Goal: Task Accomplishment & Management: Manage account settings

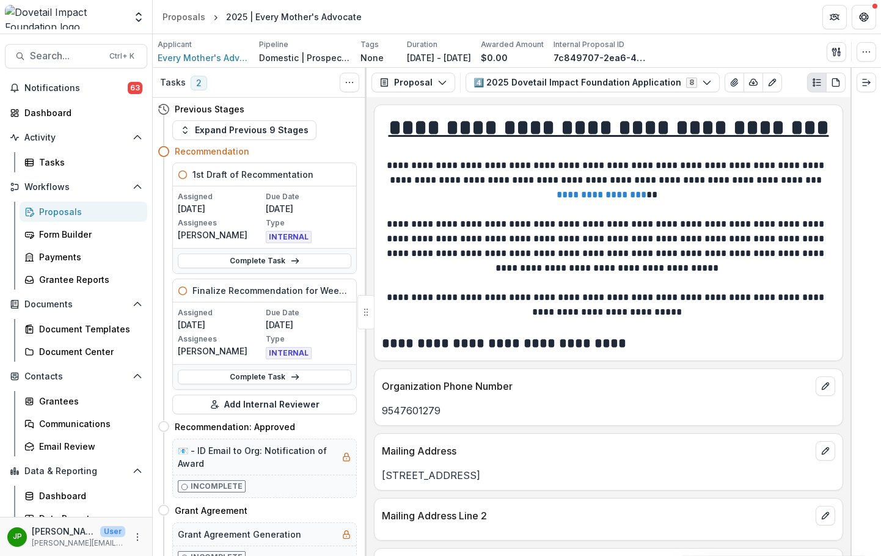
scroll to position [183, 0]
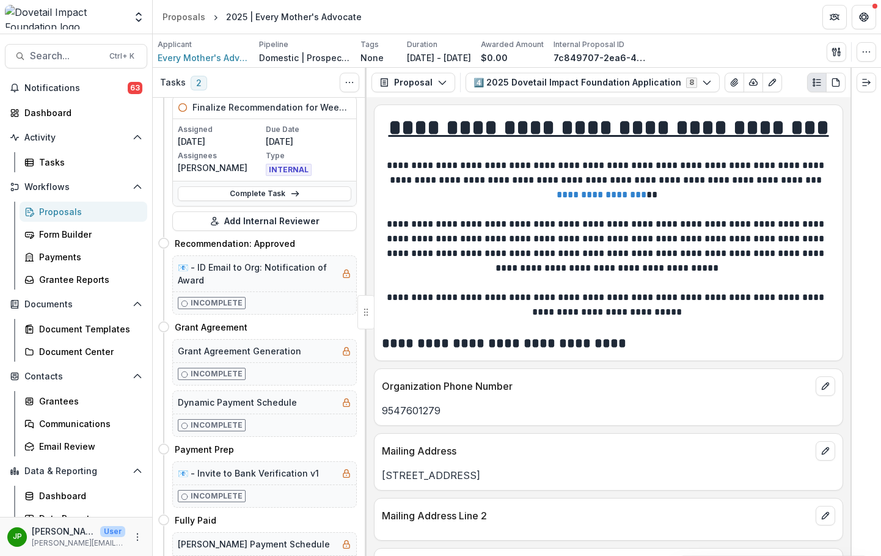
click at [75, 213] on div "Proposals" at bounding box center [88, 211] width 98 height 13
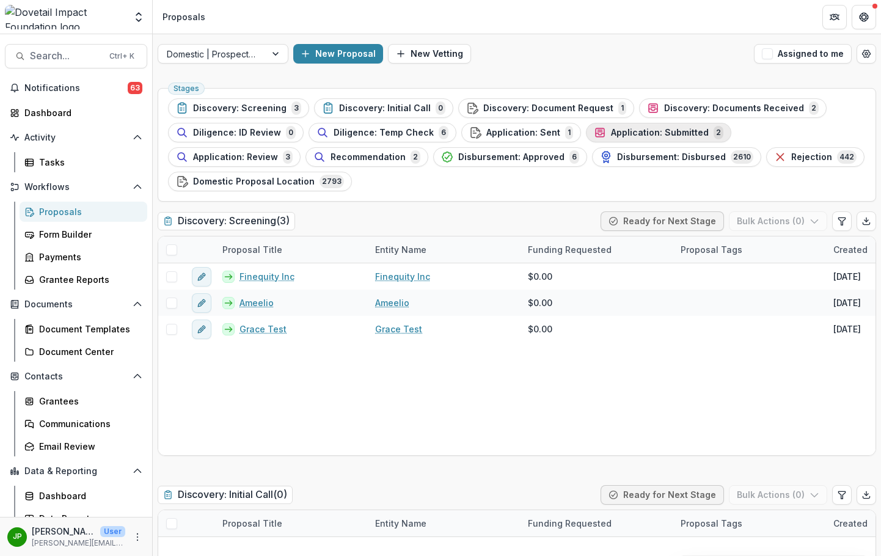
click at [671, 135] on span "Application: Submitted" at bounding box center [660, 133] width 98 height 10
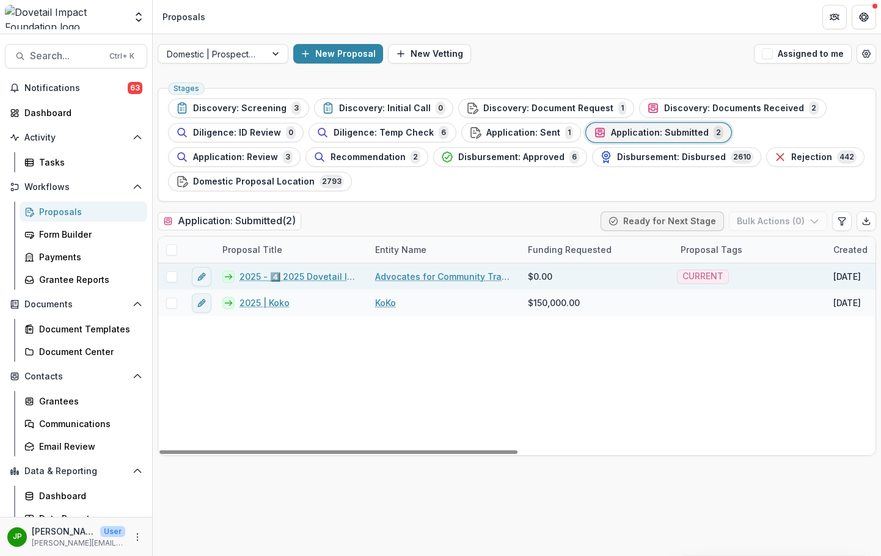
click at [397, 282] on link "Advocates for Community Transformation" at bounding box center [444, 276] width 138 height 13
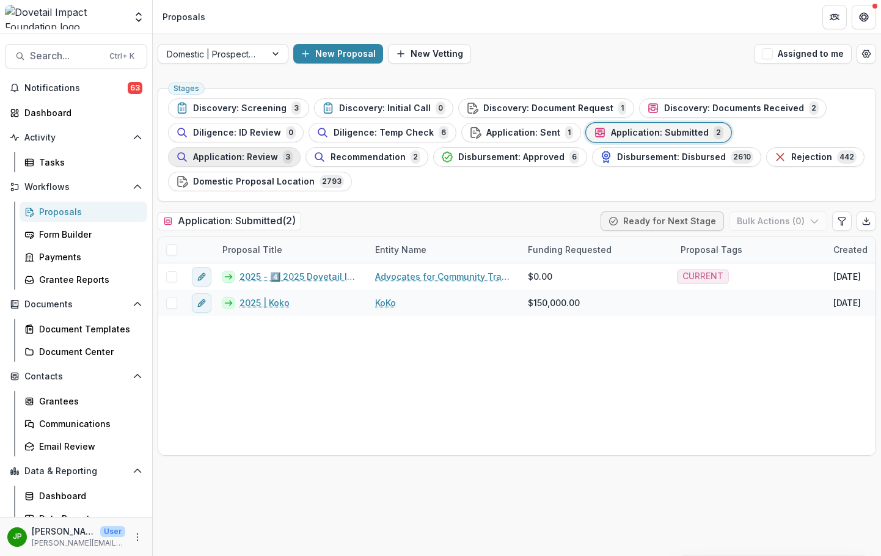
click at [278, 152] on span "Application: Review" at bounding box center [235, 157] width 85 height 10
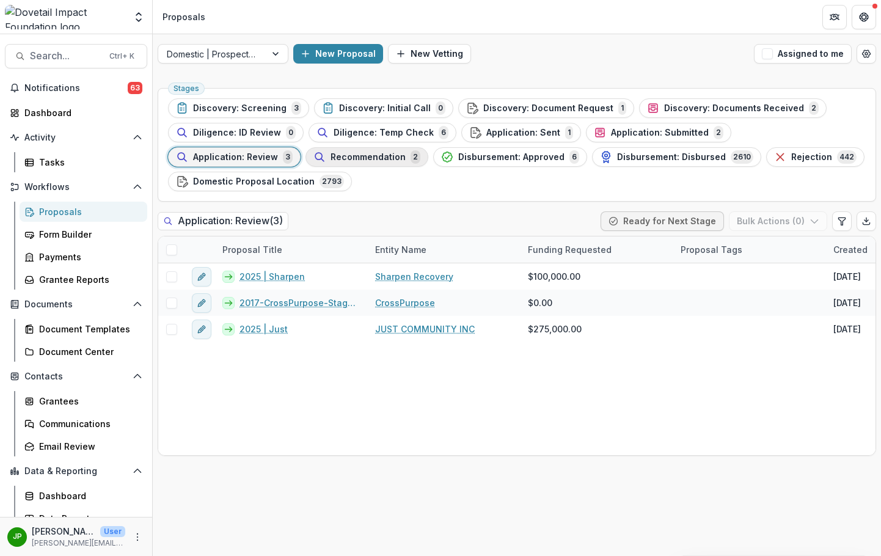
click at [331, 156] on span "Recommendation" at bounding box center [368, 157] width 75 height 10
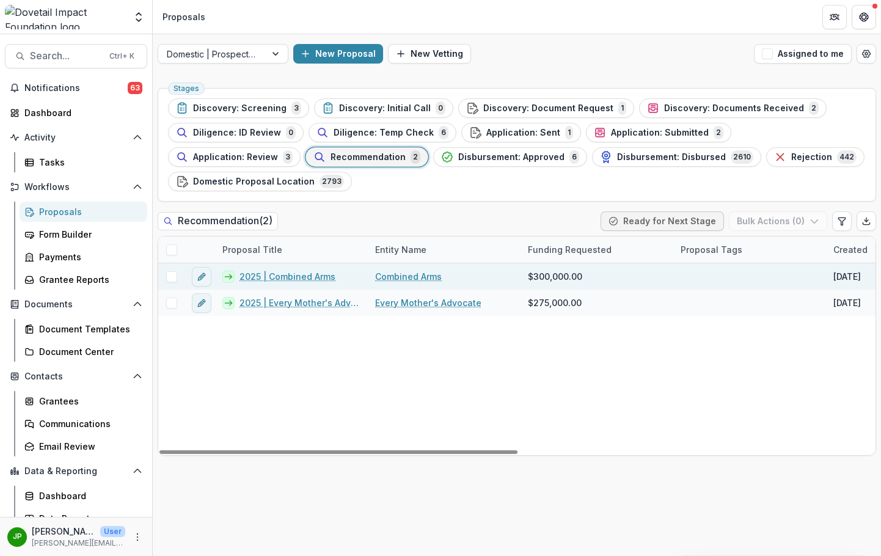
click at [326, 276] on link "2025 | Combined Arms" at bounding box center [288, 276] width 96 height 13
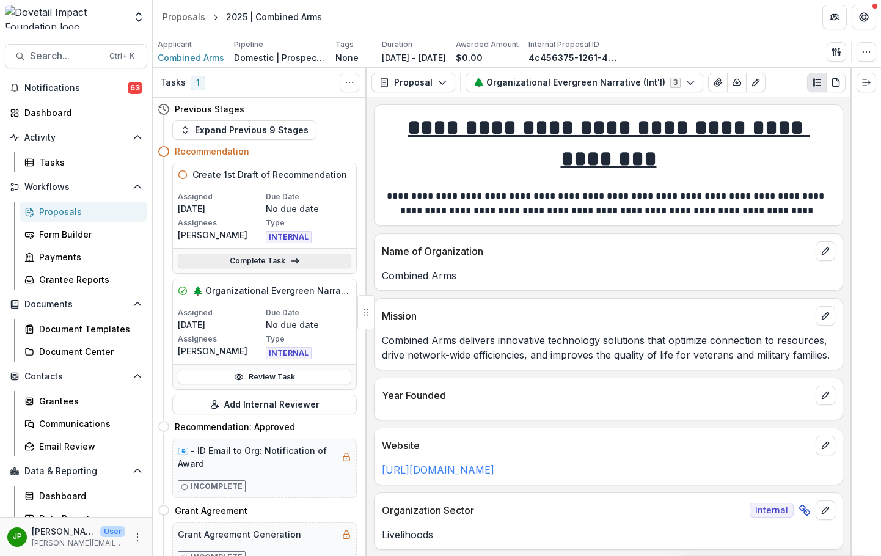
click at [279, 264] on link "Complete Task" at bounding box center [265, 261] width 174 height 15
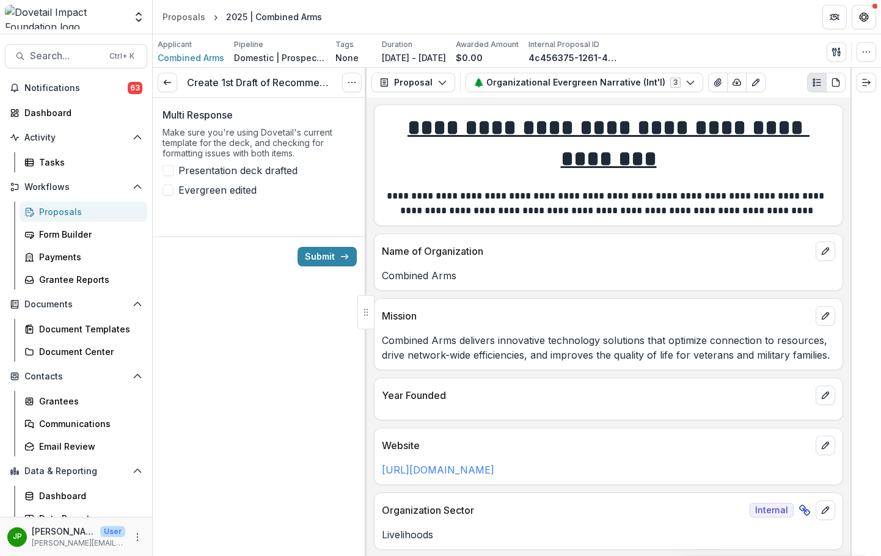
click at [178, 166] on span "Presentation deck drafted" at bounding box center [237, 170] width 119 height 15
click at [185, 187] on span "Evergreen edited" at bounding box center [217, 190] width 78 height 15
click at [326, 259] on button "Submit" at bounding box center [327, 257] width 59 height 20
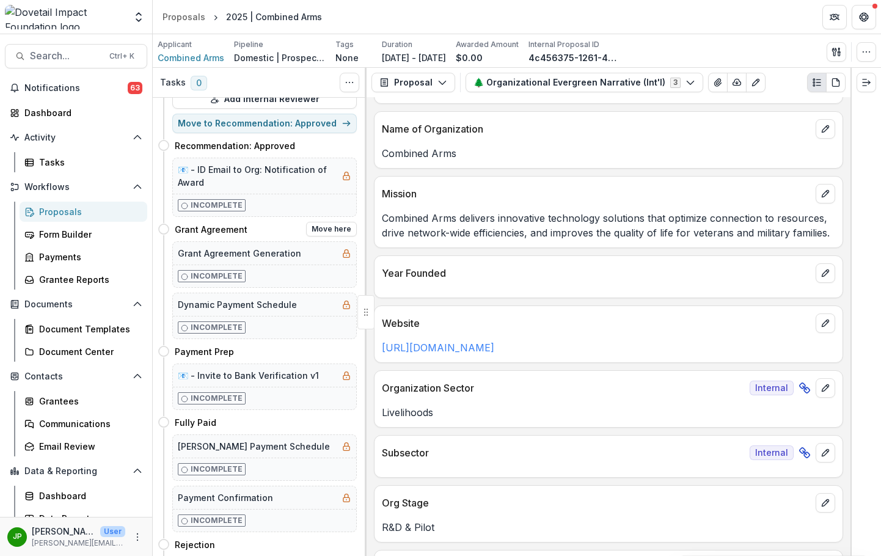
scroll to position [245, 0]
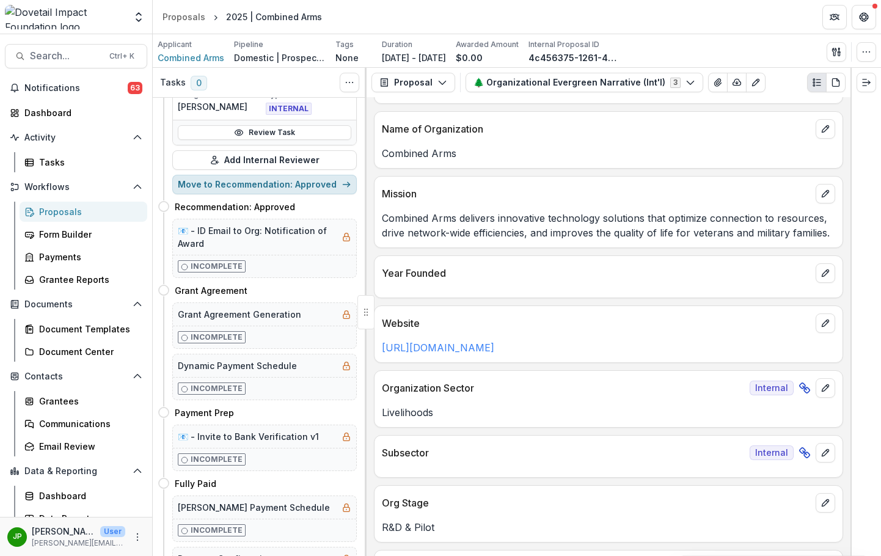
click at [303, 182] on button "Move to Recommendation: Approved" at bounding box center [264, 185] width 185 height 20
select select "**********"
select select
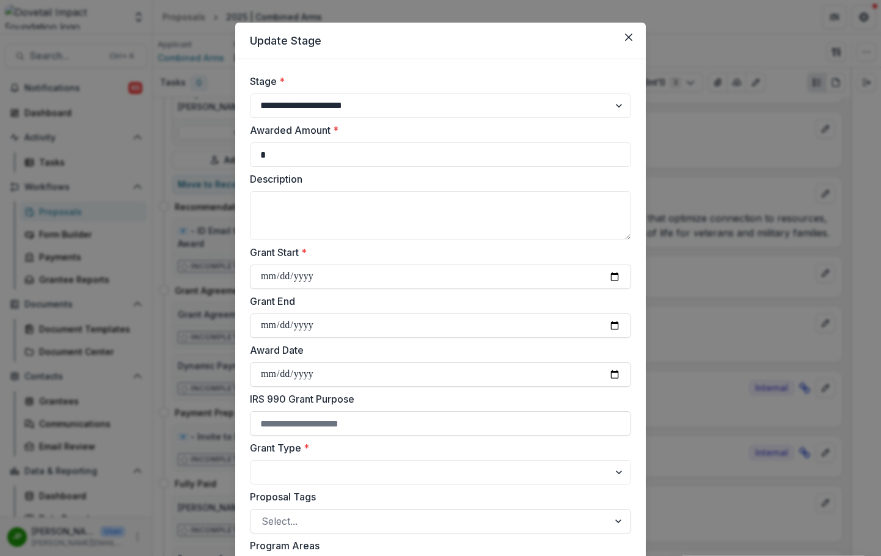
scroll to position [0, 0]
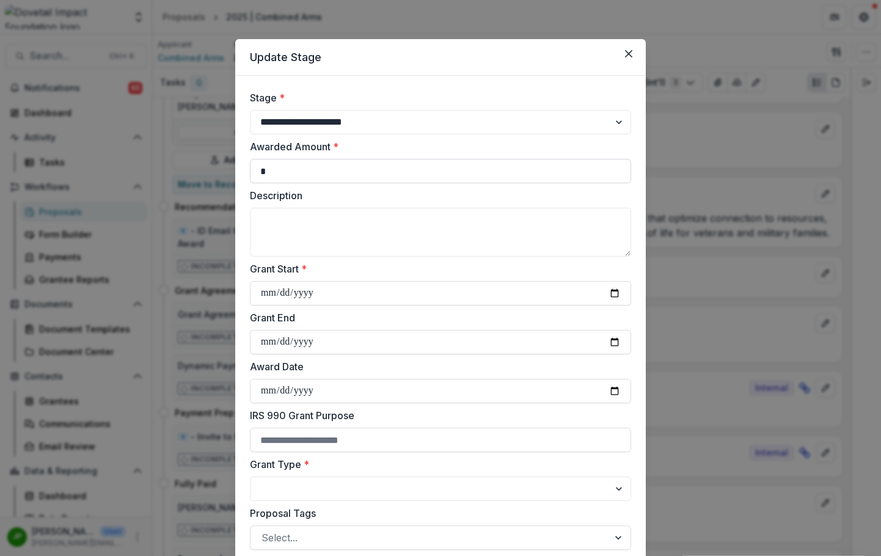
click at [359, 164] on input "*" at bounding box center [440, 171] width 381 height 24
type input "******"
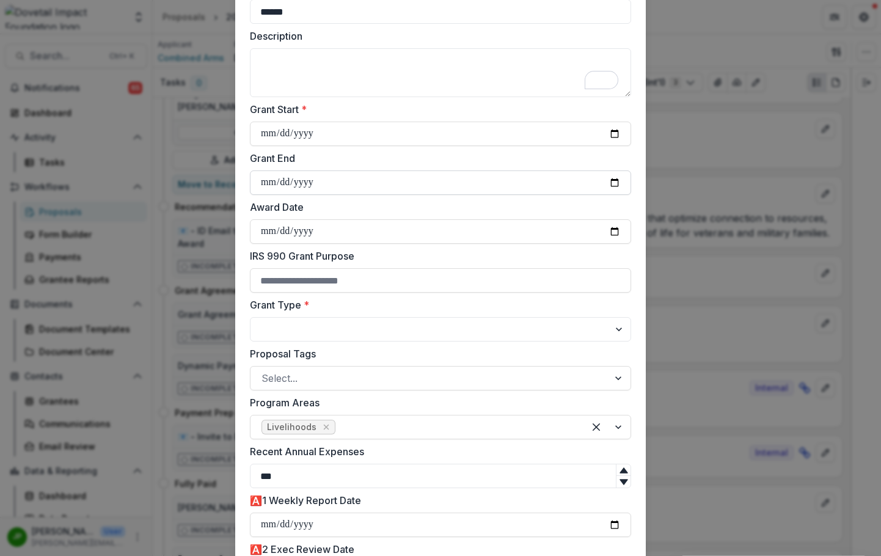
scroll to position [183, 0]
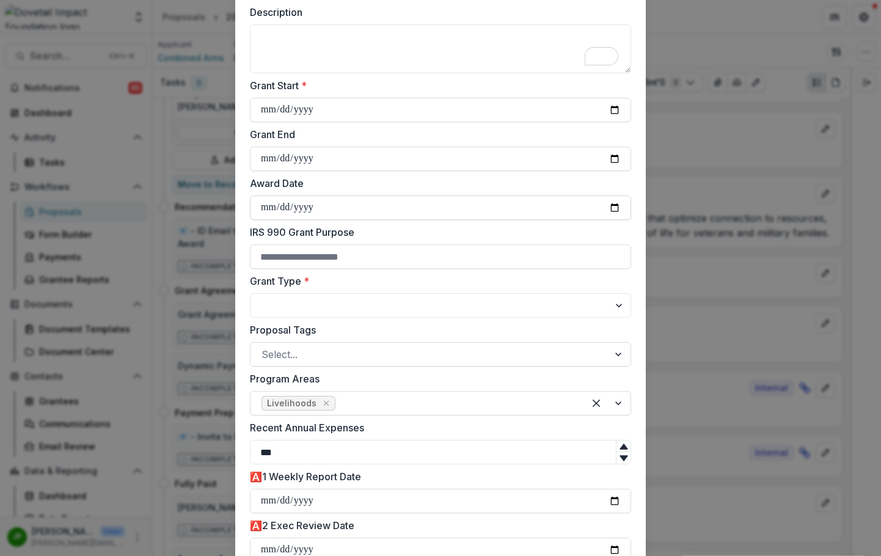
click at [262, 211] on input "Award Date" at bounding box center [440, 208] width 381 height 24
type input "**********"
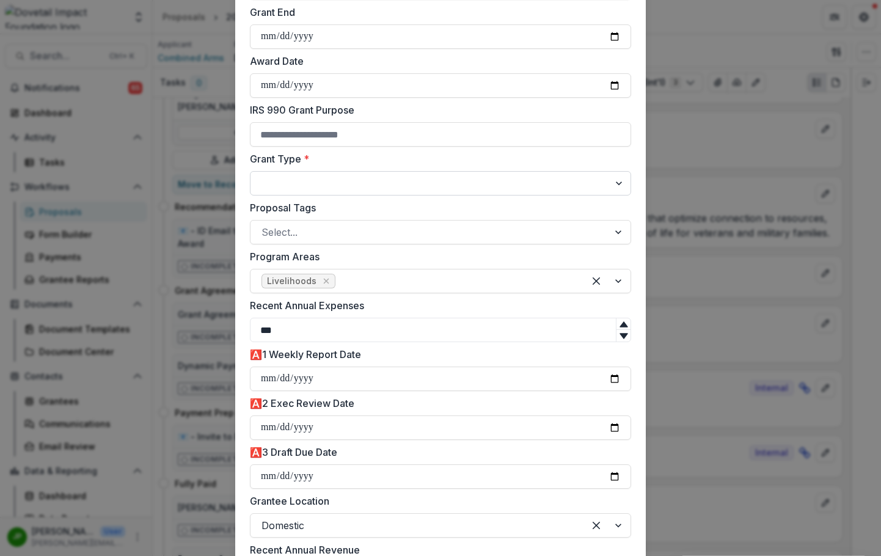
click at [312, 178] on select "**********" at bounding box center [440, 183] width 381 height 24
select select "**********"
click at [250, 171] on select "**********" at bounding box center [440, 183] width 381 height 24
click at [333, 237] on div at bounding box center [430, 232] width 336 height 17
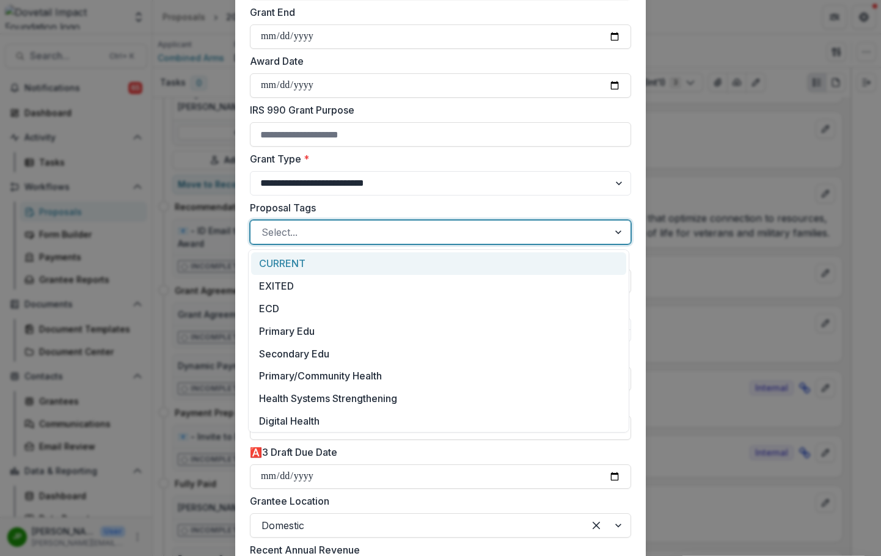
click at [323, 256] on div "CURRENT" at bounding box center [438, 263] width 375 height 23
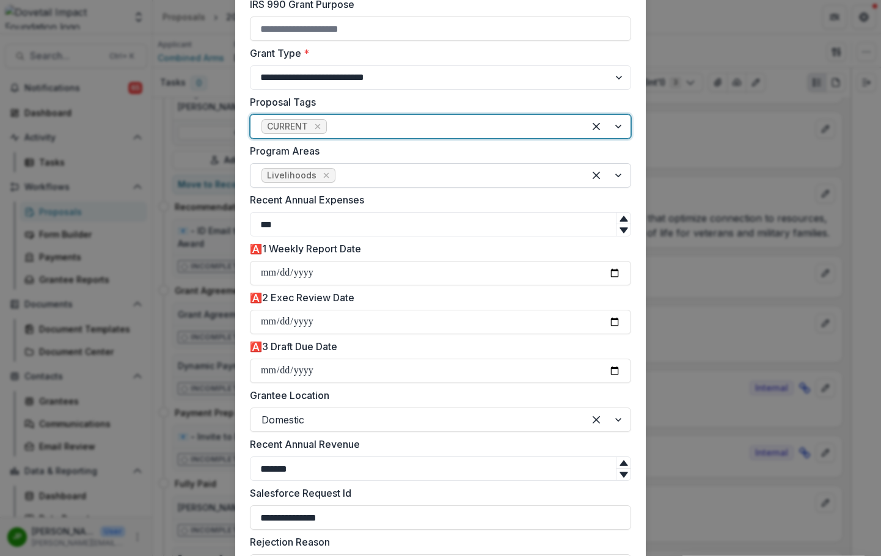
scroll to position [428, 0]
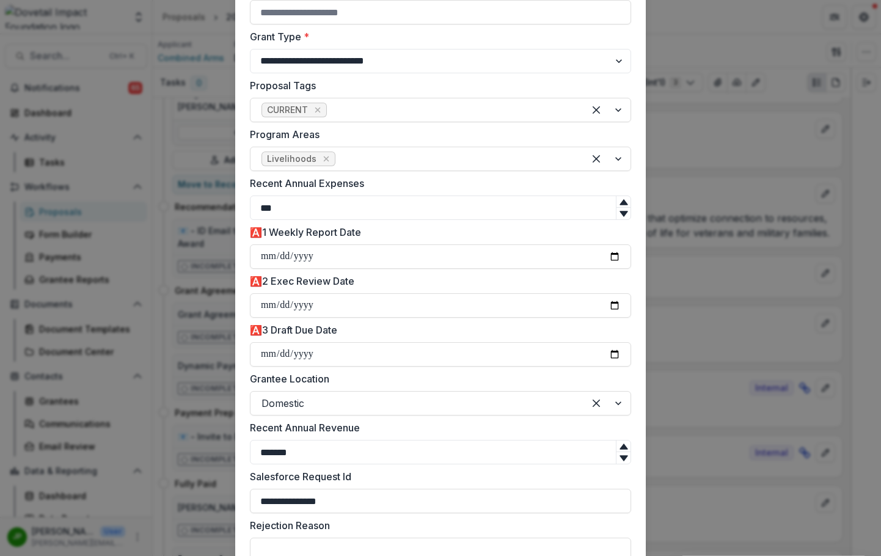
drag, startPoint x: 300, startPoint y: 204, endPoint x: 153, endPoint y: 204, distance: 146.7
click at [153, 204] on div "**********" at bounding box center [440, 278] width 881 height 556
type input "********"
click at [510, 253] on input "**********" at bounding box center [440, 257] width 381 height 24
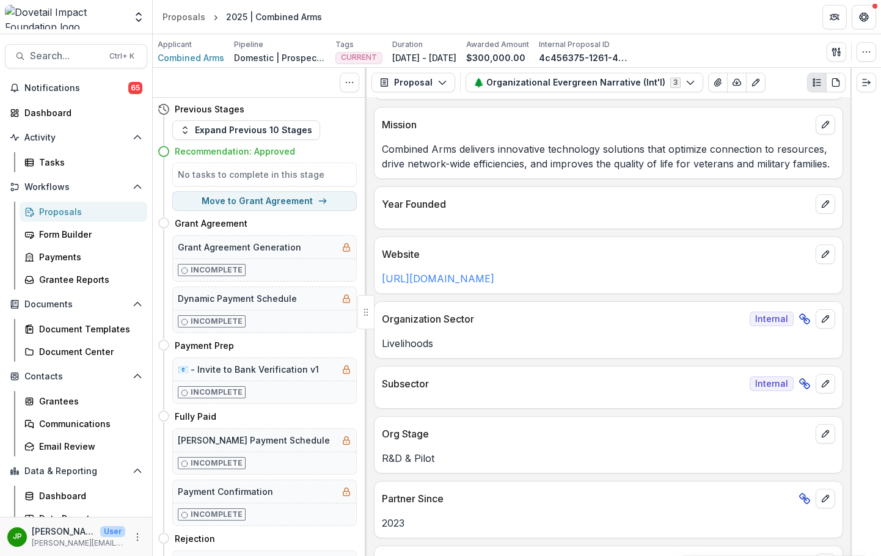
scroll to position [245, 0]
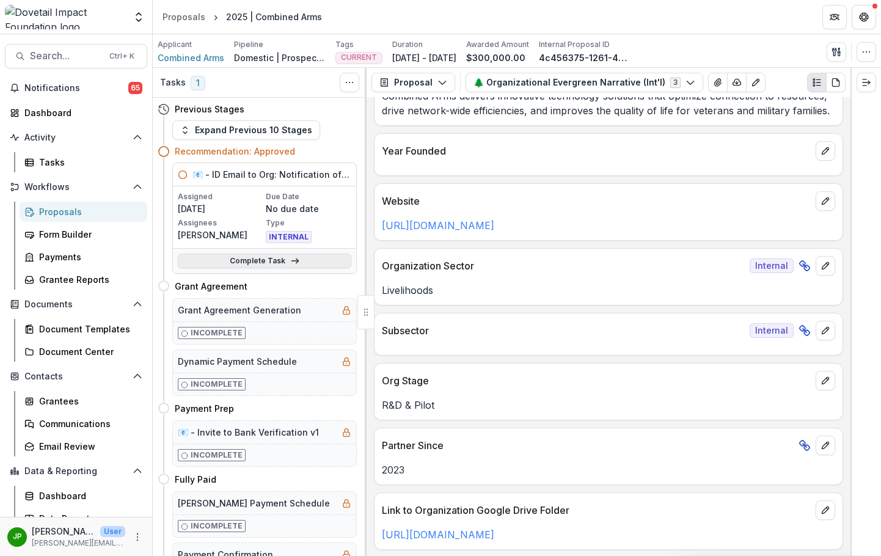
click at [290, 263] on icon at bounding box center [295, 261] width 10 height 10
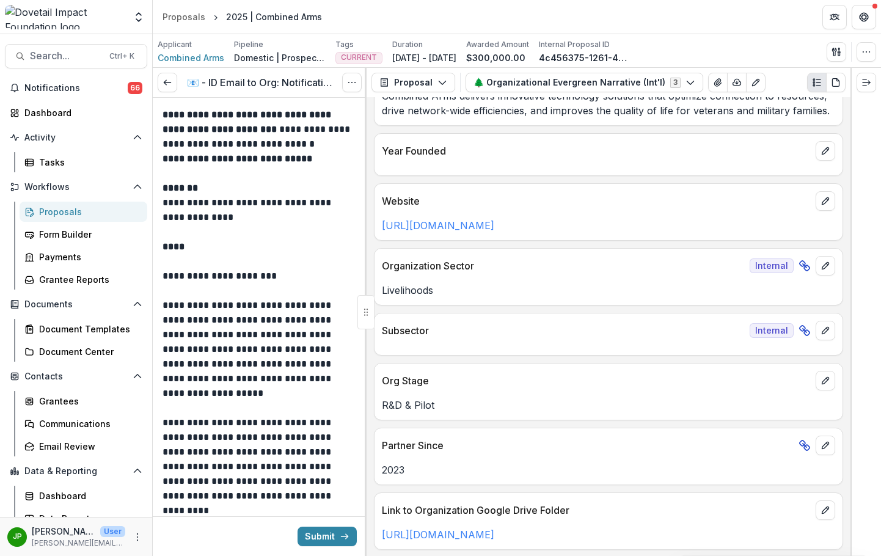
scroll to position [259, 0]
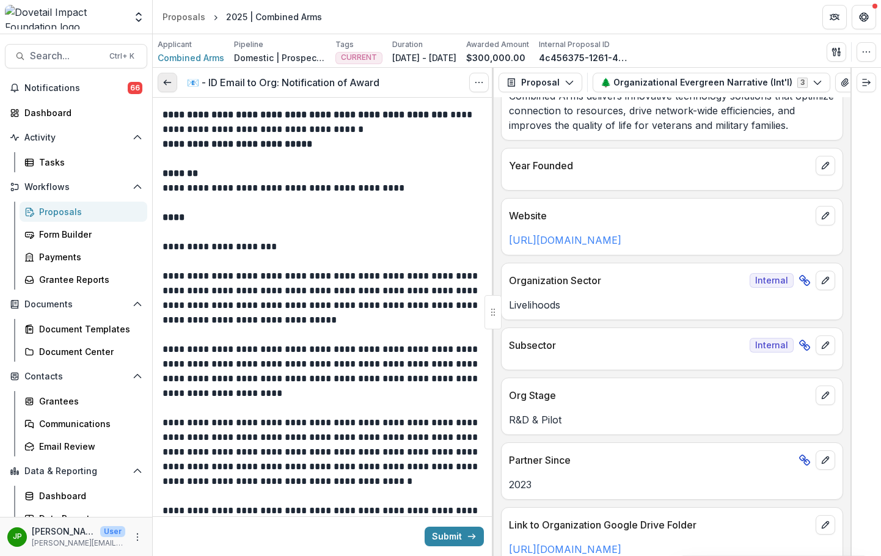
click at [166, 81] on icon at bounding box center [168, 83] width 10 height 10
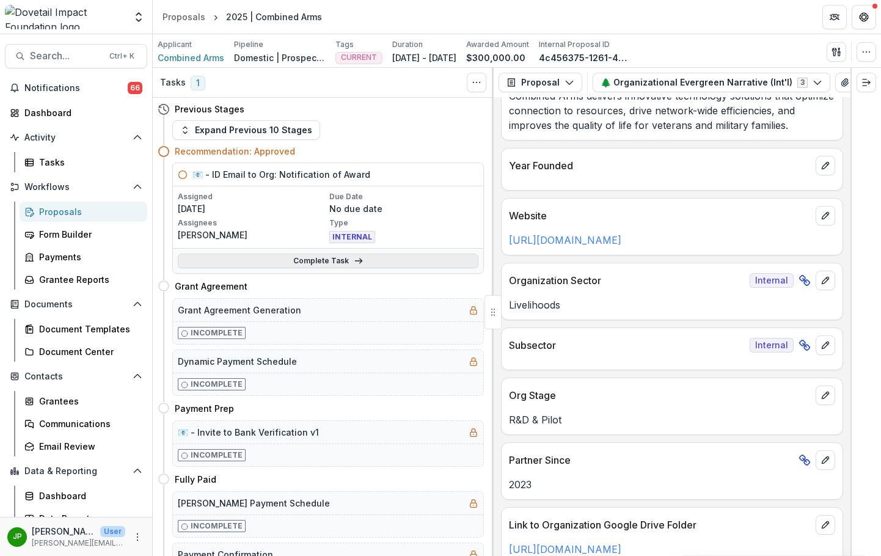
click at [331, 266] on link "Complete Task" at bounding box center [328, 261] width 301 height 15
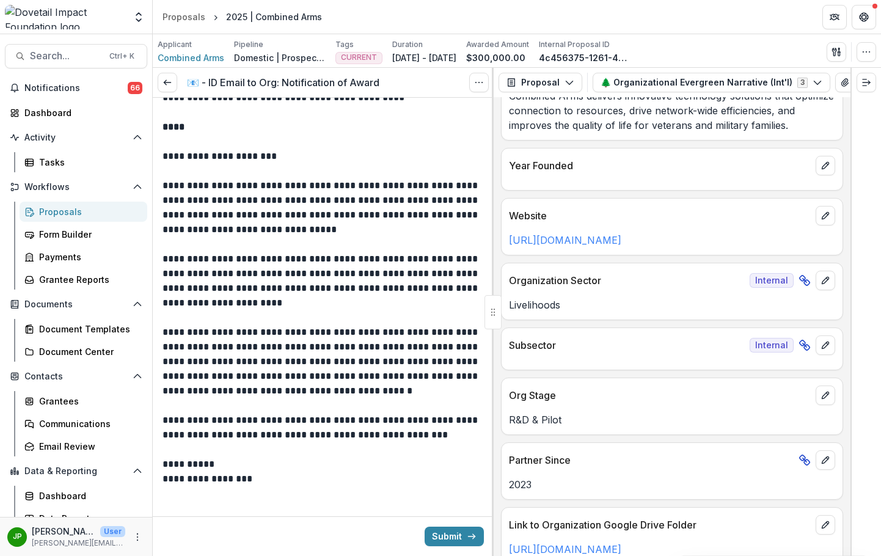
scroll to position [100, 0]
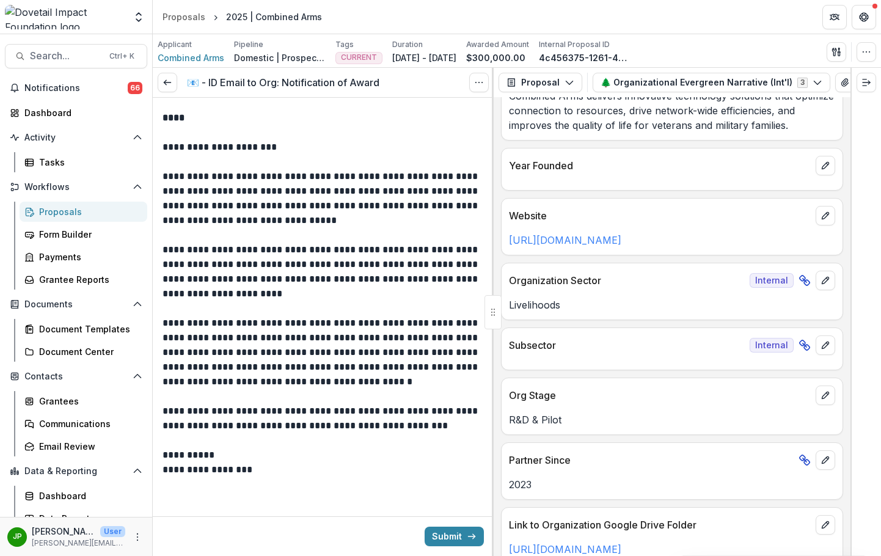
click at [172, 277] on p "**********" at bounding box center [322, 272] width 318 height 59
drag, startPoint x: 169, startPoint y: 277, endPoint x: 208, endPoint y: 276, distance: 39.1
click at [208, 276] on p "**********" at bounding box center [322, 272] width 318 height 59
click at [208, 277] on p "**********" at bounding box center [322, 272] width 318 height 59
drag, startPoint x: 207, startPoint y: 279, endPoint x: 170, endPoint y: 279, distance: 37.3
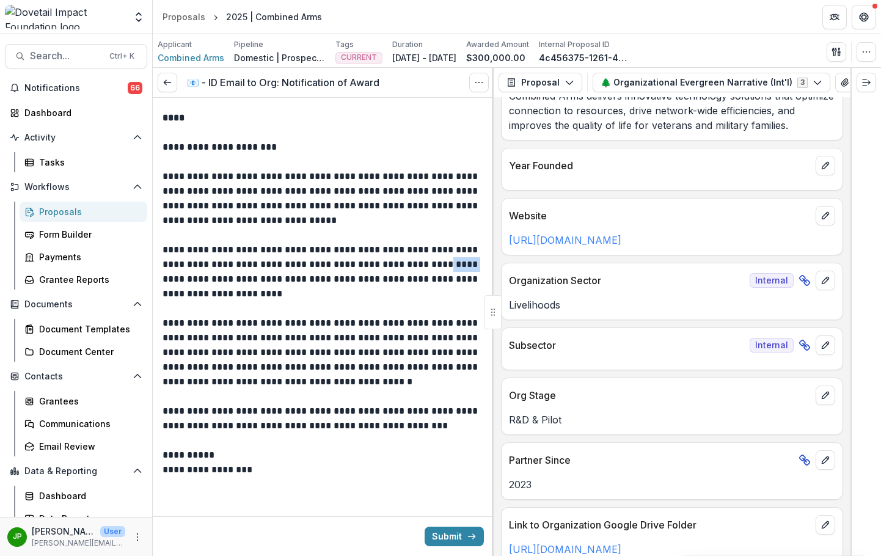
click at [170, 279] on p "**********" at bounding box center [322, 272] width 318 height 59
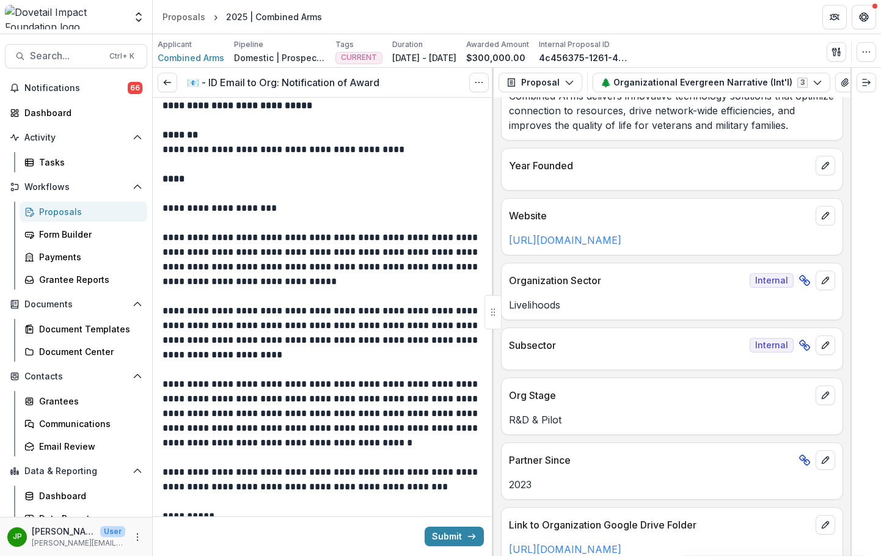
click at [186, 312] on p "**********" at bounding box center [322, 333] width 318 height 59
click at [196, 341] on p "**********" at bounding box center [322, 333] width 318 height 59
click at [190, 344] on p "**********" at bounding box center [322, 333] width 318 height 59
click at [189, 344] on p "**********" at bounding box center [322, 333] width 318 height 59
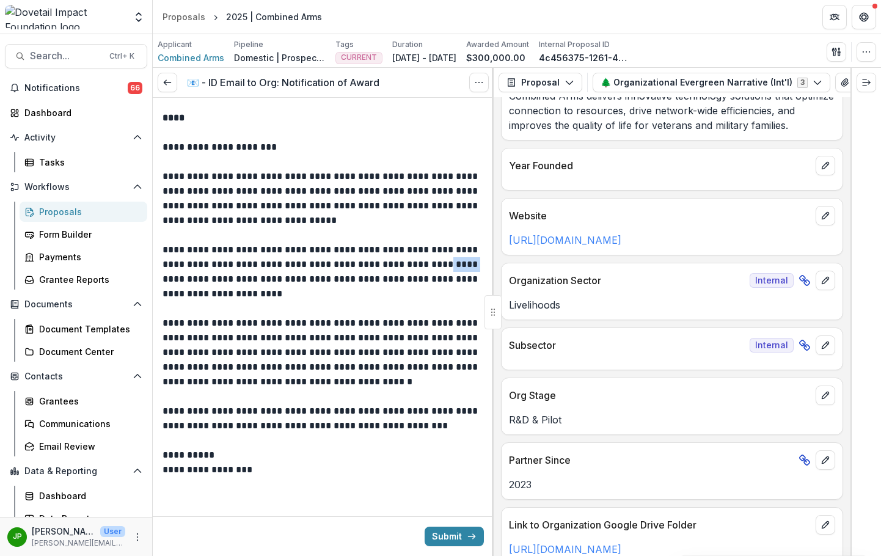
click at [188, 292] on p "**********" at bounding box center [322, 272] width 318 height 59
click at [191, 268] on p "**********" at bounding box center [322, 272] width 318 height 59
click at [189, 276] on p "**********" at bounding box center [322, 272] width 318 height 59
click at [167, 86] on icon at bounding box center [168, 83] width 10 height 10
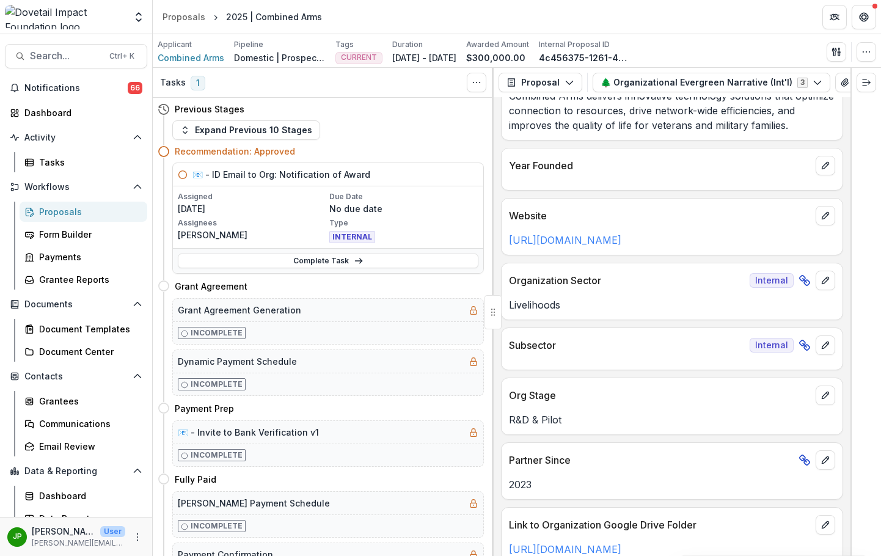
click at [163, 152] on icon at bounding box center [164, 151] width 12 height 12
click at [284, 261] on link "Complete Task" at bounding box center [328, 261] width 301 height 15
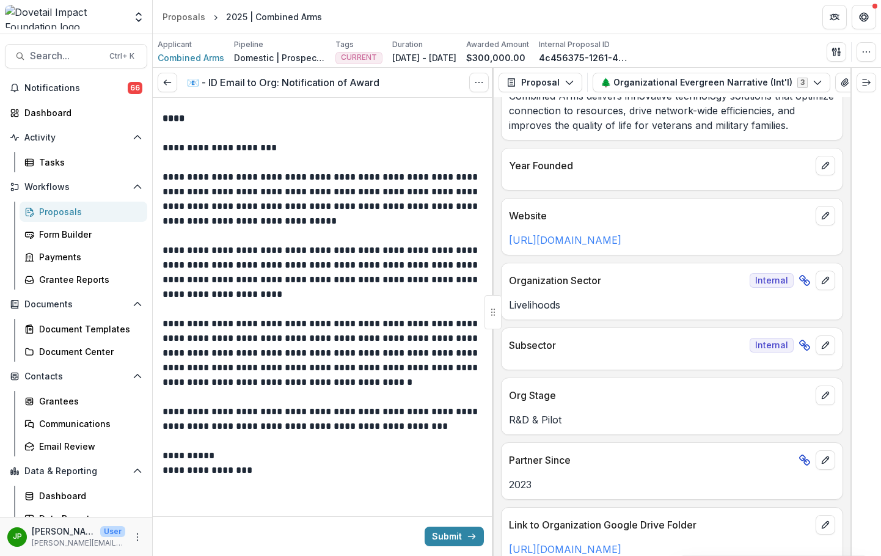
scroll to position [100, 0]
click at [188, 286] on p "**********" at bounding box center [322, 272] width 318 height 59
click at [186, 282] on p "**********" at bounding box center [322, 272] width 318 height 59
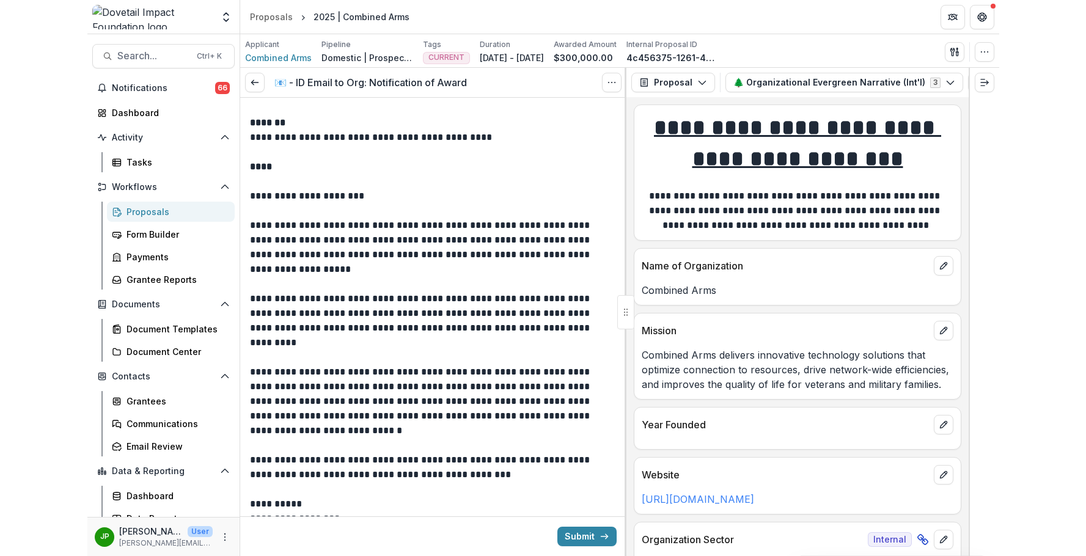
scroll to position [0, 0]
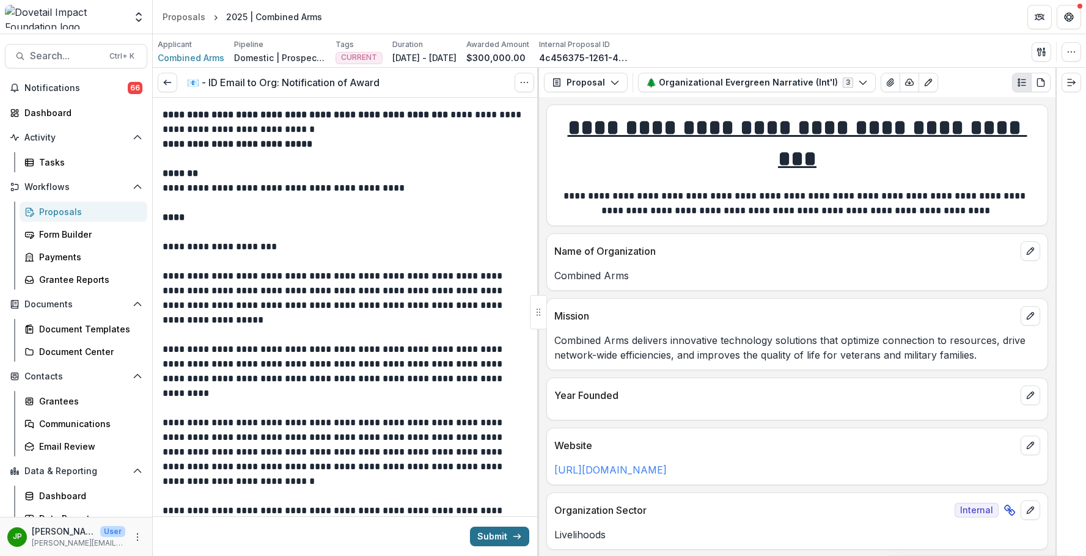
click at [494, 533] on button "Submit" at bounding box center [499, 537] width 59 height 20
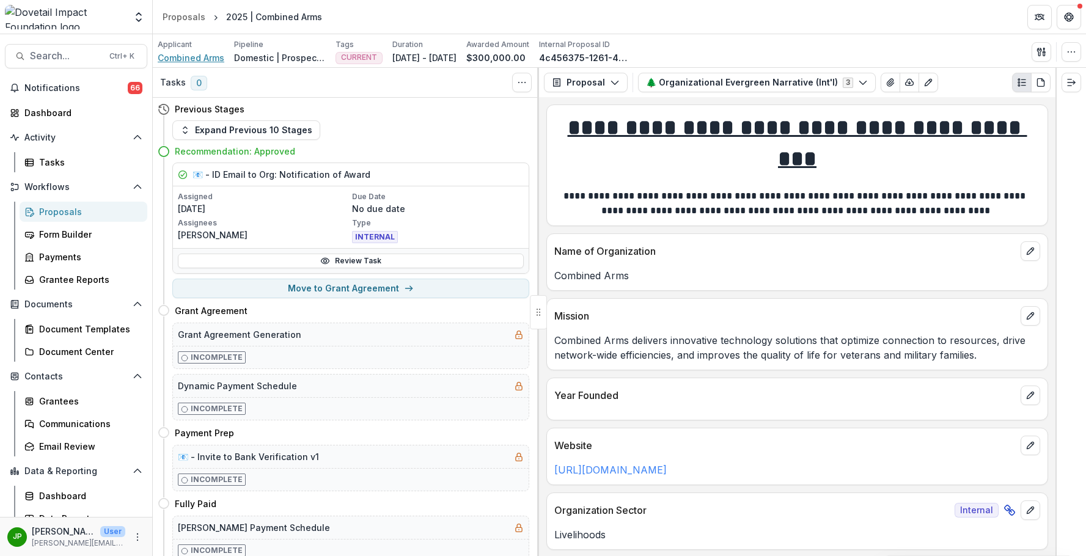
click at [200, 57] on span "Combined Arms" at bounding box center [191, 57] width 67 height 13
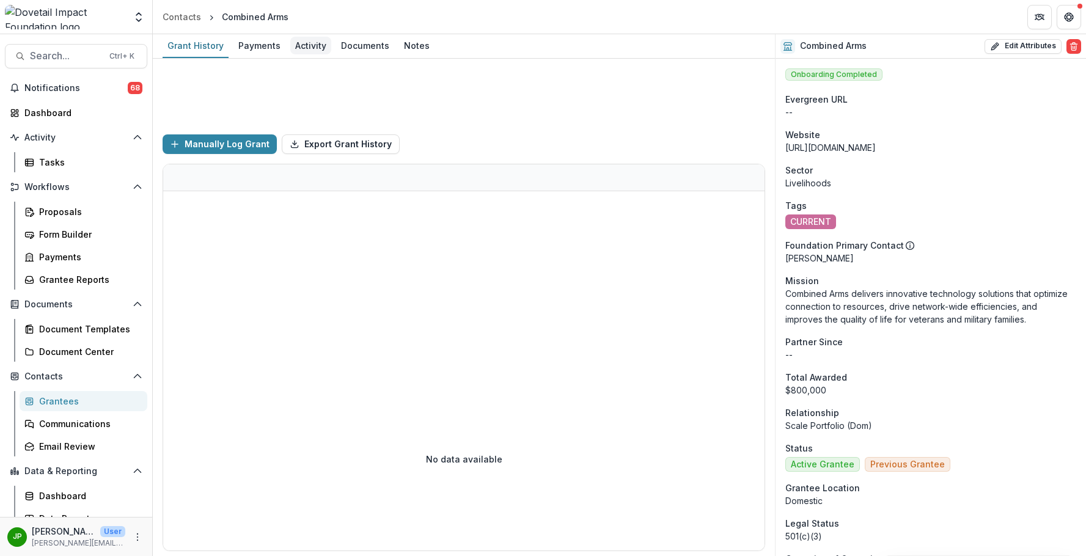
click at [304, 49] on div "Activity" at bounding box center [310, 46] width 41 height 18
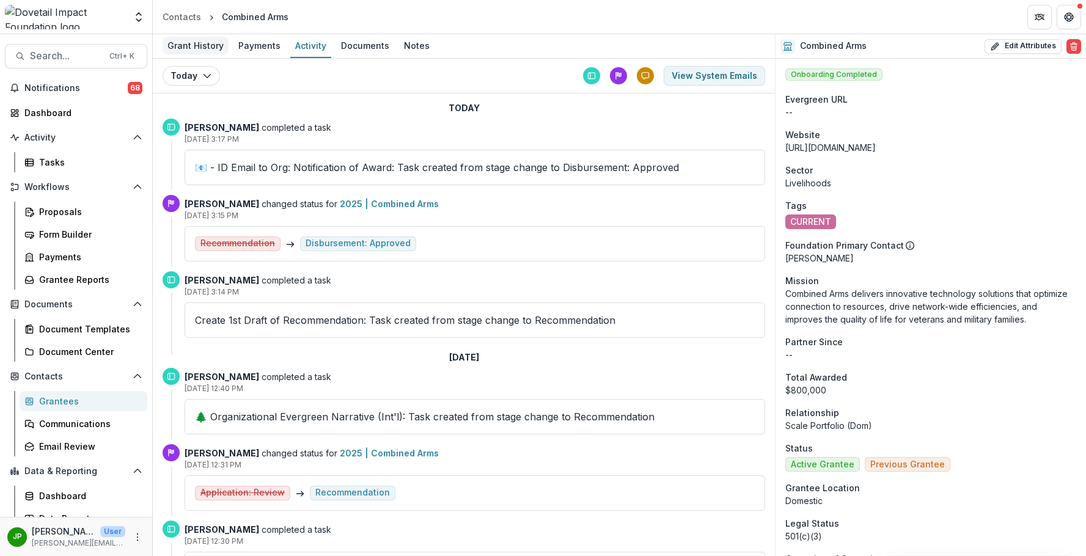
click at [180, 40] on div "Grant History" at bounding box center [196, 46] width 66 height 18
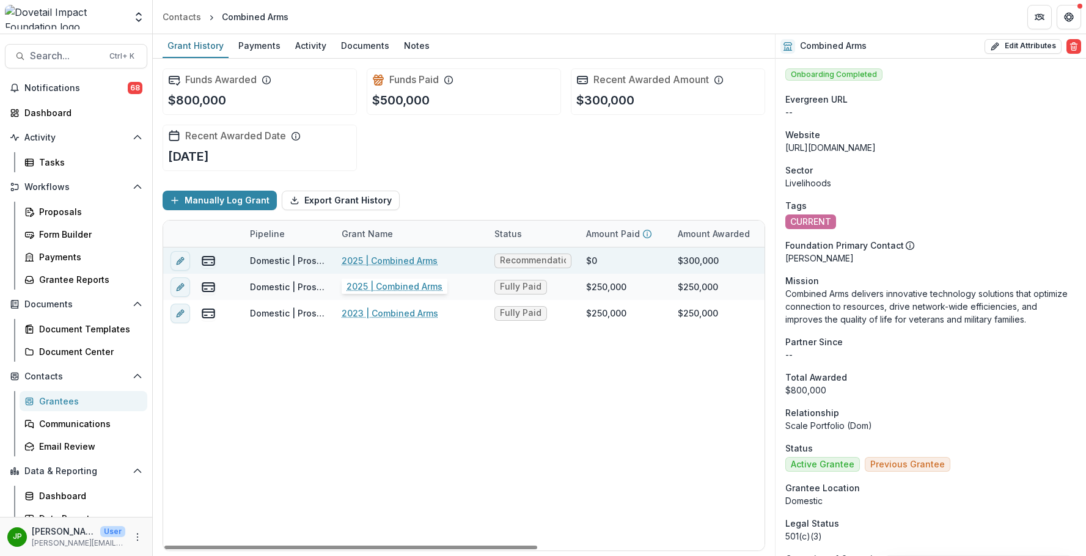
click at [410, 259] on link "2025 | Combined Arms" at bounding box center [390, 260] width 96 height 13
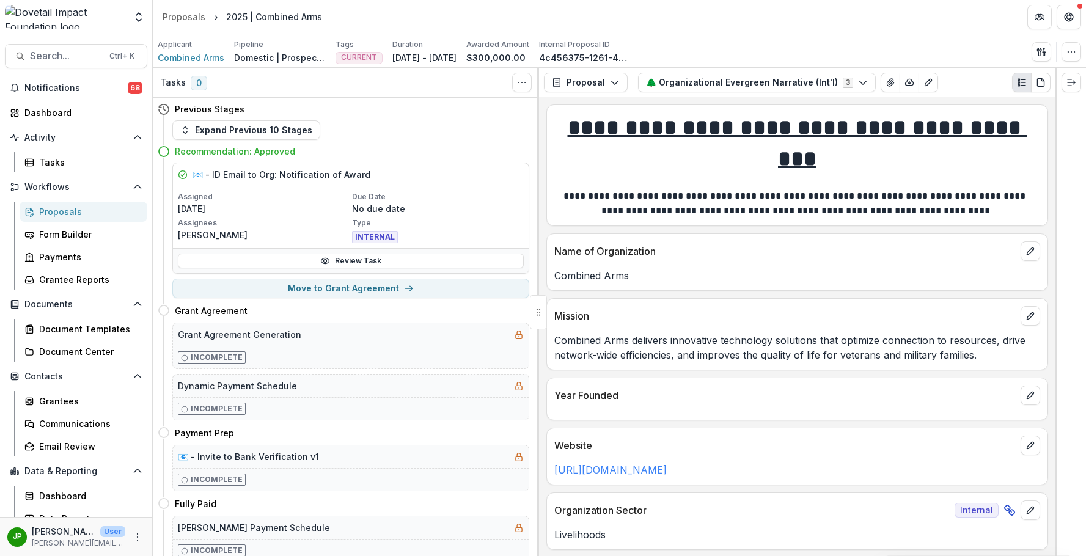
click at [202, 59] on span "Combined Arms" at bounding box center [191, 57] width 67 height 13
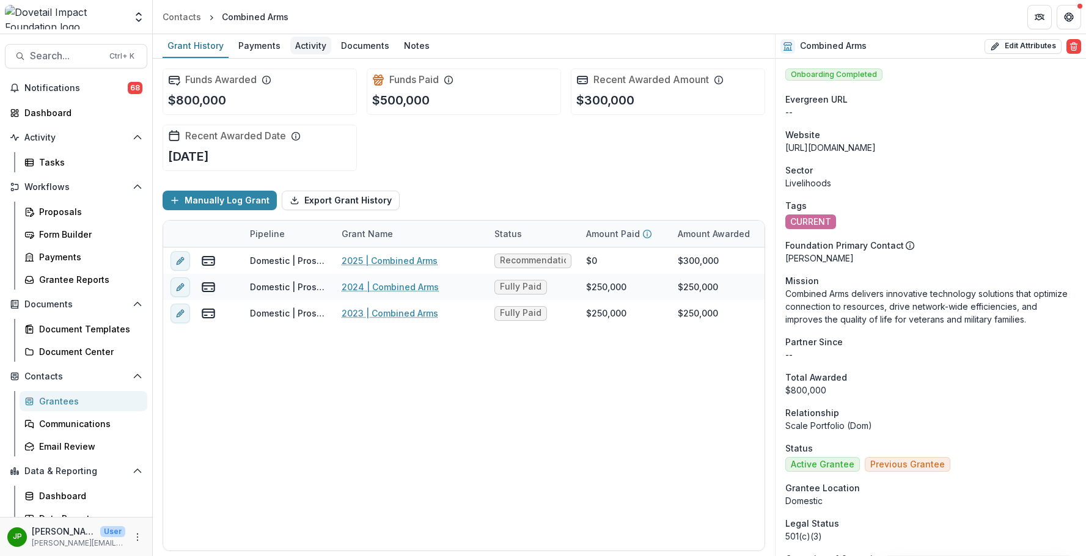
click at [315, 43] on div "Activity" at bounding box center [310, 46] width 41 height 18
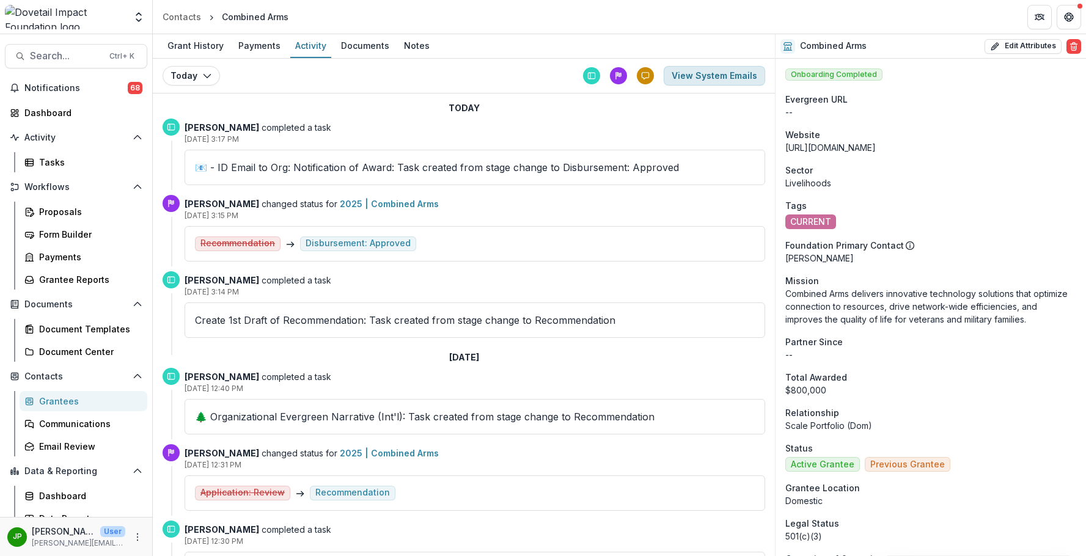
click at [738, 70] on button "View System Emails" at bounding box center [714, 76] width 101 height 20
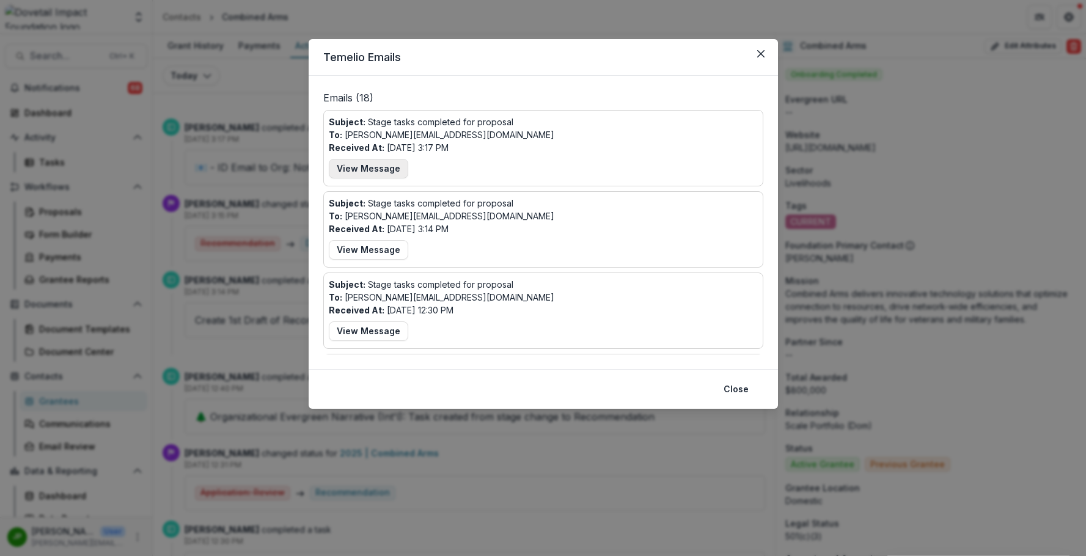
click at [372, 171] on button "View Message" at bounding box center [368, 169] width 79 height 20
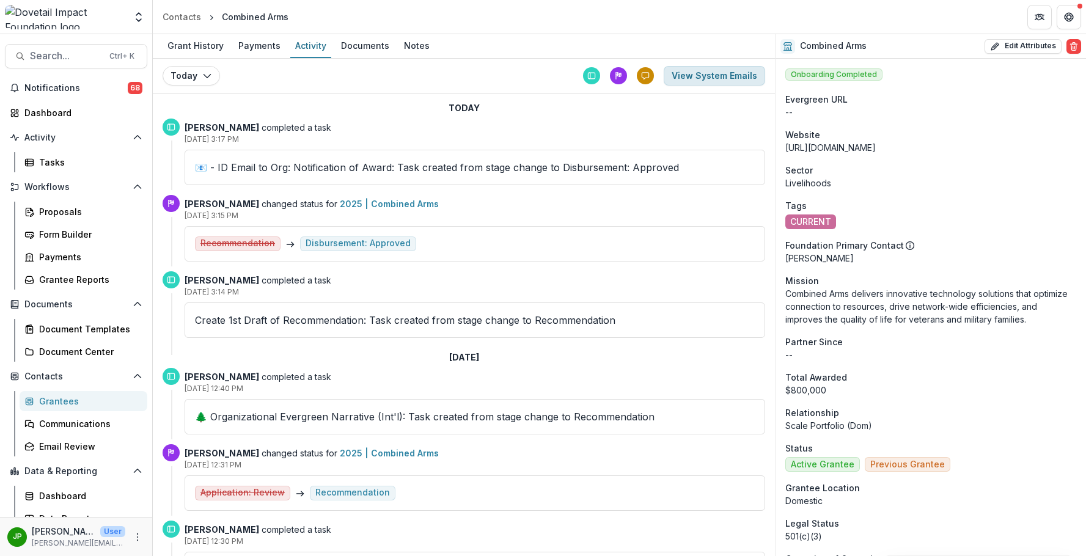
click at [694, 81] on button "View System Emails" at bounding box center [714, 76] width 101 height 20
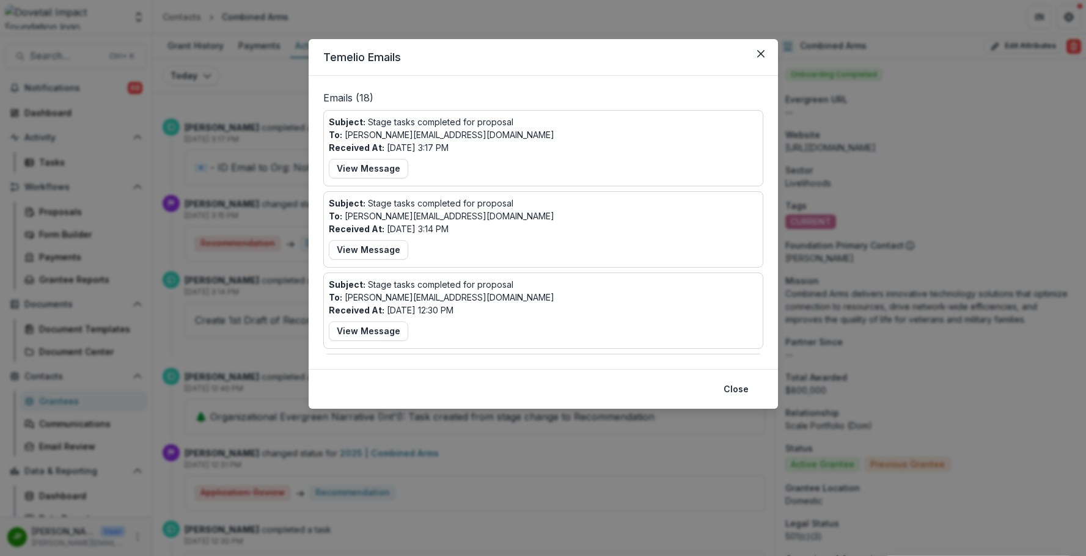
drag, startPoint x: 761, startPoint y: 55, endPoint x: 768, endPoint y: 71, distance: 17.5
click at [762, 55] on icon "Close" at bounding box center [760, 53] width 7 height 7
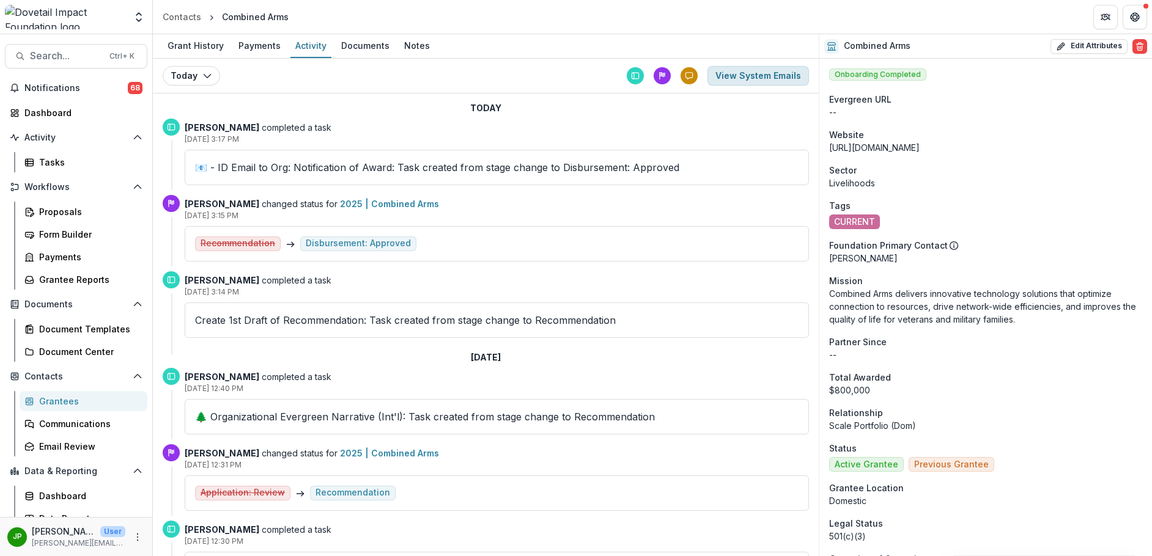
click at [738, 78] on button "View System Emails" at bounding box center [757, 76] width 101 height 20
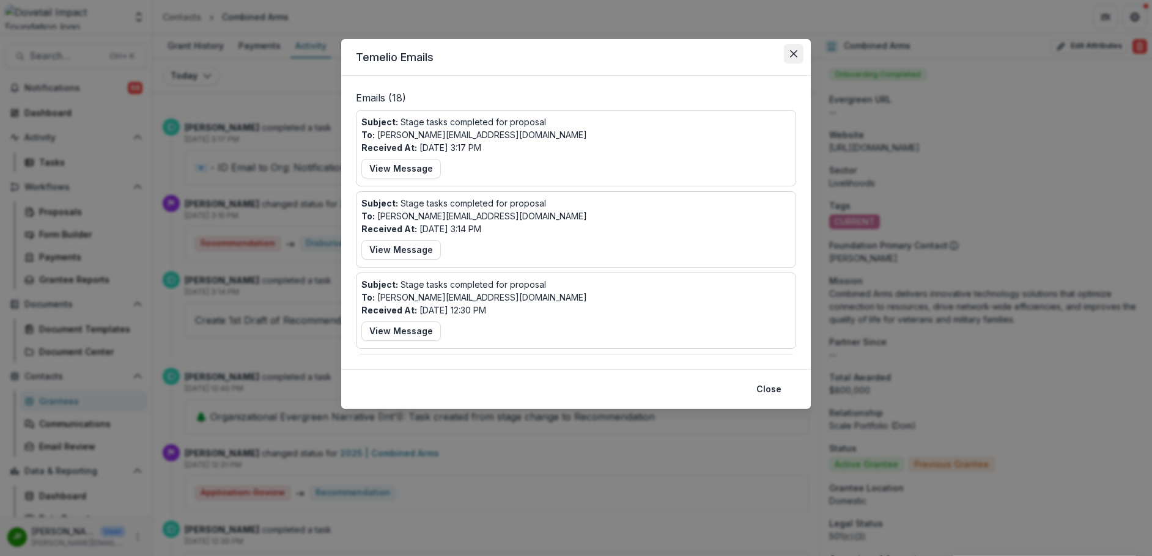
click at [792, 51] on icon "Close" at bounding box center [793, 53] width 7 height 7
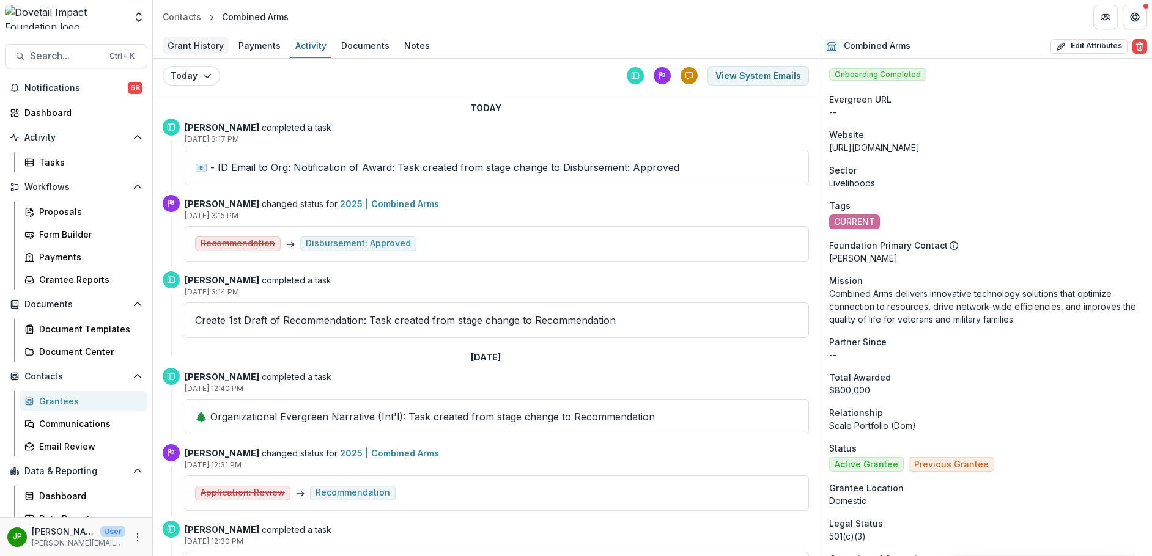
click at [205, 48] on div "Grant History" at bounding box center [196, 46] width 66 height 18
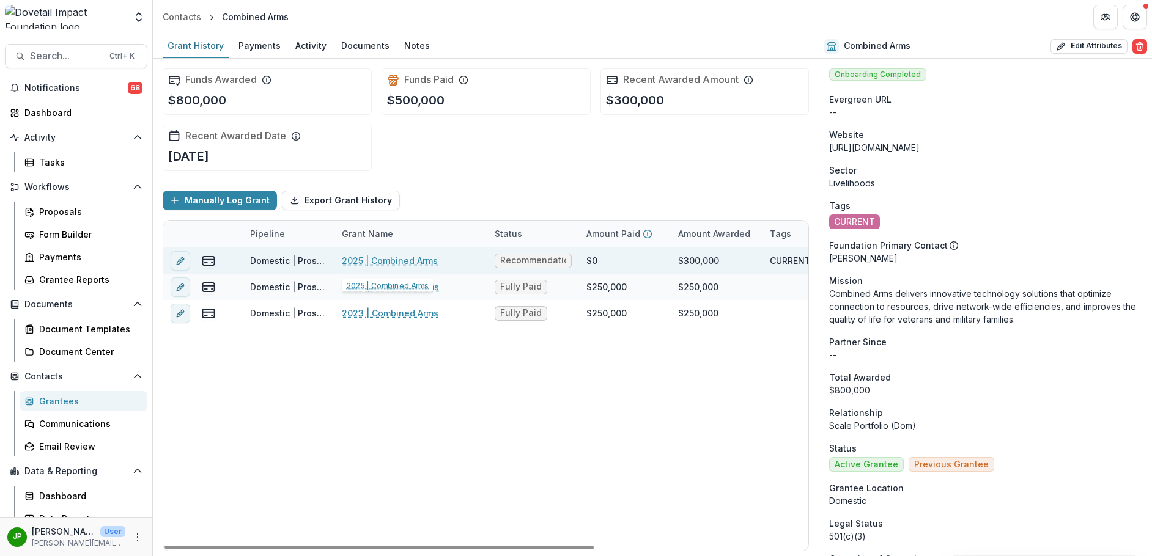
click at [384, 265] on link "2025 | Combined Arms" at bounding box center [390, 260] width 96 height 13
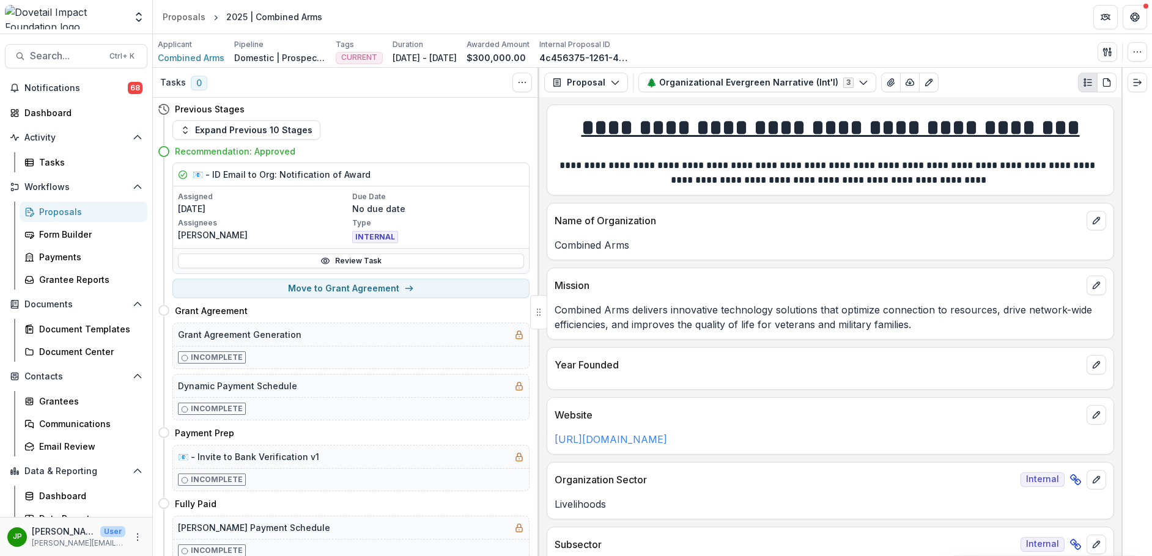
click at [78, 217] on div "Proposals" at bounding box center [88, 211] width 98 height 13
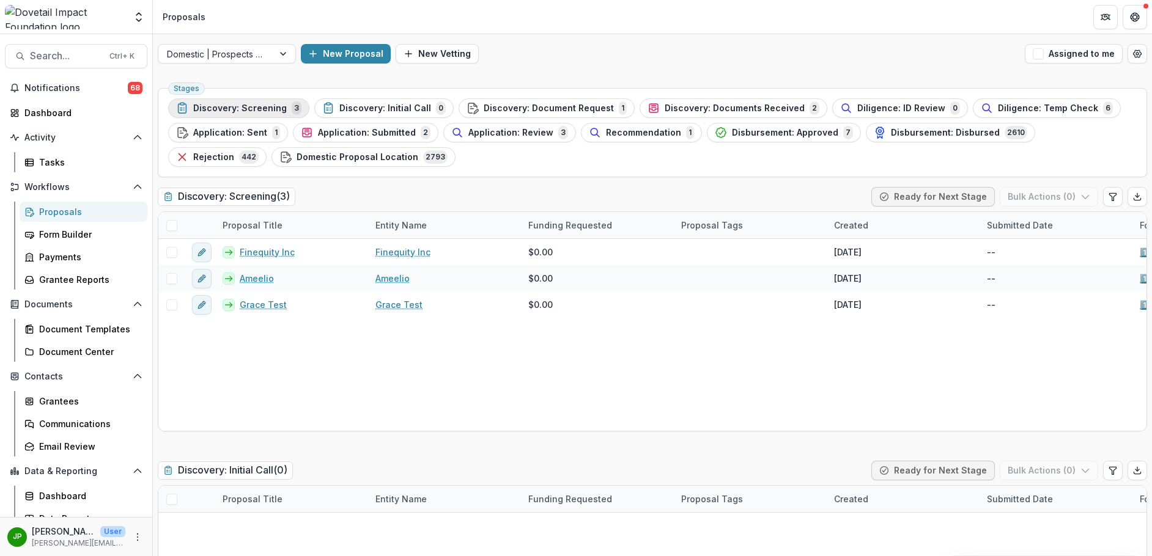
click at [249, 101] on div "Discovery: Screening 3" at bounding box center [238, 107] width 125 height 13
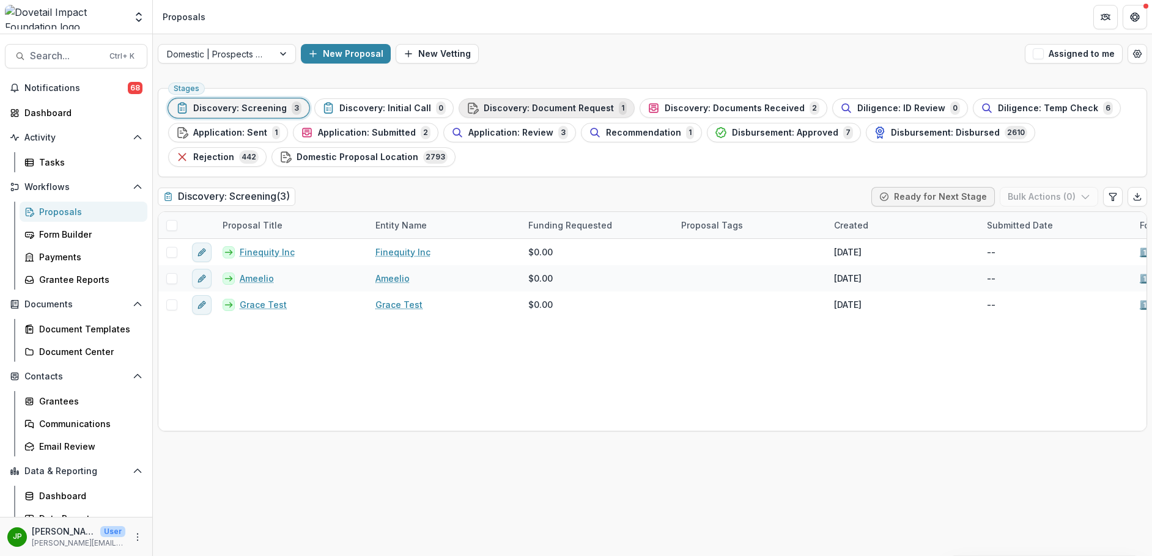
click at [540, 104] on span "Discovery: Document Request" at bounding box center [549, 108] width 130 height 10
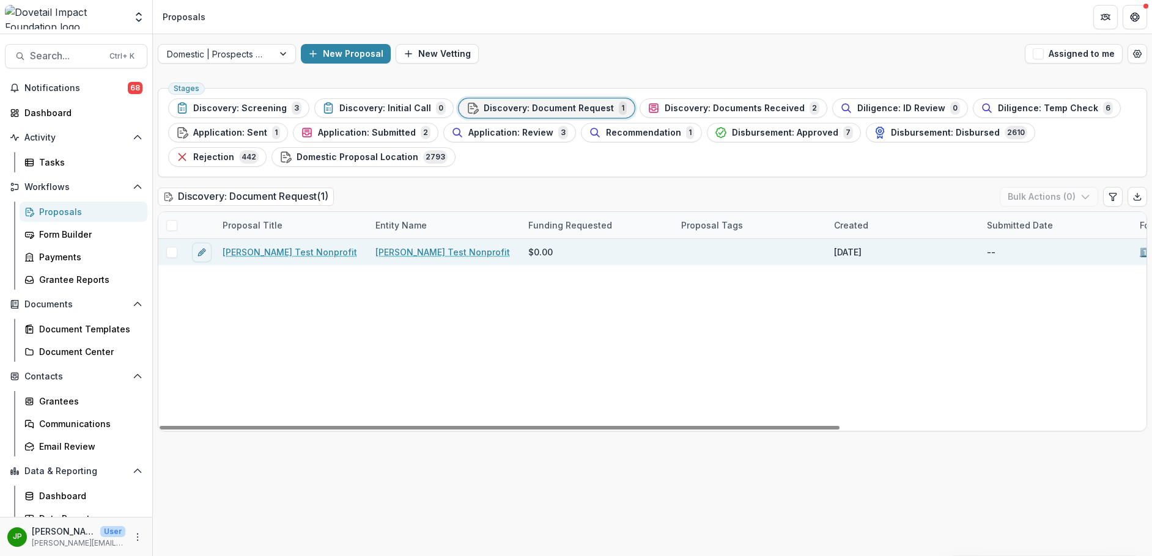
click at [274, 254] on link "[PERSON_NAME] Test Nonprofit" at bounding box center [290, 252] width 134 height 13
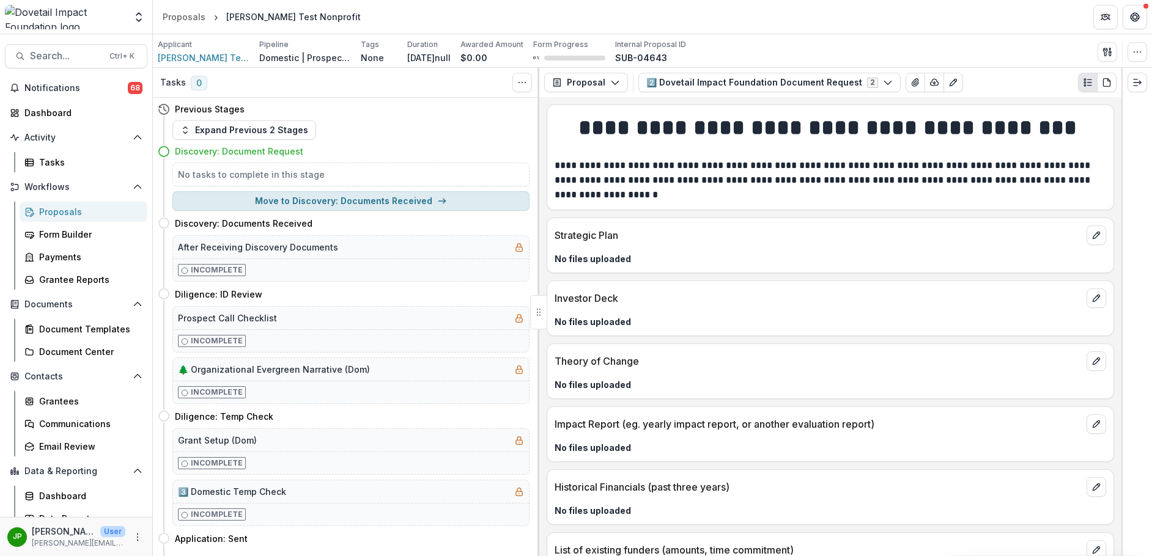
click at [395, 197] on button "Move to Discovery: Documents Received" at bounding box center [350, 201] width 357 height 20
select select "**********"
click at [182, 60] on span "[PERSON_NAME] Test Nonprofit" at bounding box center [204, 57] width 92 height 13
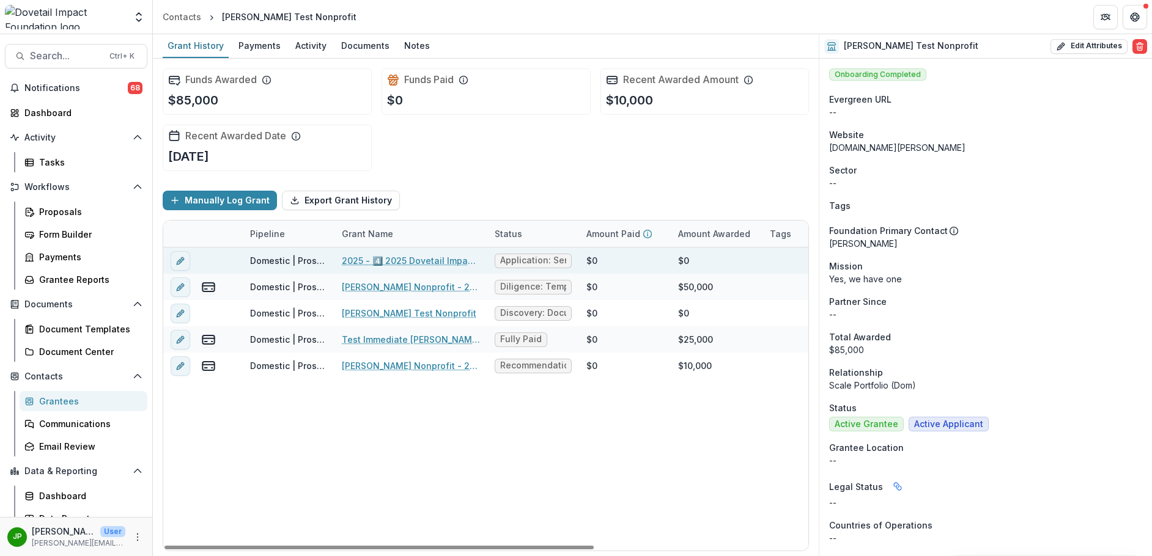
click at [361, 256] on link "2025 - 4️⃣ 2025 Dovetail Impact Foundation Application" at bounding box center [411, 260] width 138 height 13
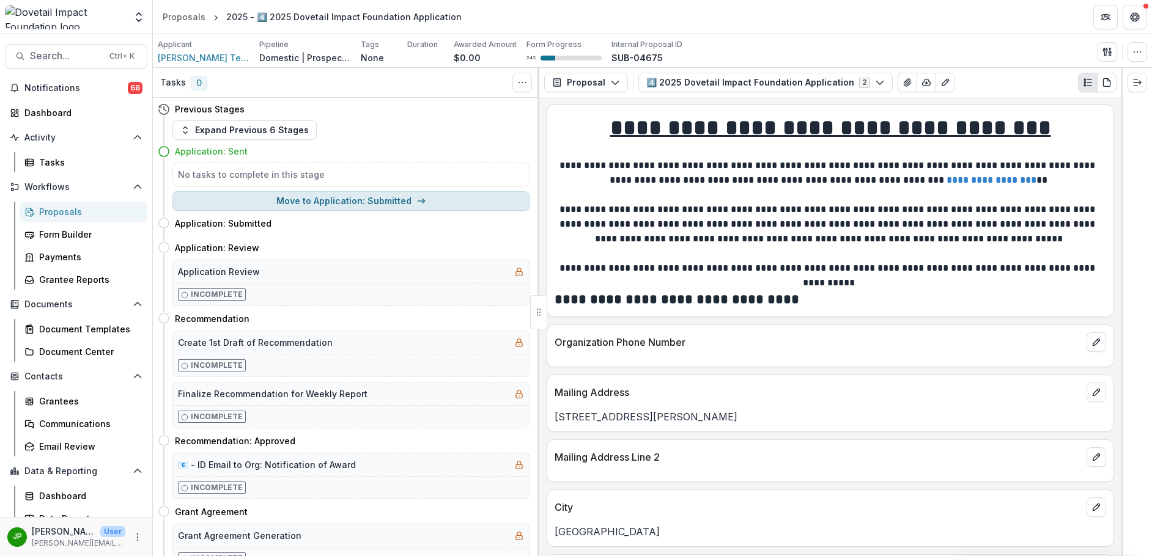
click at [367, 199] on button "Move to Application: Submitted" at bounding box center [350, 201] width 357 height 20
select select "**********"
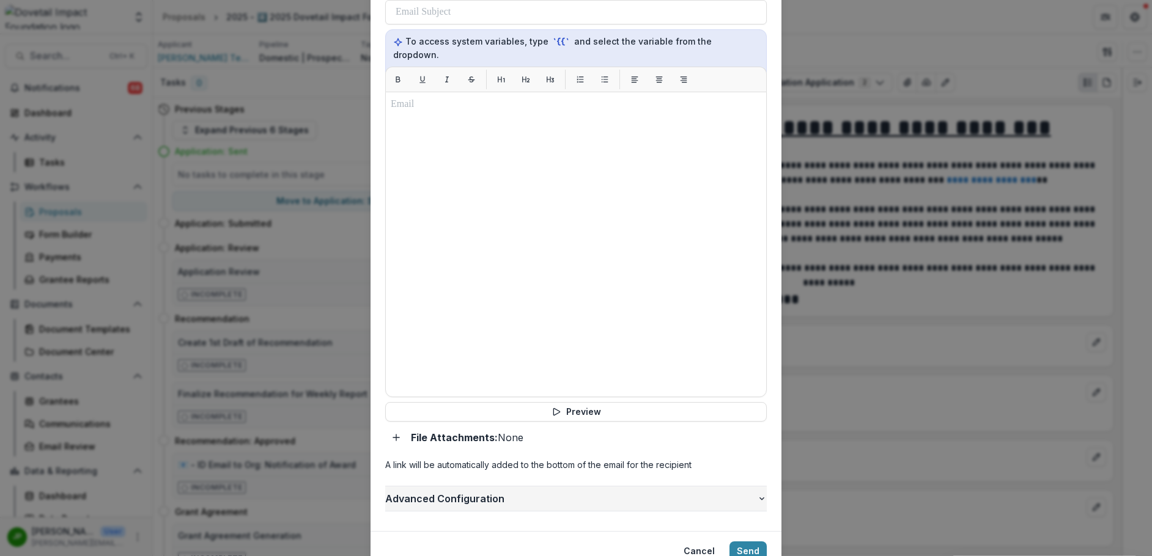
scroll to position [454, 0]
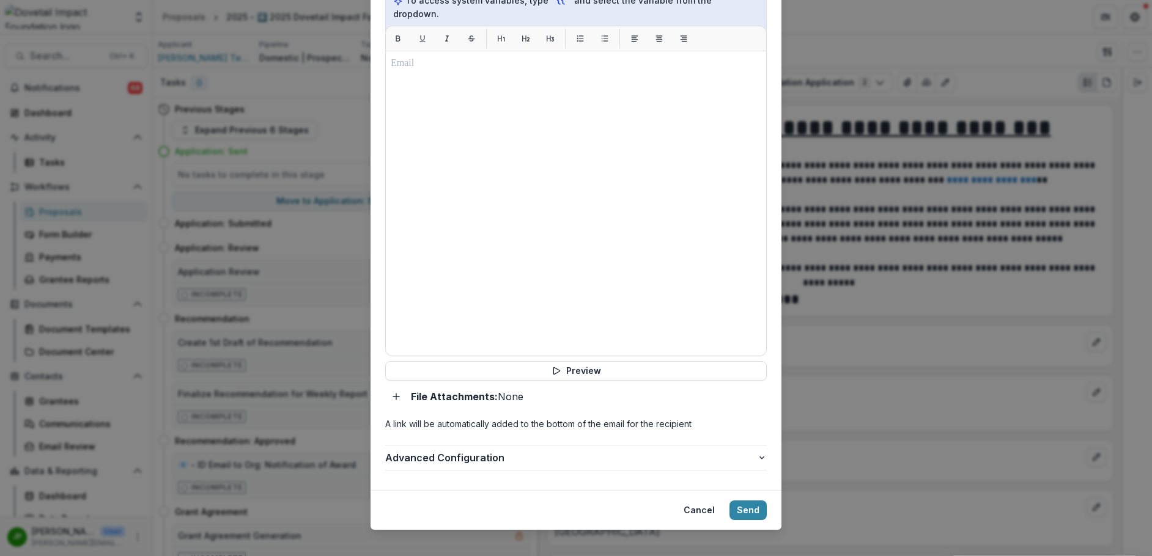
click at [748, 501] on button "Send" at bounding box center [747, 511] width 37 height 20
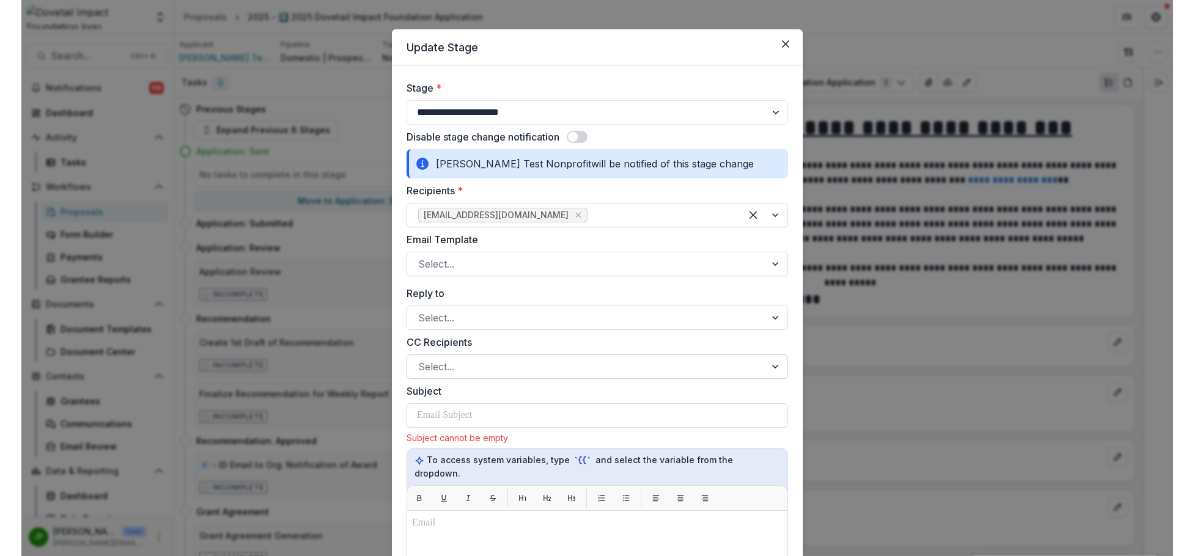
scroll to position [0, 0]
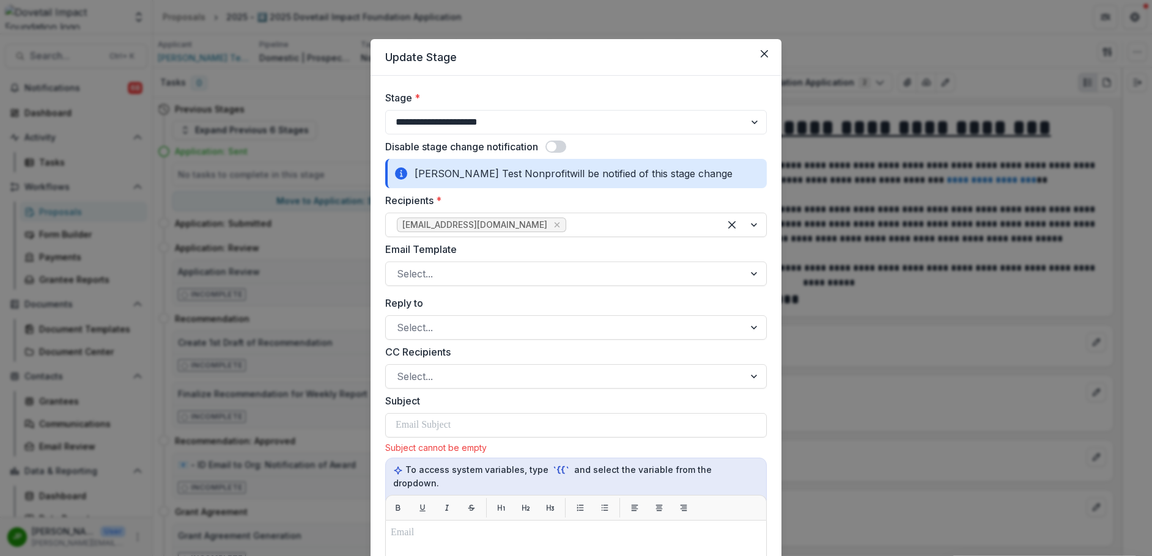
click at [553, 145] on span at bounding box center [551, 147] width 10 height 10
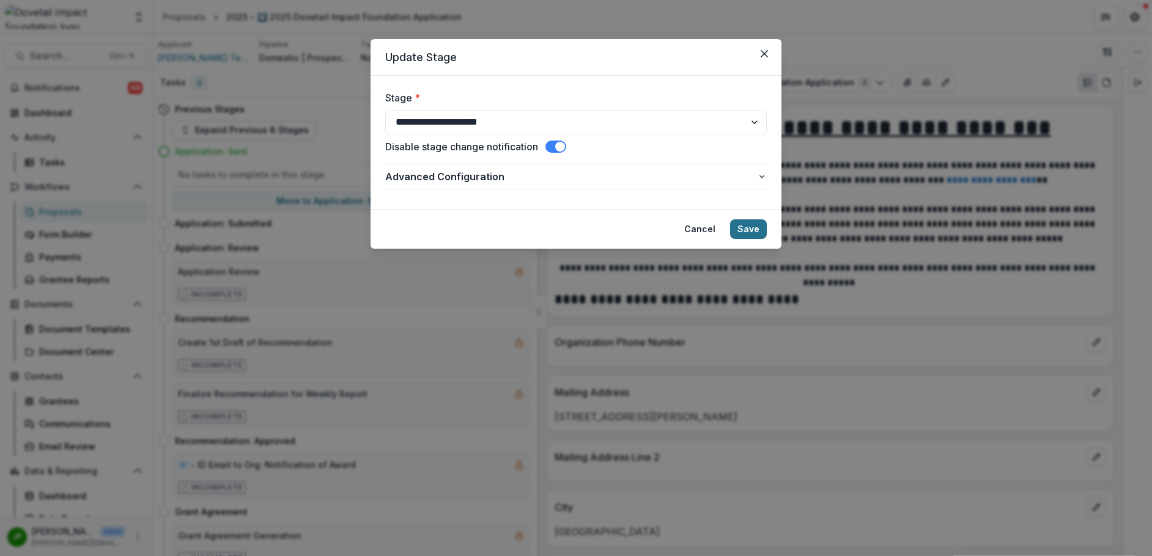
click at [757, 227] on button "Save" at bounding box center [748, 229] width 37 height 20
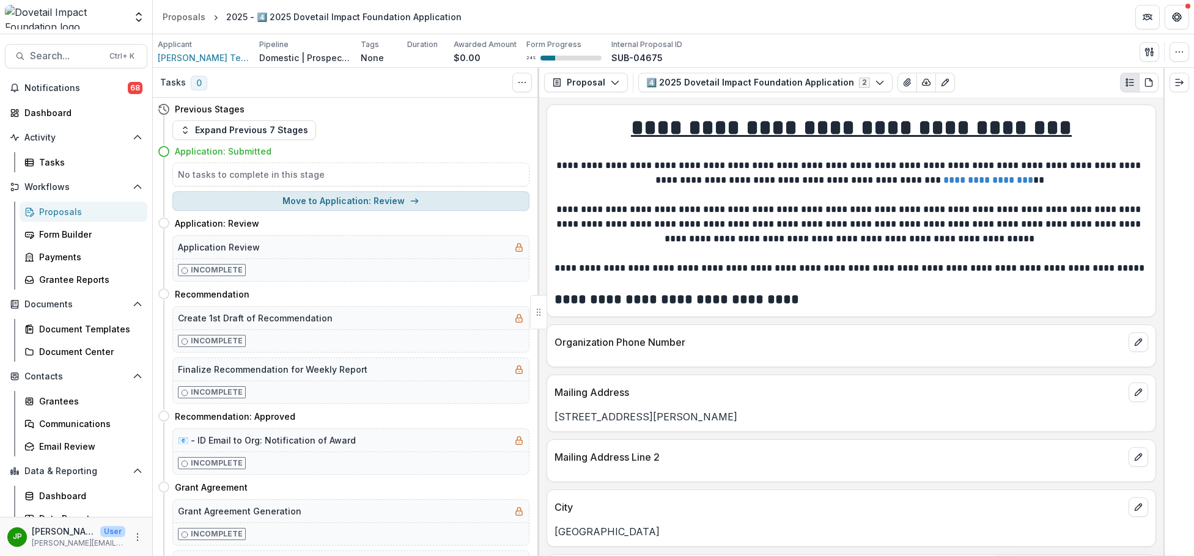
click at [370, 201] on button "Move to Application: Review" at bounding box center [350, 201] width 357 height 20
select select "**********"
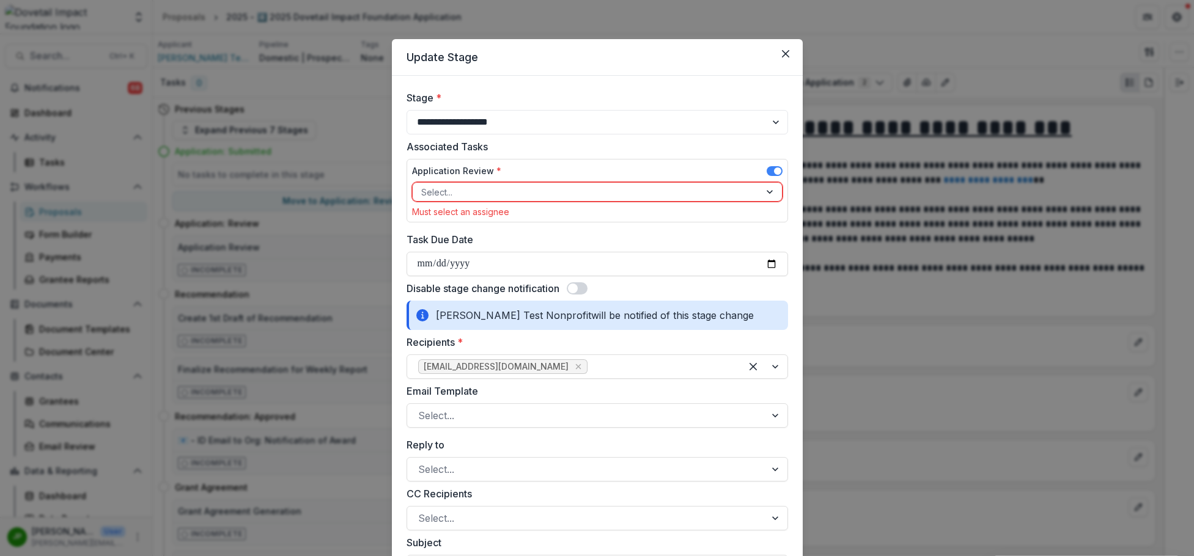
click at [498, 196] on div at bounding box center [586, 192] width 330 height 15
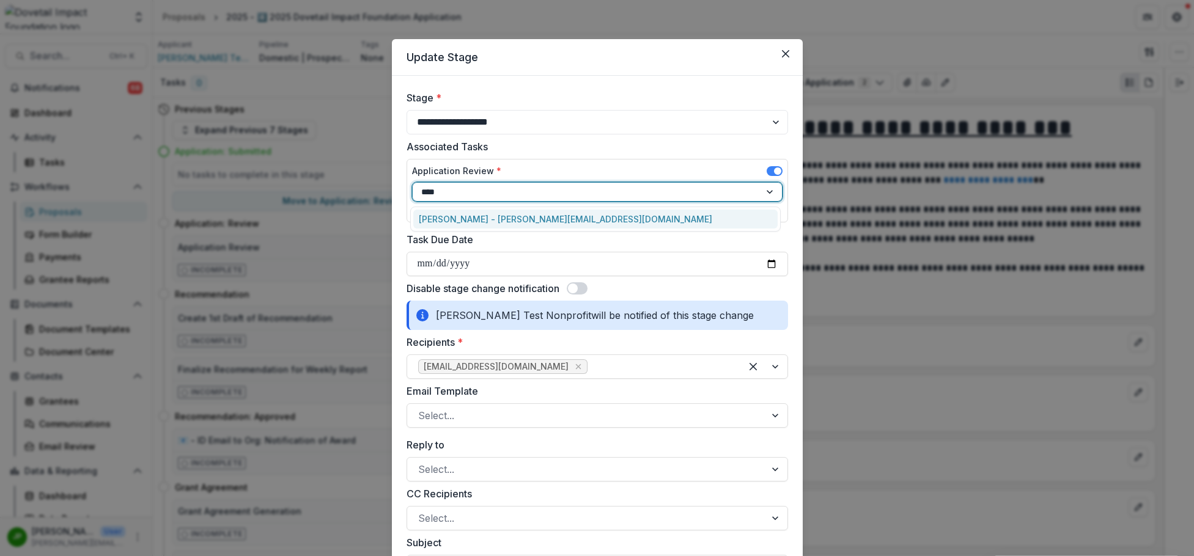
type input "*****"
click at [508, 216] on div "[PERSON_NAME] - [PERSON_NAME][EMAIL_ADDRESS][DOMAIN_NAME]" at bounding box center [595, 219] width 364 height 19
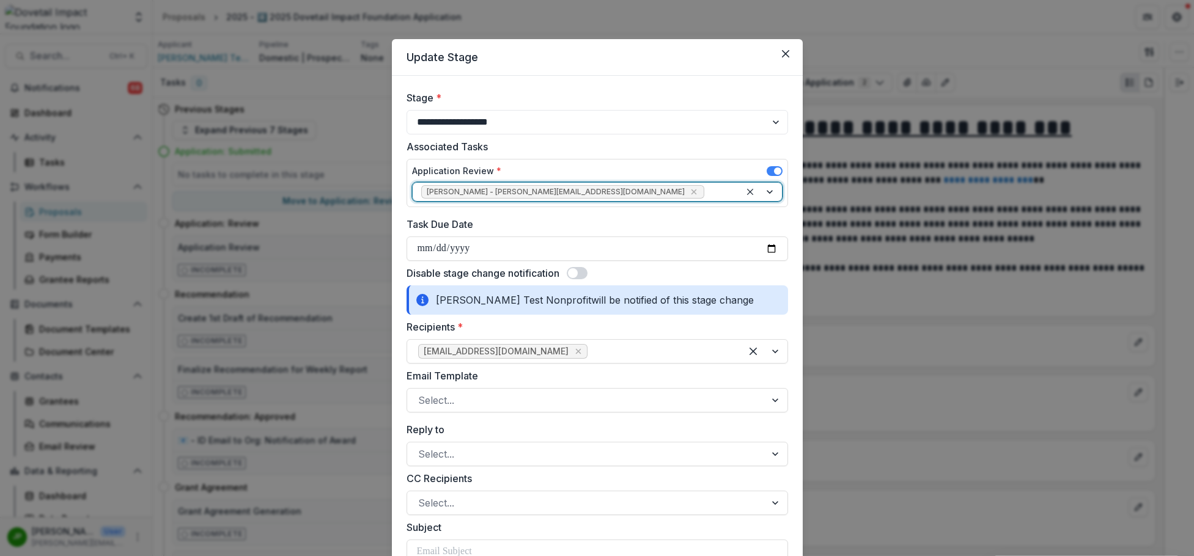
click at [589, 268] on div "Disable stage change notification" at bounding box center [596, 273] width 381 height 15
click at [586, 274] on span at bounding box center [577, 273] width 21 height 12
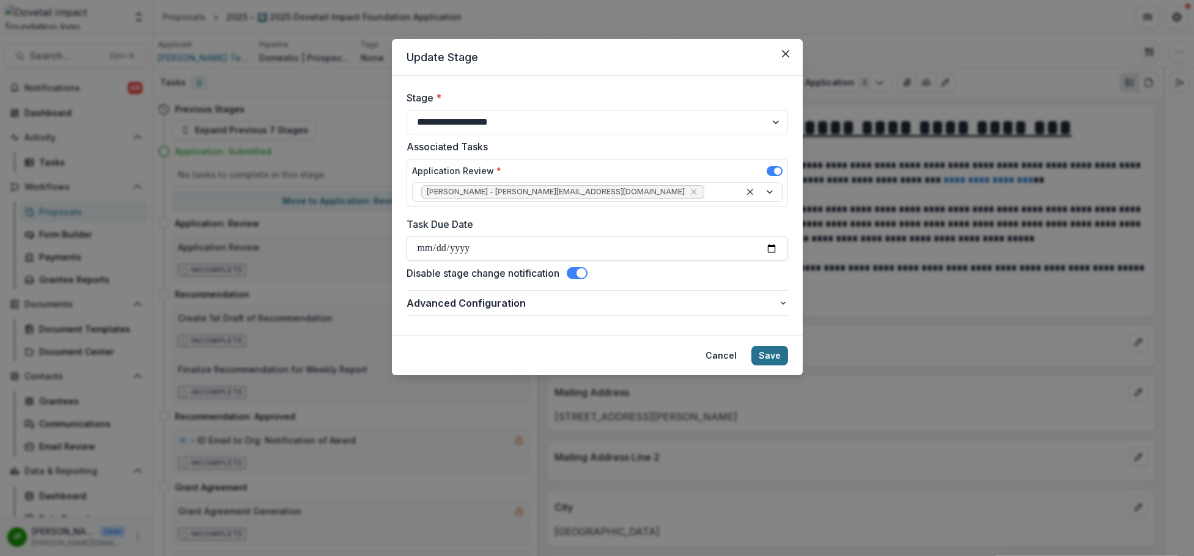
click at [784, 355] on button "Save" at bounding box center [769, 356] width 37 height 20
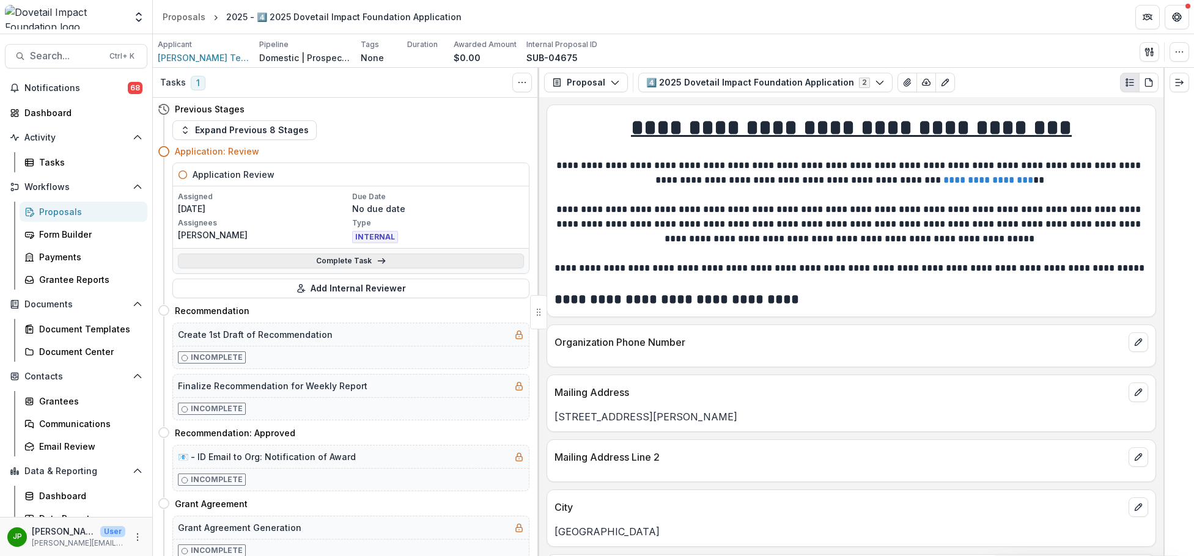
click at [377, 259] on icon at bounding box center [382, 261] width 10 height 10
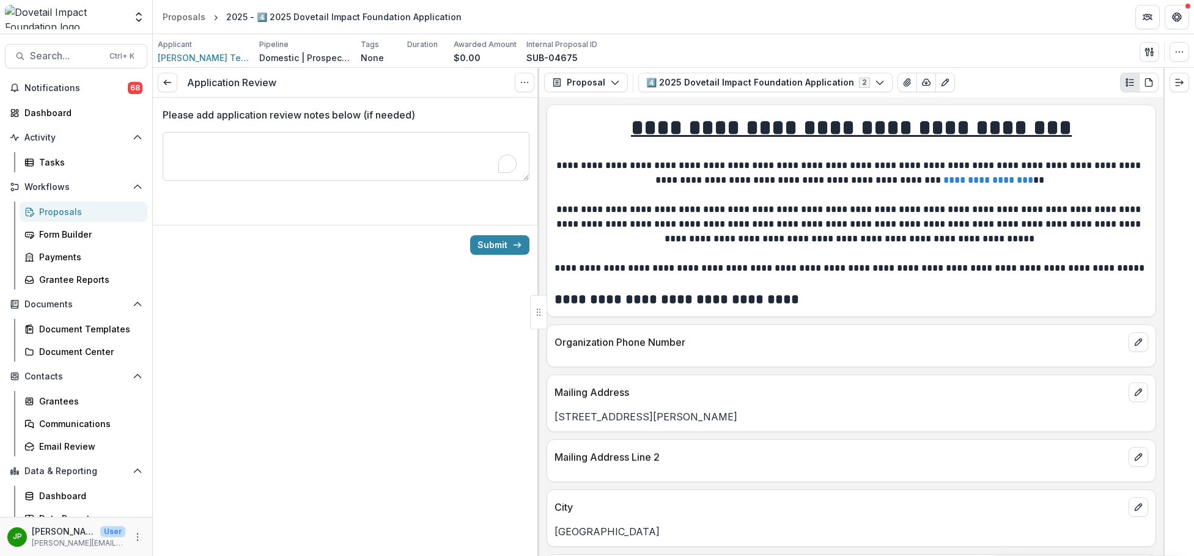
click at [321, 154] on textarea "Please add application review notes below (if needed)" at bounding box center [346, 156] width 367 height 49
click at [505, 243] on button "Submit" at bounding box center [499, 245] width 59 height 20
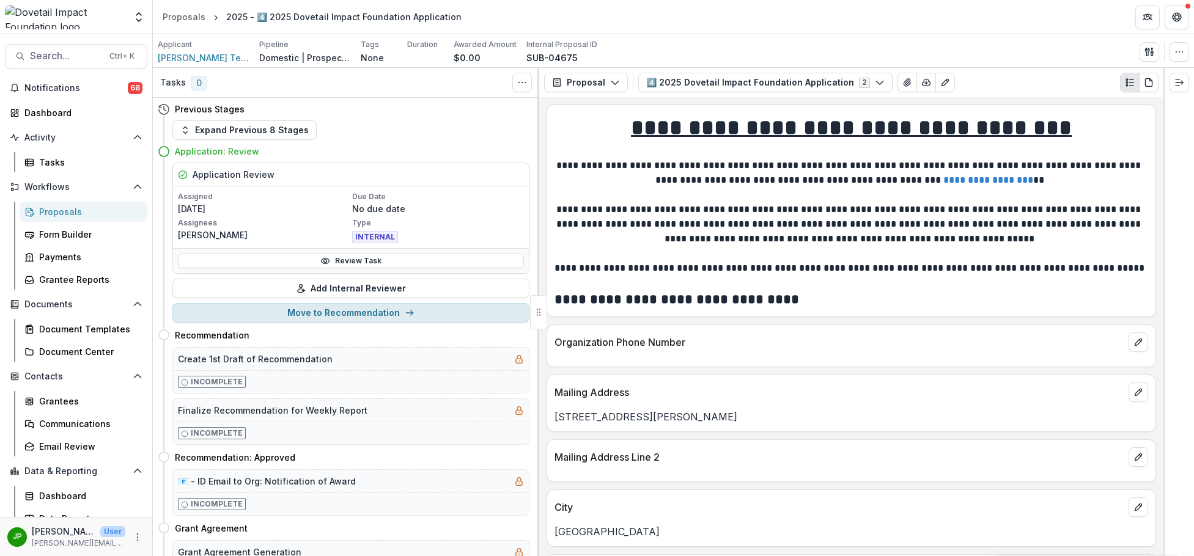
click at [394, 317] on button "Move to Recommendation" at bounding box center [350, 313] width 357 height 20
select select "**********"
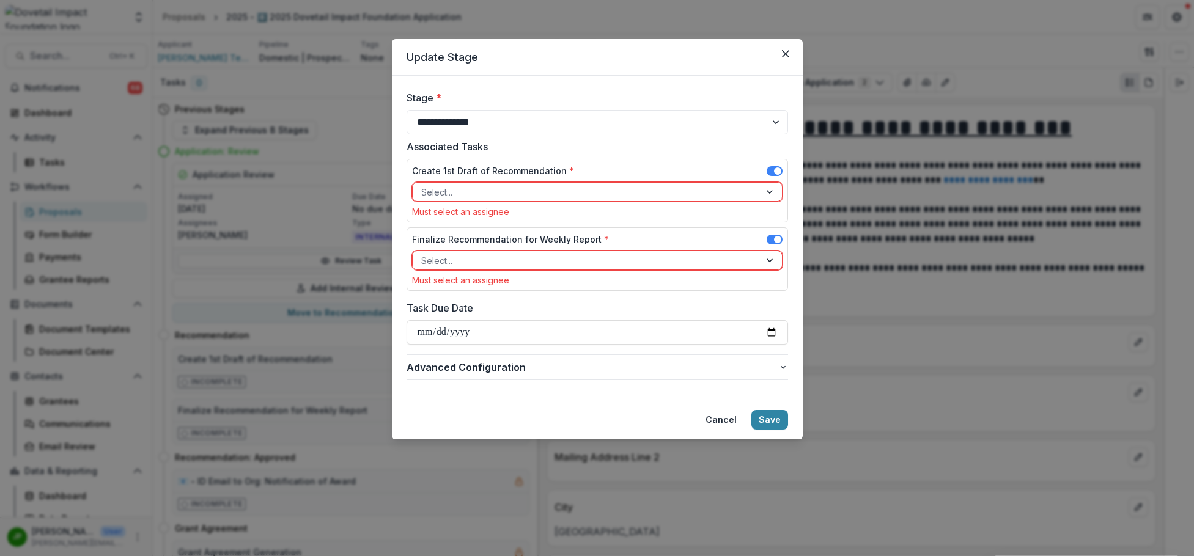
click at [578, 200] on div "Create 1st Draft of Recommendation * Select... Must select an assignee" at bounding box center [597, 190] width 370 height 53
click at [565, 185] on div at bounding box center [586, 192] width 330 height 15
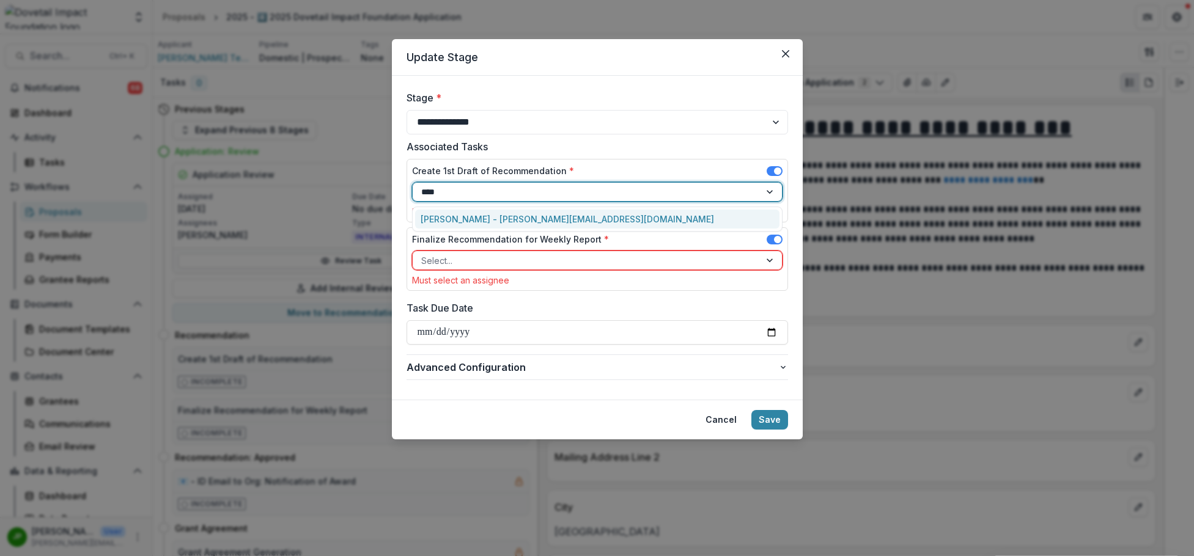
type input "*****"
click at [550, 216] on div "[PERSON_NAME] - [PERSON_NAME][EMAIL_ADDRESS][DOMAIN_NAME]" at bounding box center [597, 219] width 364 height 19
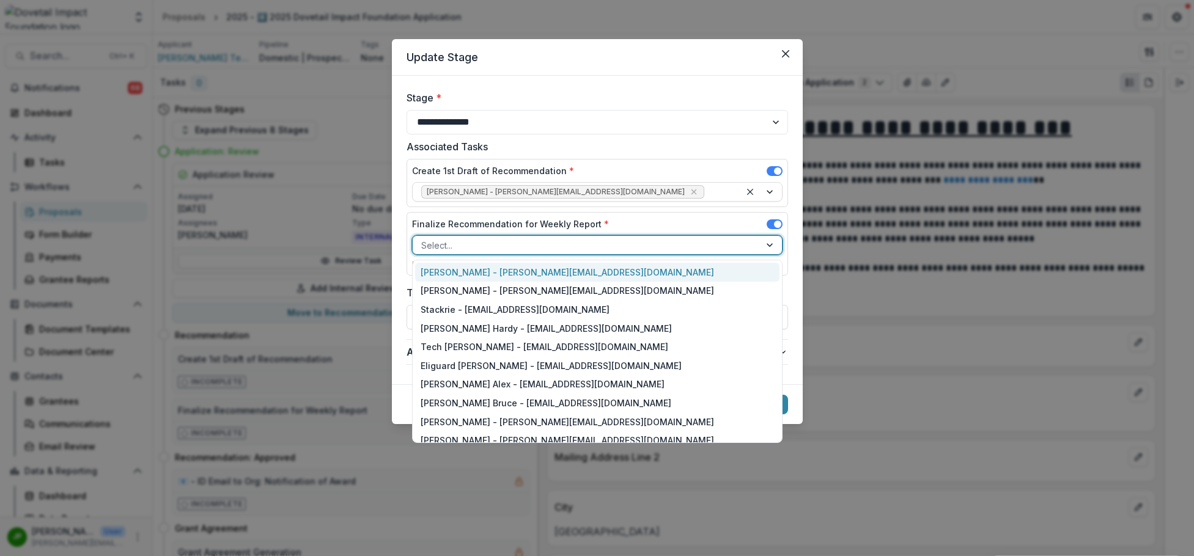
click at [538, 243] on div at bounding box center [586, 245] width 330 height 15
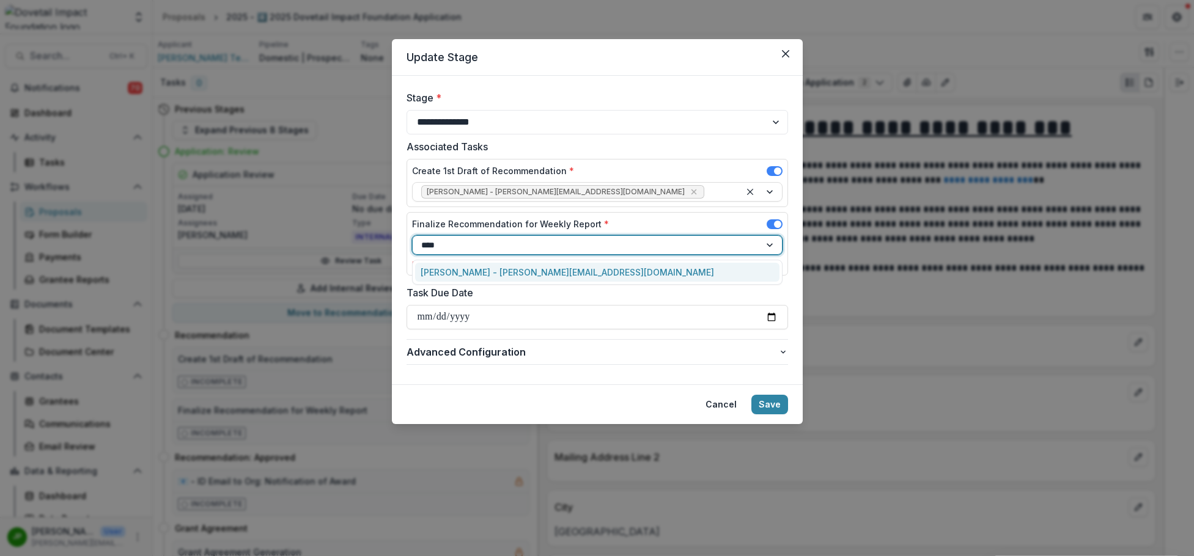
type input "*****"
click at [551, 273] on div "[PERSON_NAME] - [PERSON_NAME][EMAIL_ADDRESS][DOMAIN_NAME]" at bounding box center [597, 272] width 364 height 19
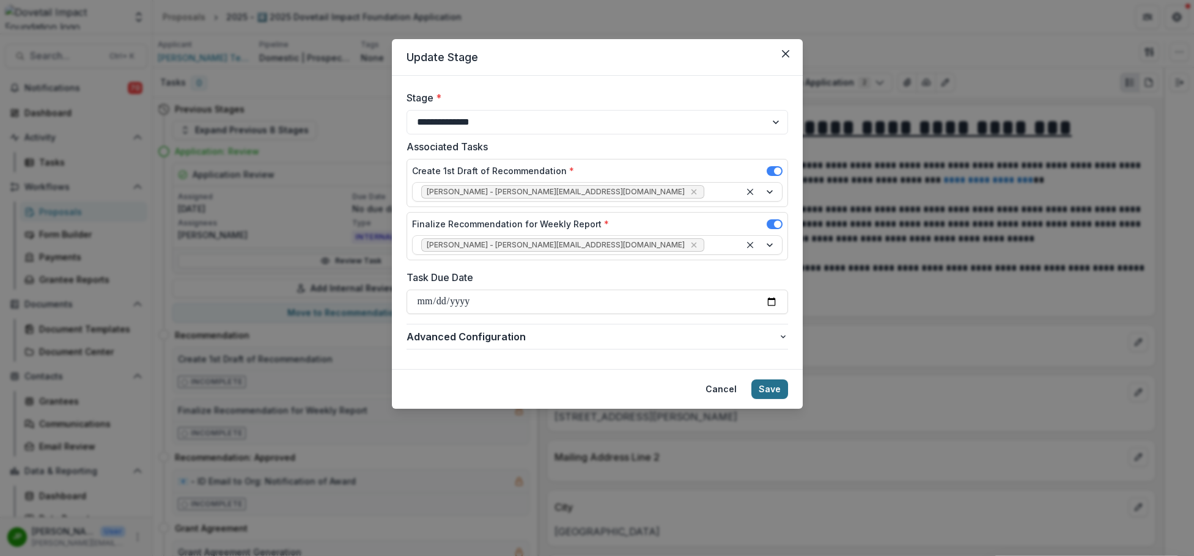
click at [776, 385] on button "Save" at bounding box center [769, 390] width 37 height 20
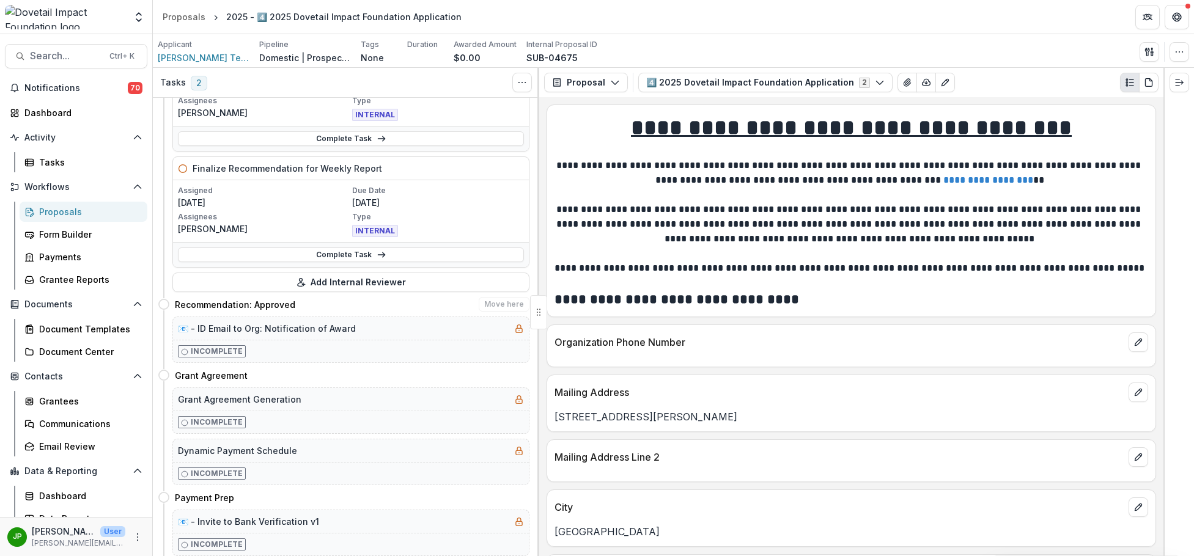
scroll to position [61, 0]
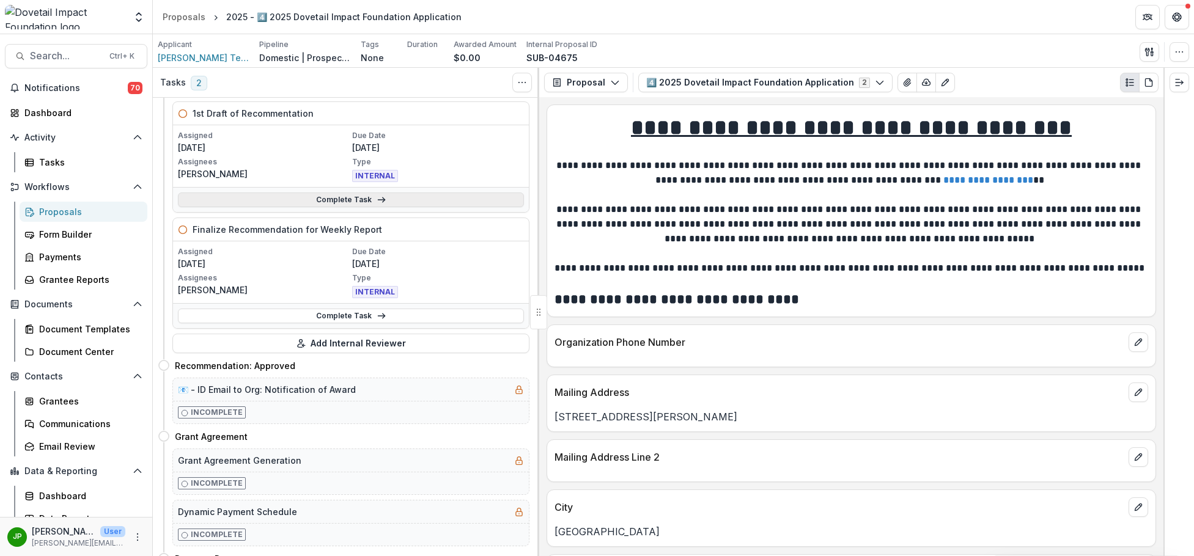
drag, startPoint x: 378, startPoint y: 191, endPoint x: 381, endPoint y: 200, distance: 8.9
click at [379, 193] on div "Complete Task" at bounding box center [351, 199] width 356 height 25
click at [381, 201] on icon at bounding box center [382, 200] width 10 height 10
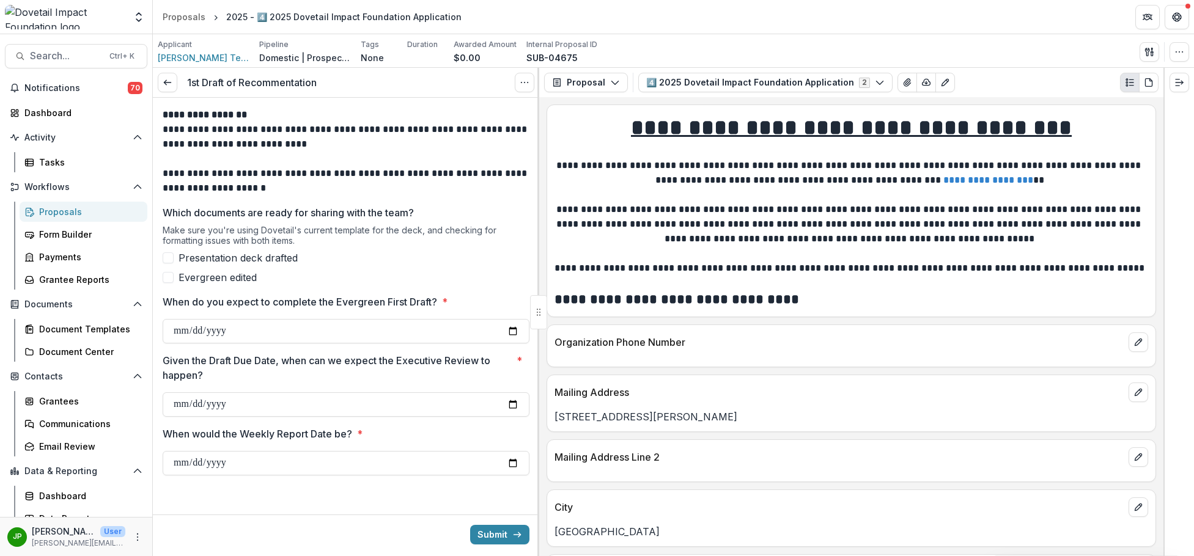
click at [164, 263] on span at bounding box center [168, 257] width 11 height 11
drag, startPoint x: 167, startPoint y: 275, endPoint x: 172, endPoint y: 284, distance: 10.2
click at [167, 275] on span at bounding box center [168, 277] width 11 height 11
click at [490, 537] on button "Submit" at bounding box center [499, 535] width 59 height 20
click at [226, 327] on input "When do you expect to complete the Evergreen First Draft? *" at bounding box center [346, 331] width 367 height 24
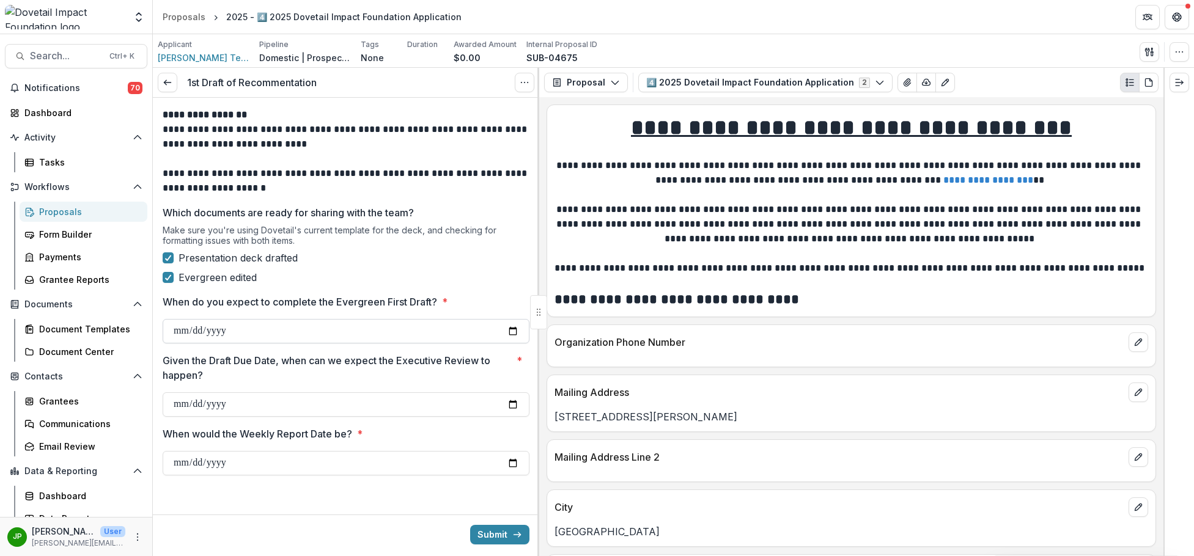
click at [506, 336] on input "When do you expect to complete the Evergreen First Draft? *" at bounding box center [346, 331] width 367 height 24
click at [512, 336] on input "When do you expect to complete the Evergreen First Draft? *" at bounding box center [346, 331] width 367 height 24
type input "**********"
click at [518, 409] on input "Given the Draft Due Date, when can we expect the Executive Review to happen? *" at bounding box center [346, 404] width 367 height 24
click at [512, 401] on input "Given the Draft Due Date, when can we expect the Executive Review to happen? *" at bounding box center [346, 404] width 367 height 24
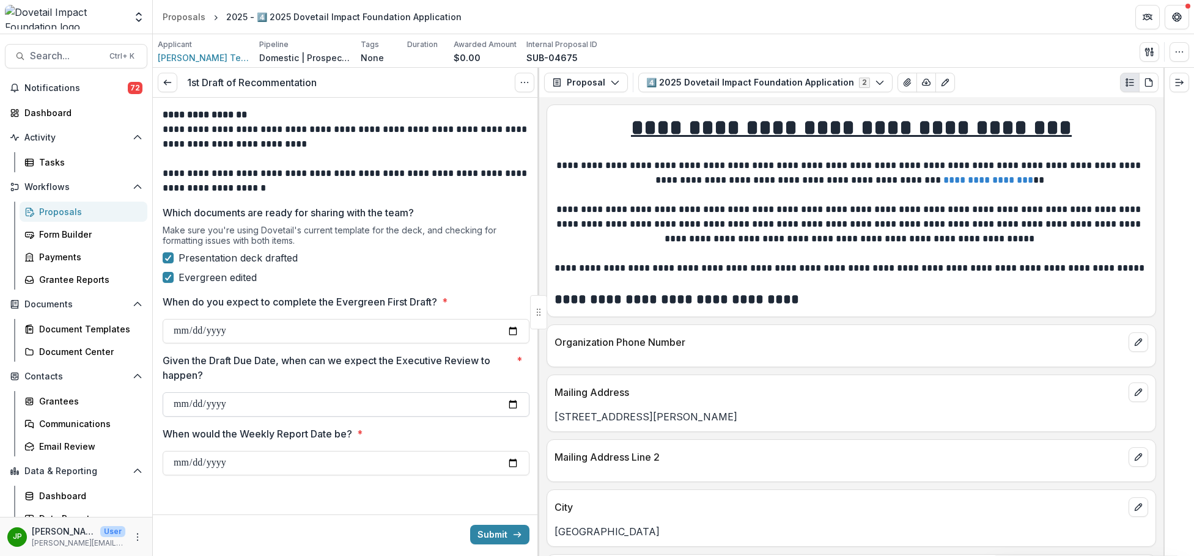
type input "**********"
click at [520, 457] on input "When would the Weekly Report Date be? *" at bounding box center [346, 463] width 367 height 24
click at [513, 463] on input "When would the Weekly Report Date be? *" at bounding box center [346, 463] width 367 height 24
type input "**********"
click at [496, 529] on button "Submit" at bounding box center [499, 535] width 59 height 20
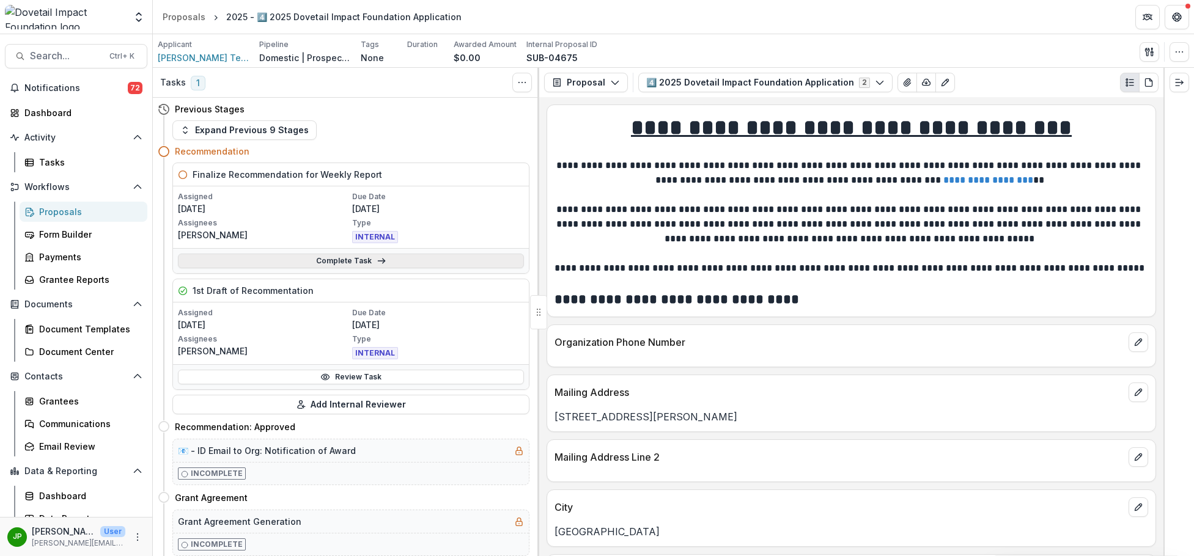
click at [366, 264] on link "Complete Task" at bounding box center [351, 261] width 346 height 15
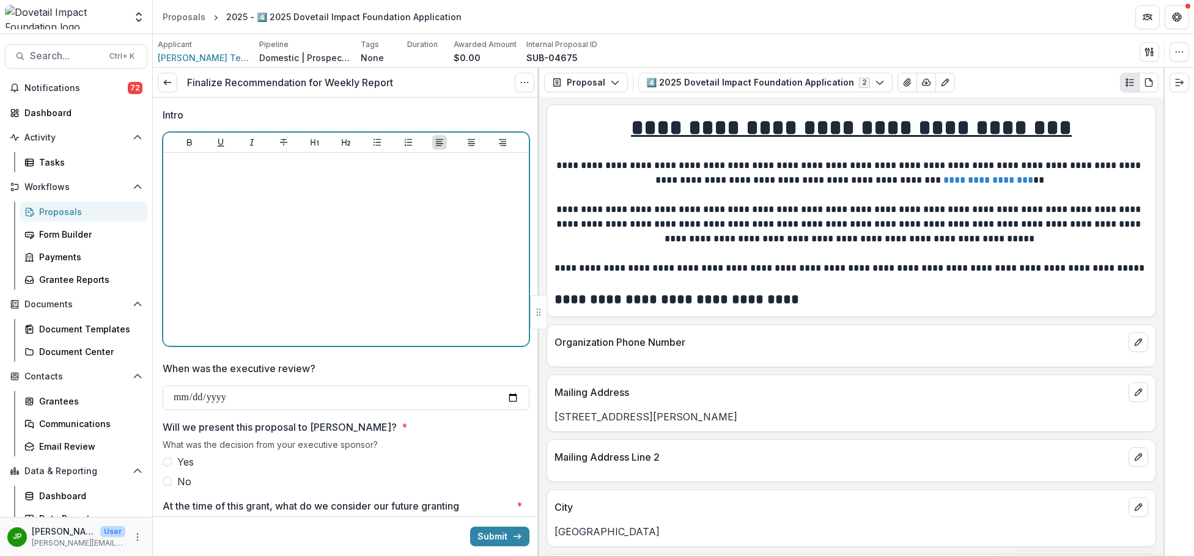
click at [361, 252] on div at bounding box center [346, 249] width 356 height 183
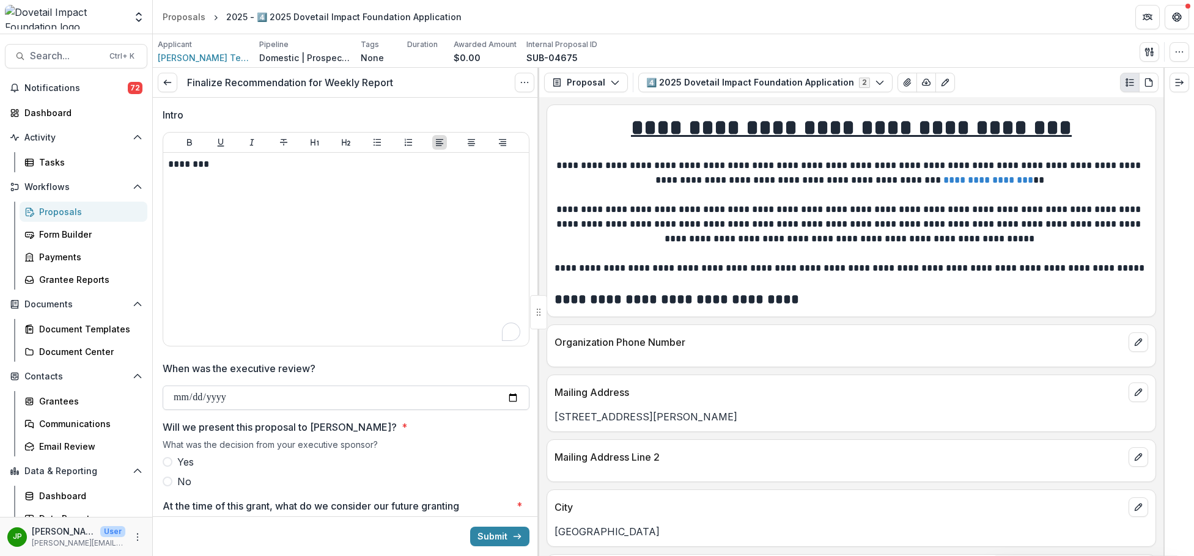
click at [500, 396] on input "When was the executive review?" at bounding box center [346, 398] width 367 height 24
click at [509, 398] on input "When was the executive review?" at bounding box center [346, 398] width 367 height 24
type input "**********"
click at [164, 469] on label "Yes" at bounding box center [346, 462] width 367 height 15
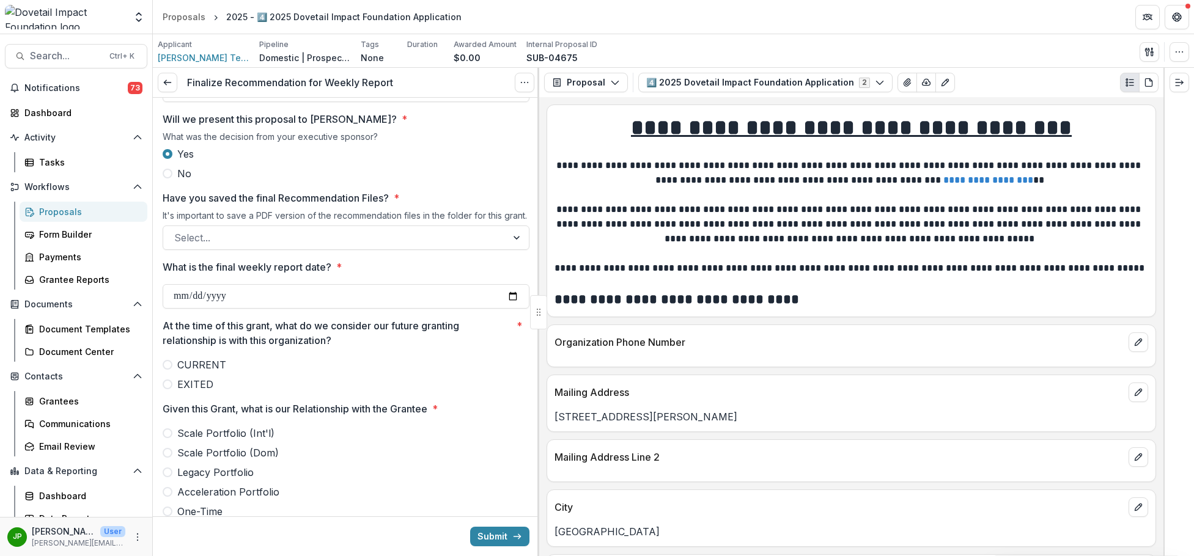
scroll to position [360, 0]
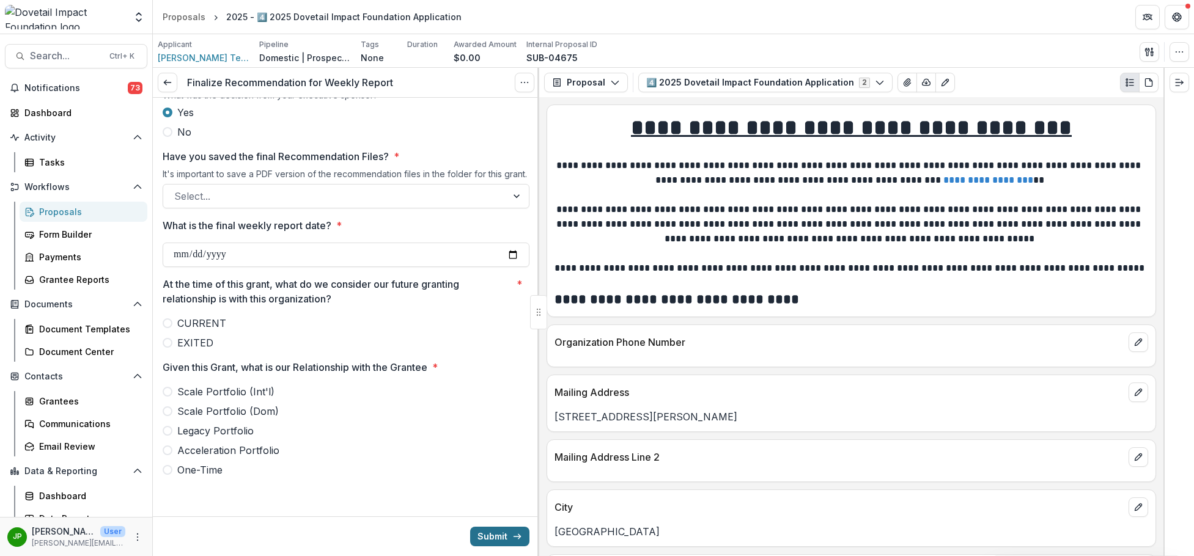
click at [494, 536] on button "Submit" at bounding box center [499, 537] width 59 height 20
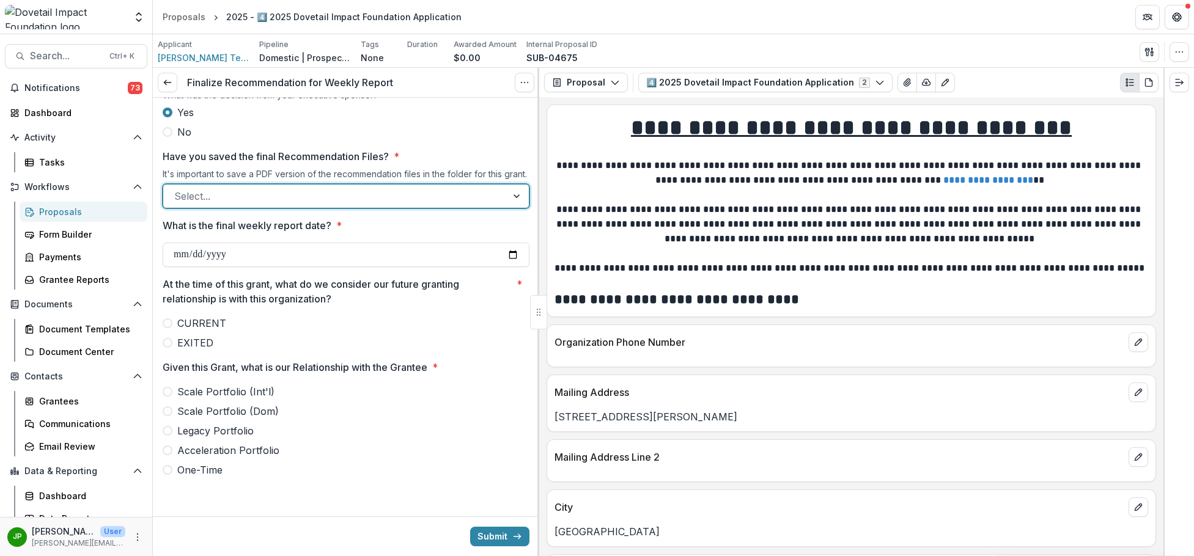
click at [245, 193] on div at bounding box center [335, 196] width 322 height 17
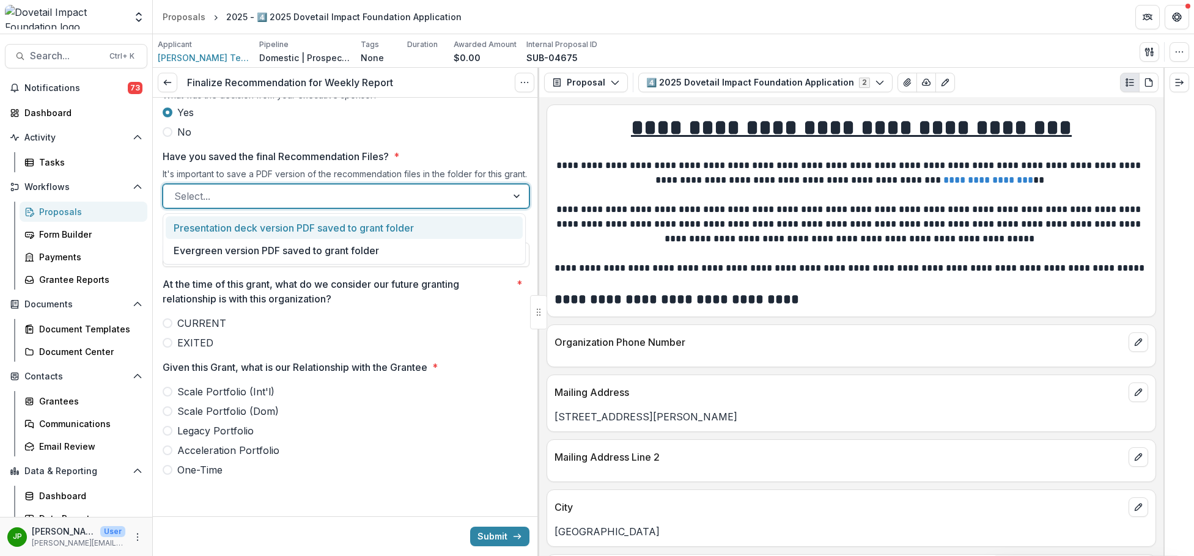
click at [244, 230] on div "Presentation deck version PDF saved to grant folder" at bounding box center [344, 227] width 357 height 23
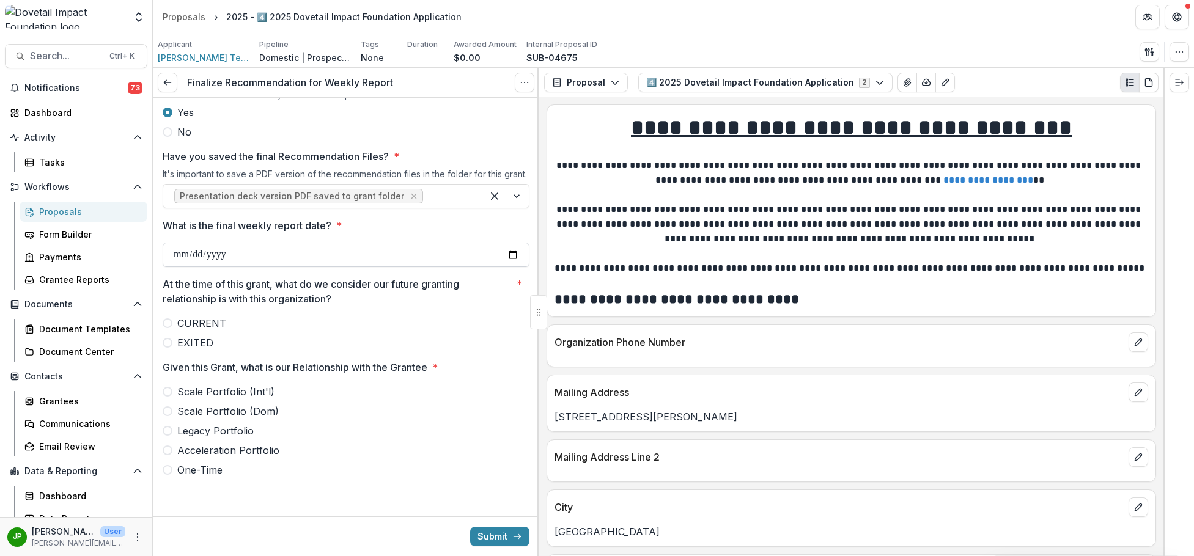
click at [237, 259] on input "What is the final weekly report date? *" at bounding box center [346, 255] width 367 height 24
click at [513, 254] on input "What is the final weekly report date? *" at bounding box center [346, 255] width 367 height 24
type input "**********"
click at [163, 327] on label "CURRENT" at bounding box center [346, 323] width 367 height 15
click at [174, 402] on div "Scale Portfolio (Int'l) Scale Portfolio (Dom) Legacy Portfolio Acceleration Por…" at bounding box center [346, 430] width 367 height 93
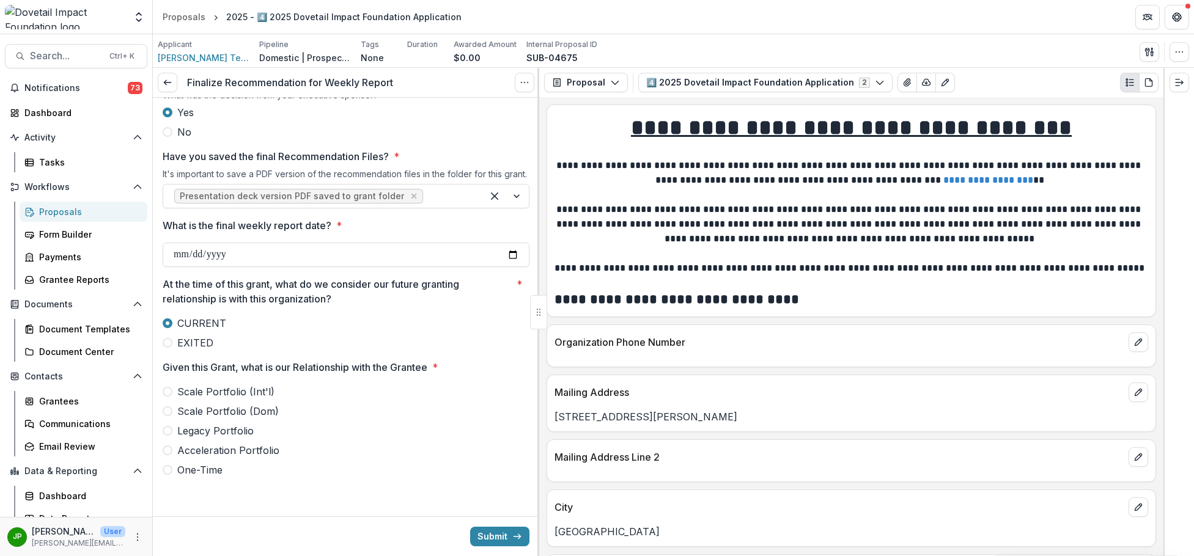
click at [171, 394] on label "Scale Portfolio (Int'l)" at bounding box center [346, 391] width 367 height 15
click at [506, 531] on button "Submit" at bounding box center [499, 537] width 59 height 20
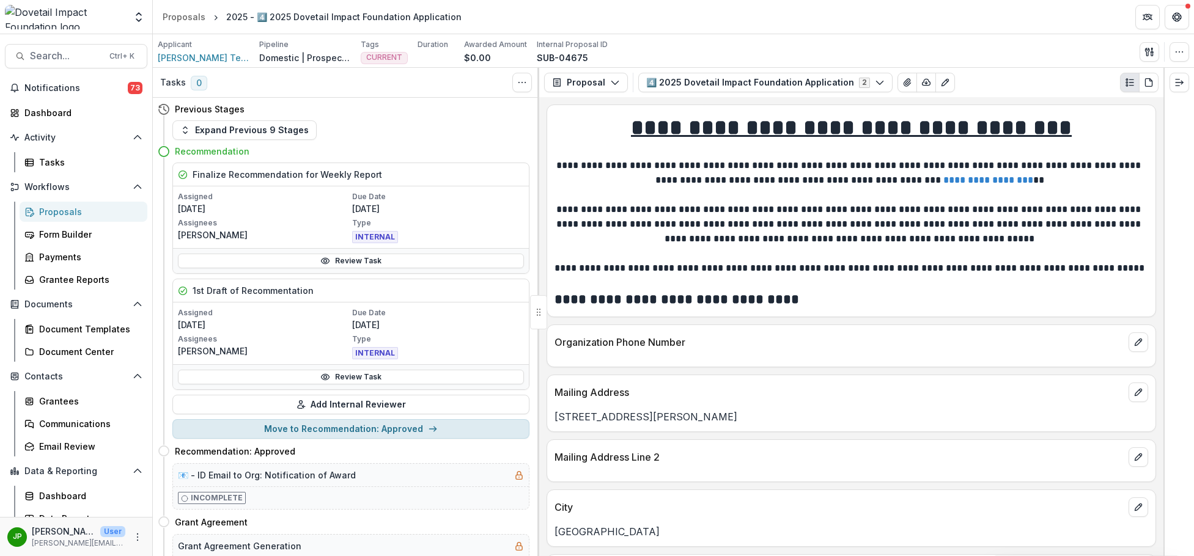
click at [416, 432] on button "Move to Recommendation: Approved" at bounding box center [350, 429] width 357 height 20
select select "**********"
select select
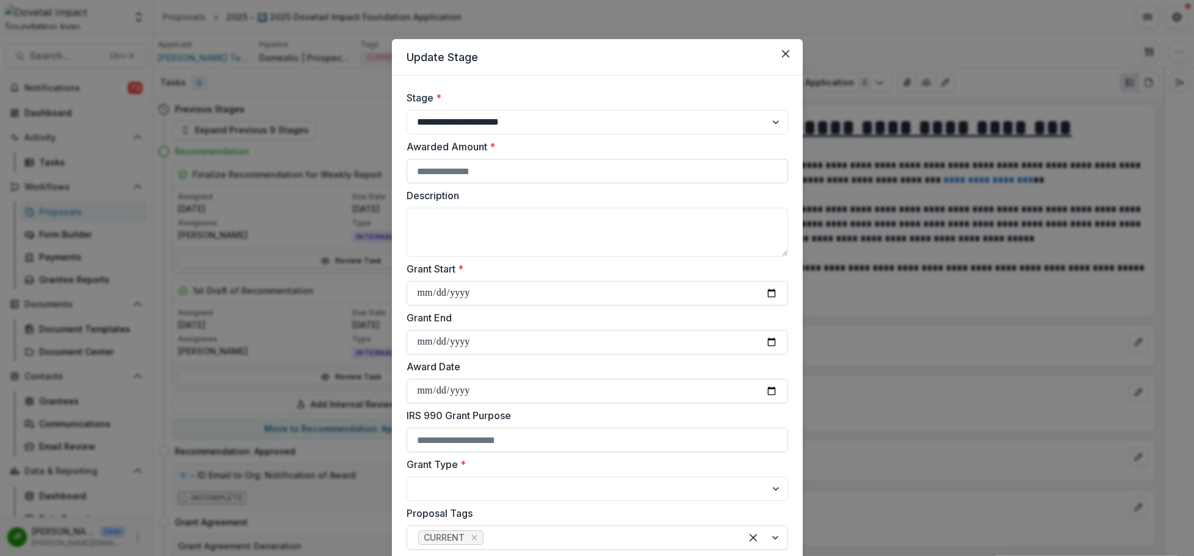
click at [521, 176] on input "Awarded Amount *" at bounding box center [596, 171] width 381 height 24
type input "*****"
click at [523, 216] on textarea "Description" at bounding box center [596, 232] width 381 height 49
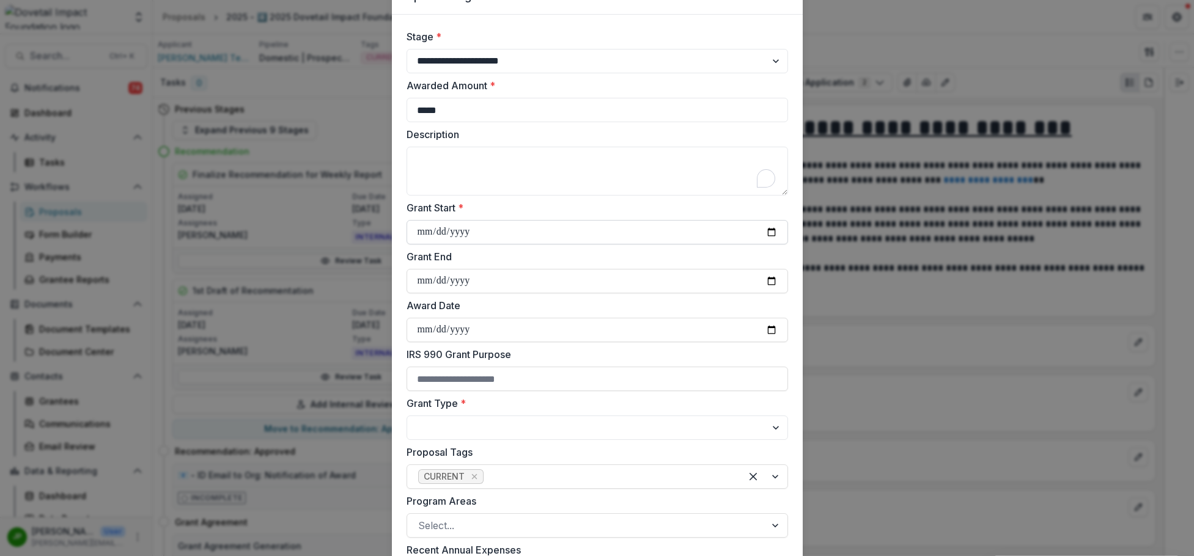
click at [538, 230] on input "Grant Start *" at bounding box center [596, 232] width 381 height 24
click at [767, 232] on input "Grant Start *" at bounding box center [596, 232] width 381 height 24
type input "**********"
click at [414, 276] on input "Grant End" at bounding box center [596, 281] width 381 height 24
click at [429, 282] on input "Grant End" at bounding box center [596, 281] width 381 height 24
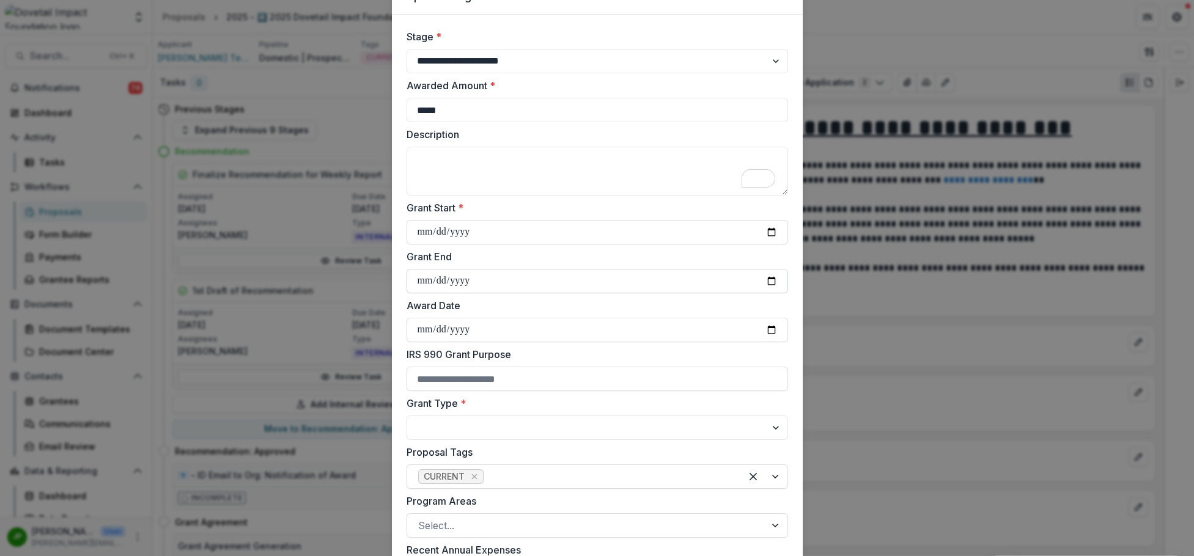
click at [782, 281] on input "Grant End" at bounding box center [596, 281] width 381 height 24
click at [771, 282] on input "Grant End" at bounding box center [596, 281] width 381 height 24
type input "**********"
click at [433, 334] on input "Award Date" at bounding box center [596, 330] width 381 height 24
click at [435, 334] on input "Award Date" at bounding box center [596, 330] width 381 height 24
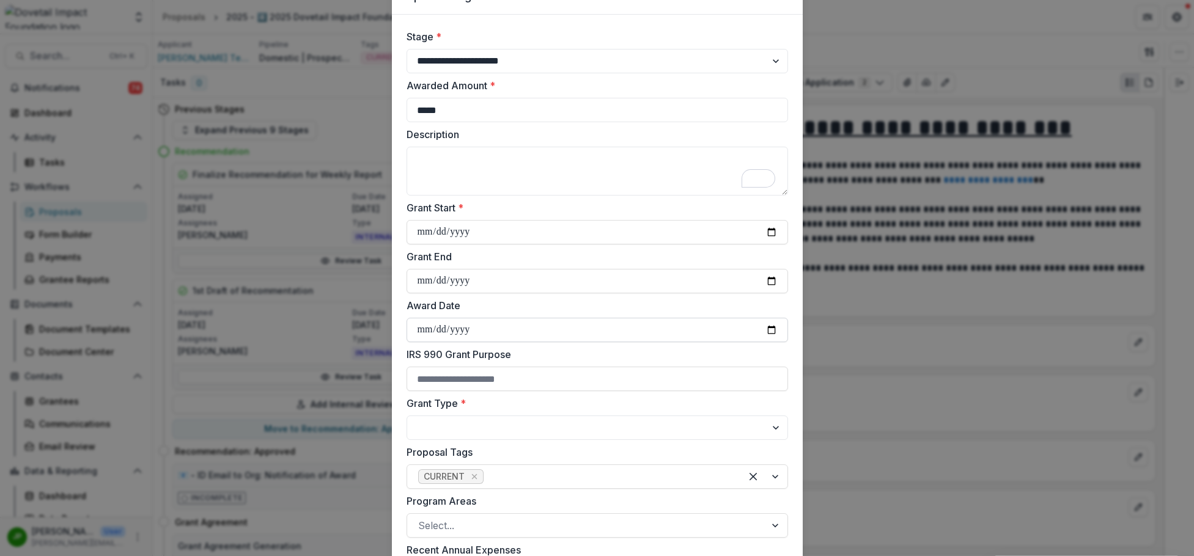
click at [440, 329] on input "Award Date" at bounding box center [596, 330] width 381 height 24
click at [775, 327] on input "Award Date" at bounding box center [596, 330] width 381 height 24
type input "**********"
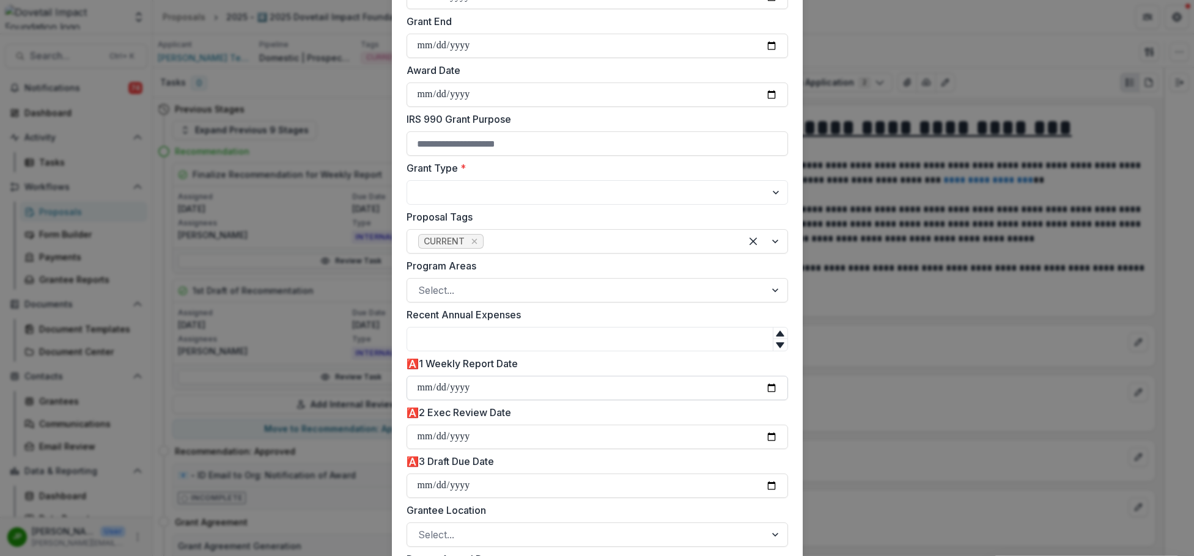
scroll to position [306, 0]
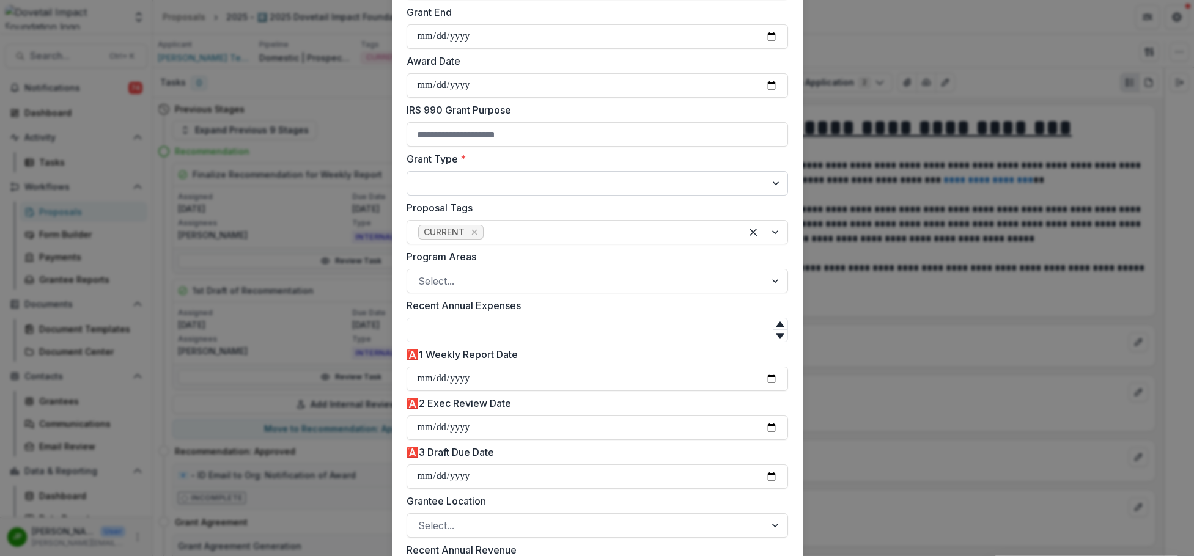
click at [589, 182] on select "**********" at bounding box center [596, 183] width 381 height 24
select select "**********"
click at [406, 171] on select "**********" at bounding box center [596, 183] width 381 height 24
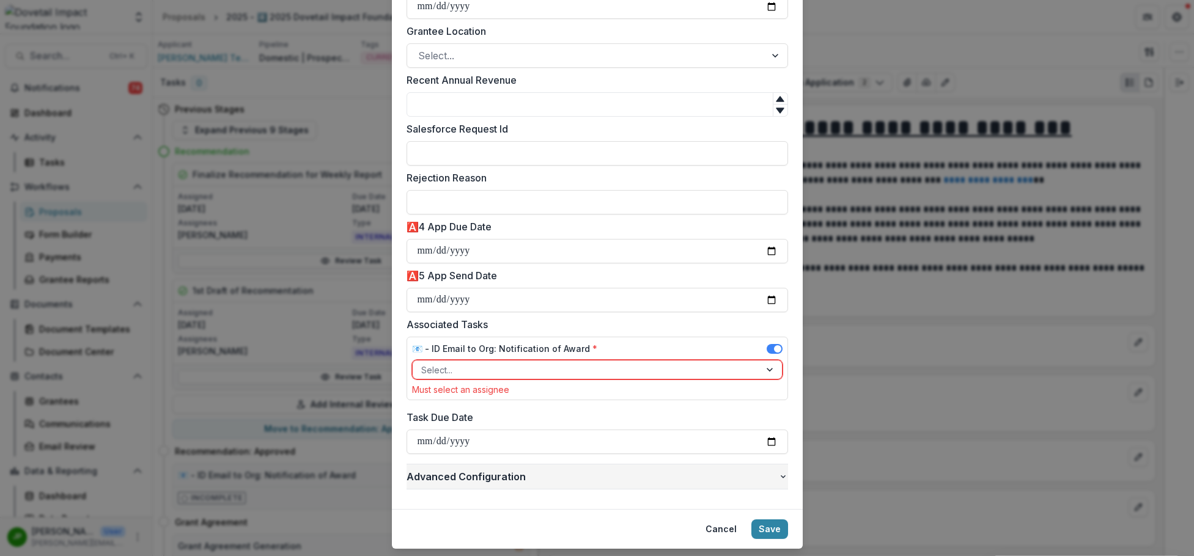
scroll to position [807, 0]
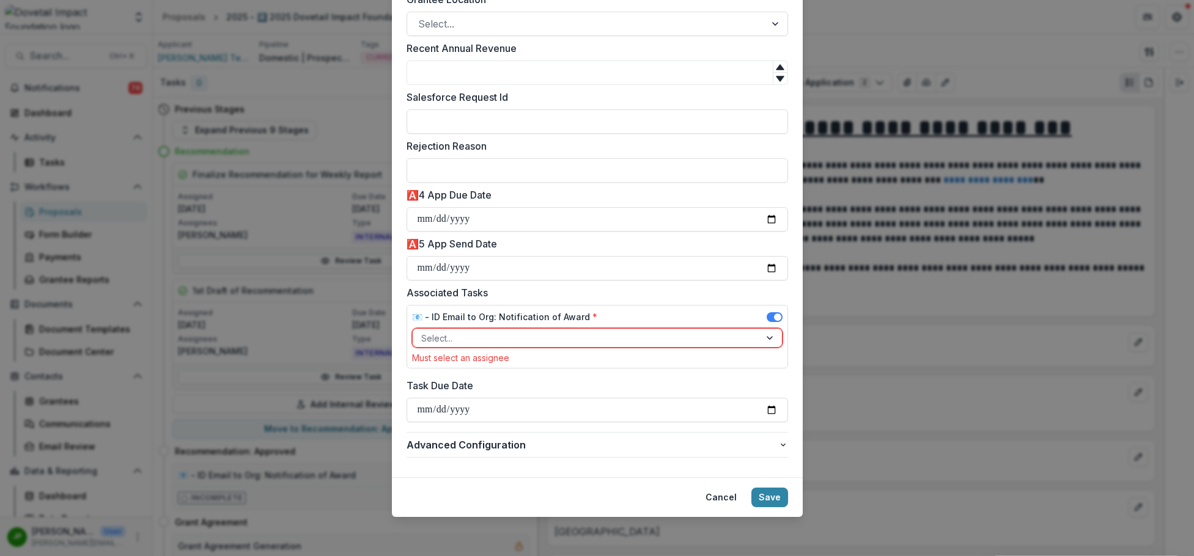
click at [500, 343] on div at bounding box center [586, 338] width 330 height 15
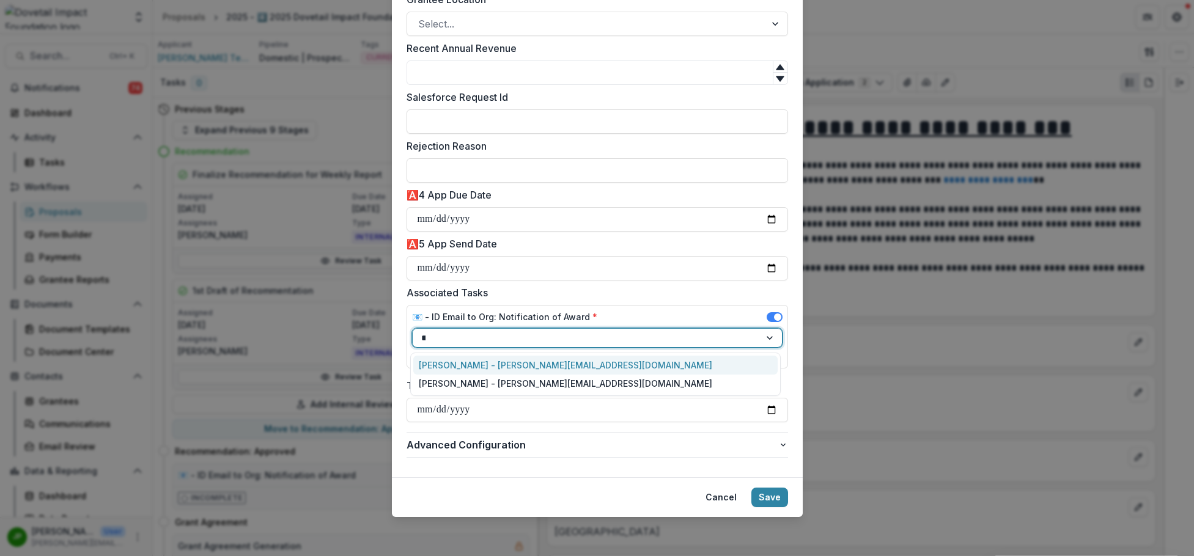
type input "*****"
click at [517, 372] on div "[PERSON_NAME] - [PERSON_NAME][EMAIL_ADDRESS][DOMAIN_NAME]" at bounding box center [595, 365] width 364 height 19
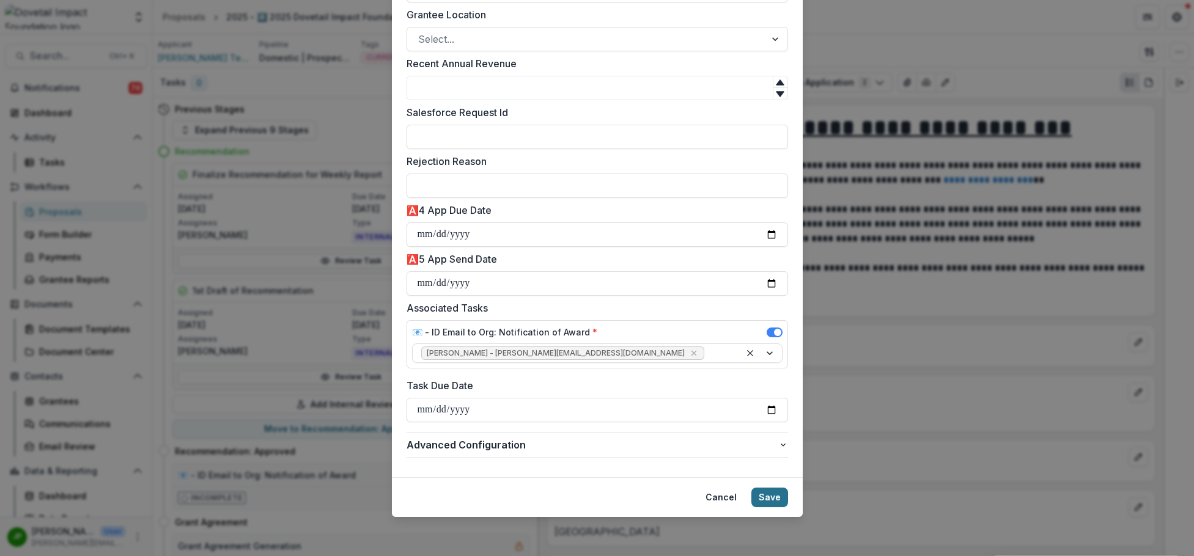
click at [763, 503] on button "Save" at bounding box center [769, 498] width 37 height 20
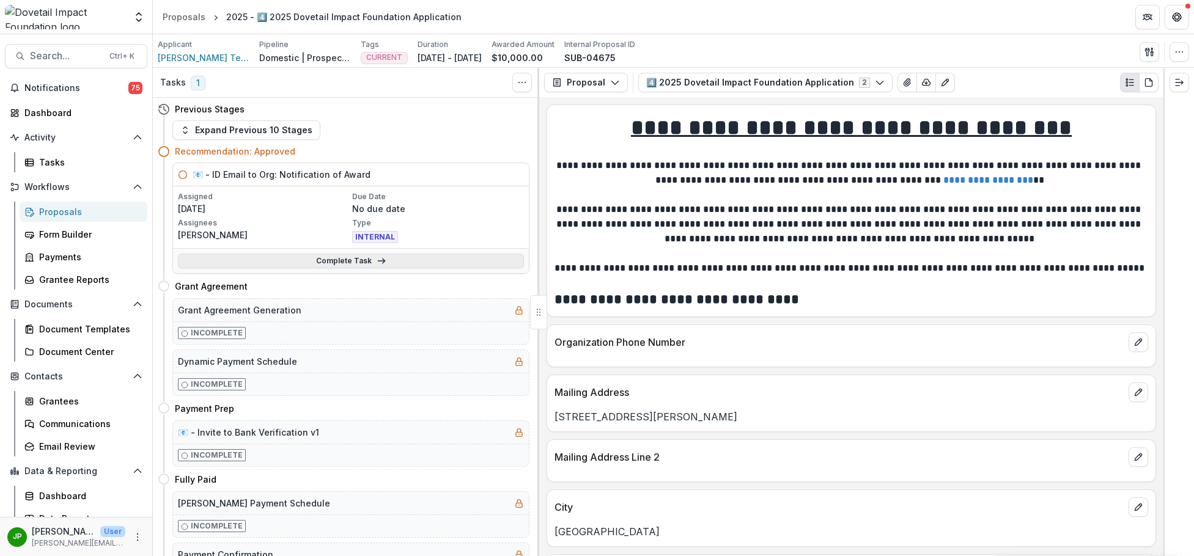
click at [377, 261] on icon at bounding box center [382, 261] width 10 height 10
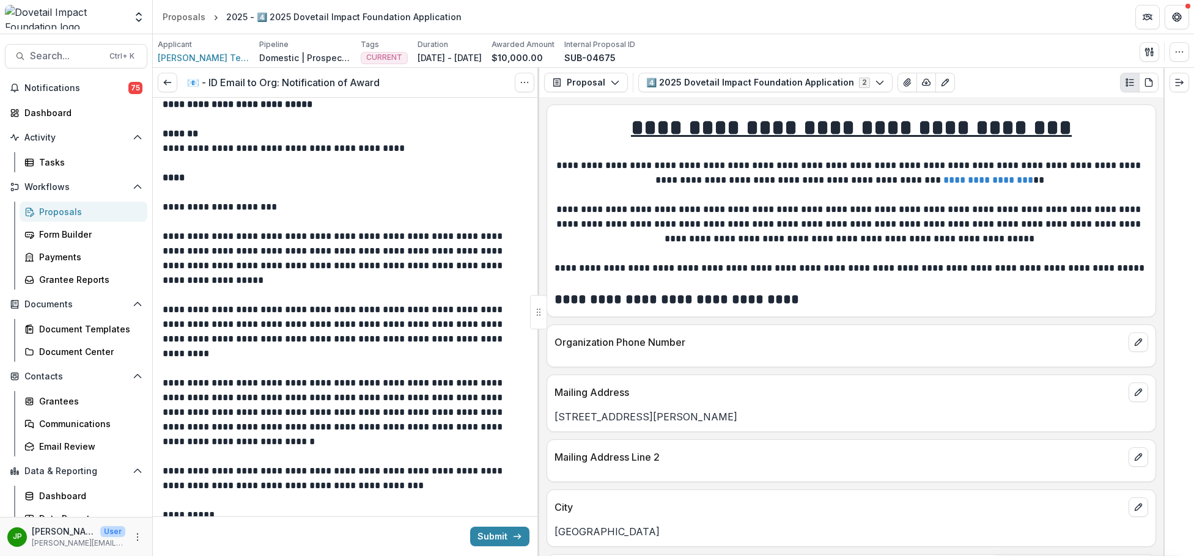
scroll to position [100, 0]
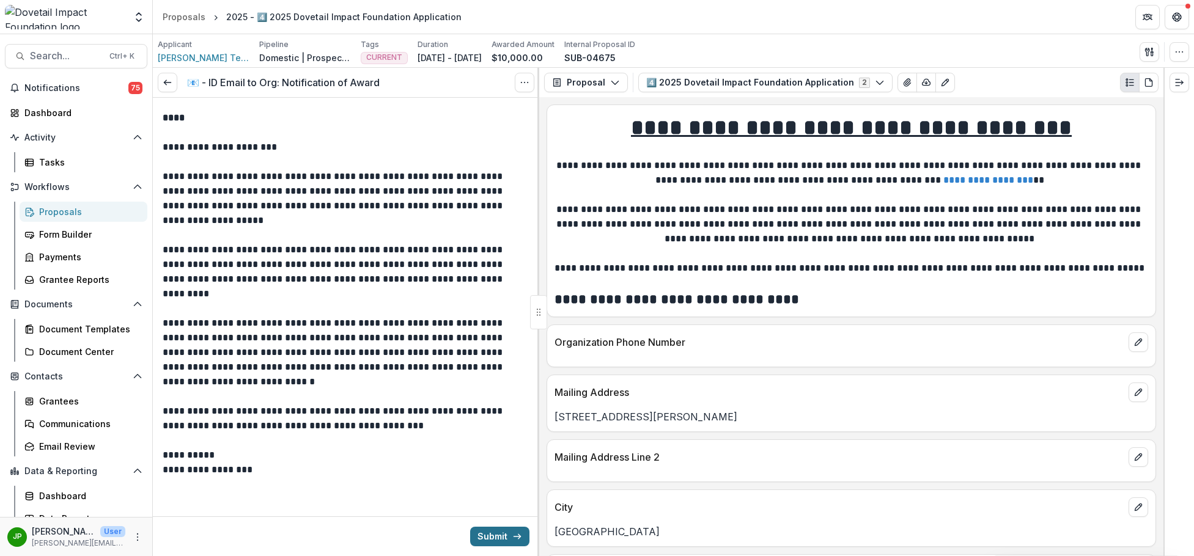
click at [491, 534] on button "Submit" at bounding box center [499, 537] width 59 height 20
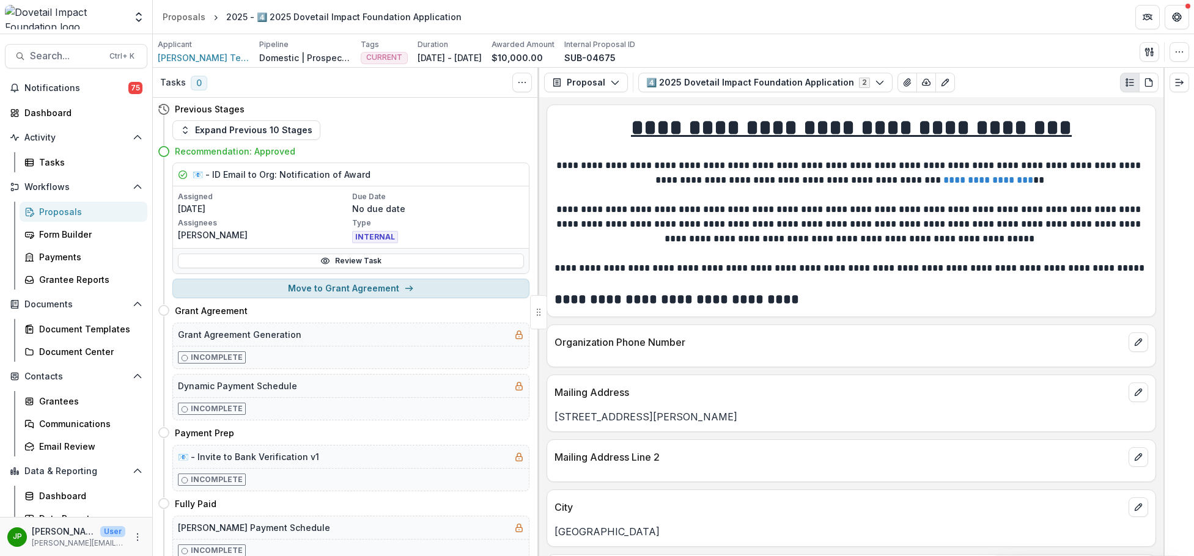
click at [392, 293] on button "Move to Grant Agreement" at bounding box center [350, 289] width 357 height 20
select select "**********"
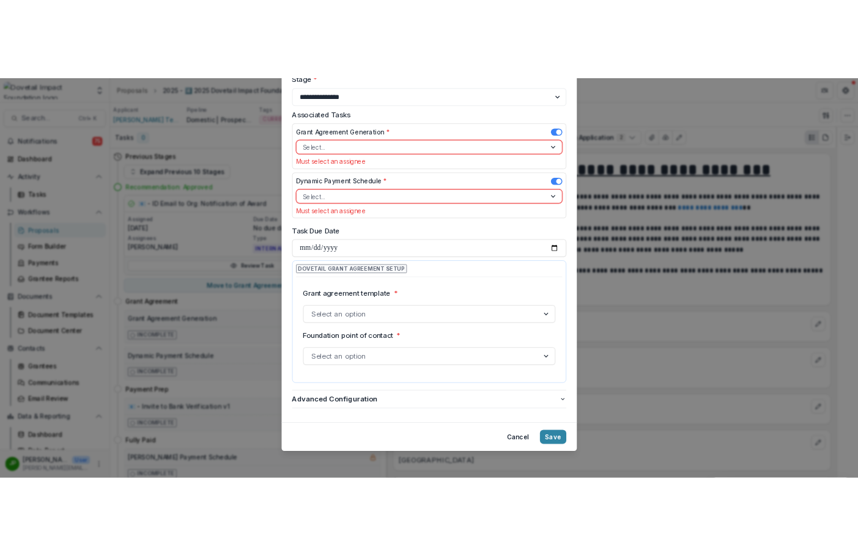
scroll to position [98, 0]
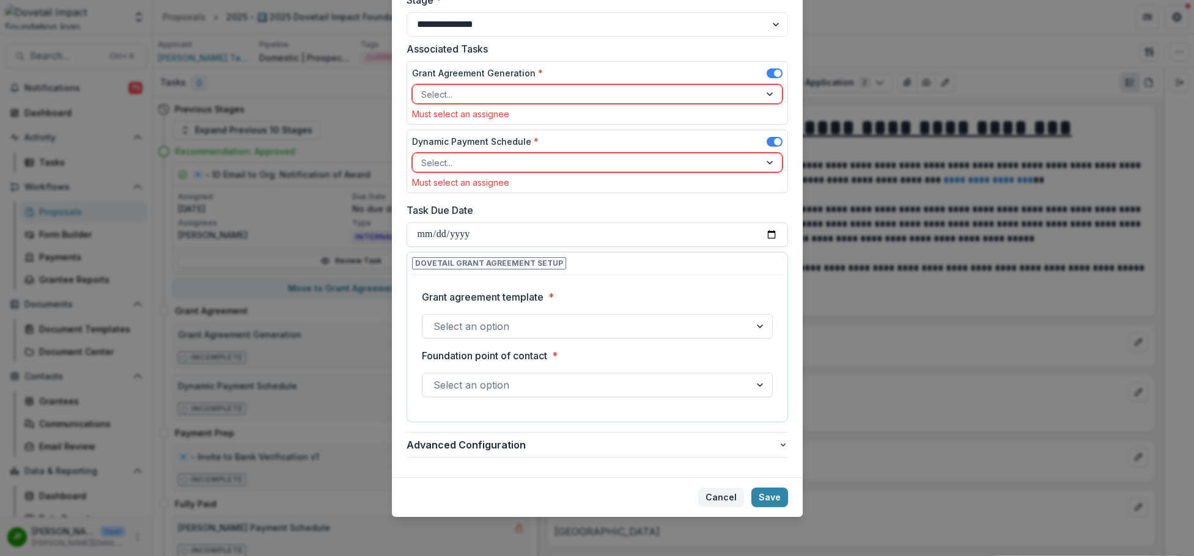
click at [718, 492] on button "Cancel" at bounding box center [721, 498] width 46 height 20
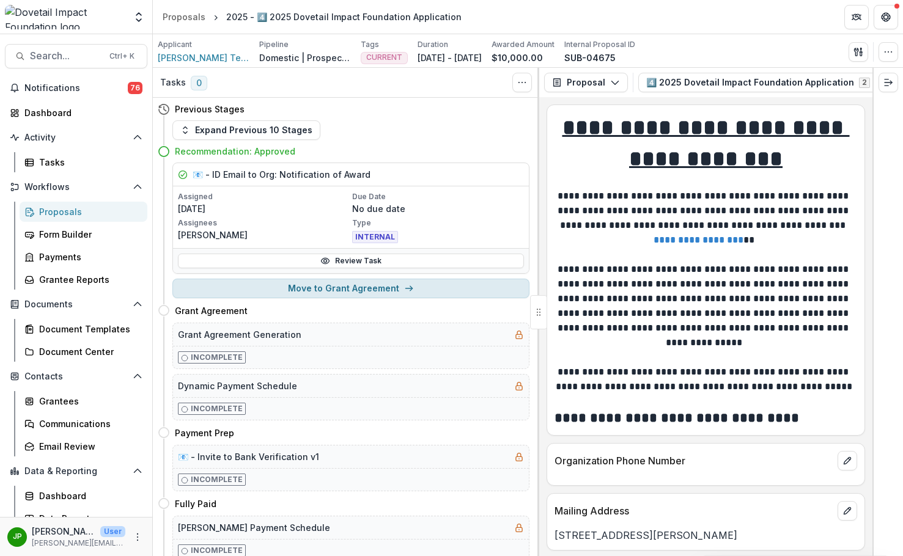
click at [373, 293] on button "Move to Grant Agreement" at bounding box center [350, 289] width 357 height 20
select select "**********"
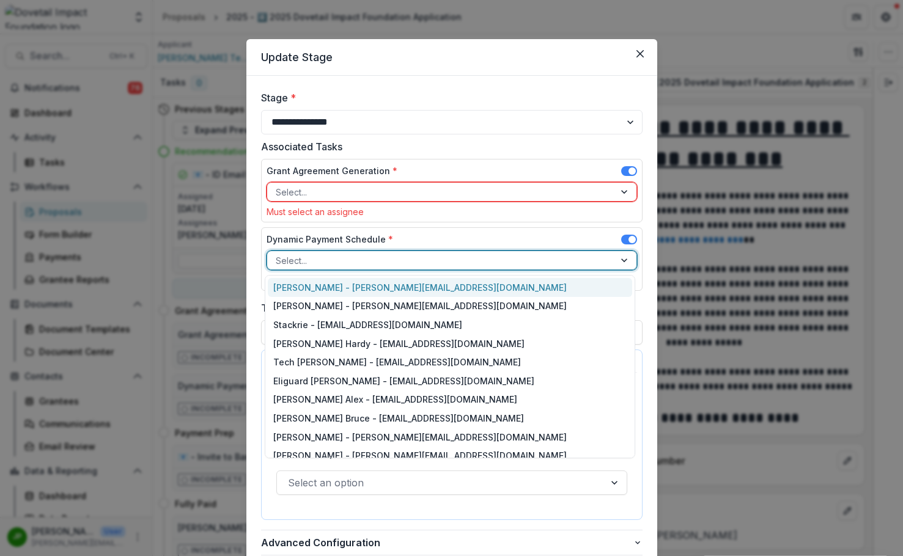
click at [408, 262] on div at bounding box center [441, 260] width 330 height 15
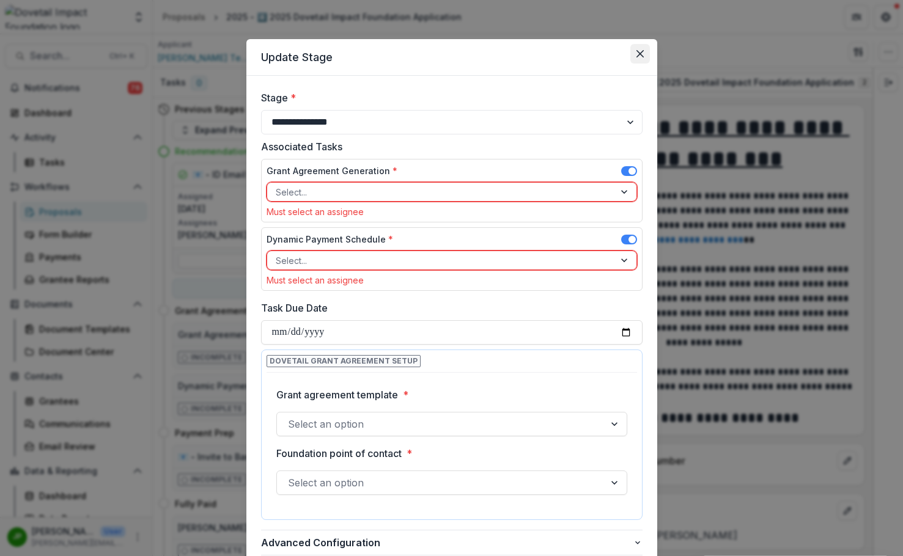
click at [639, 52] on icon "Close" at bounding box center [639, 53] width 7 height 7
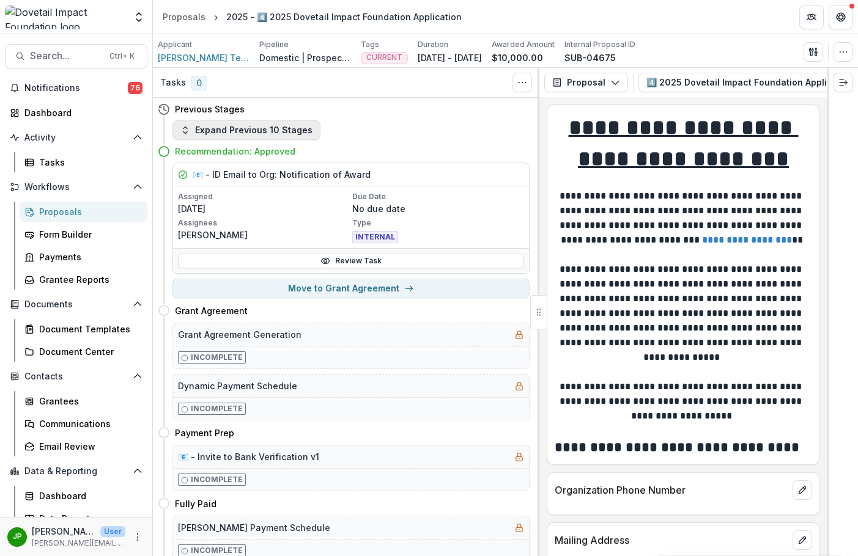
click at [211, 131] on button "Expand Previous 10 Stages" at bounding box center [246, 130] width 148 height 20
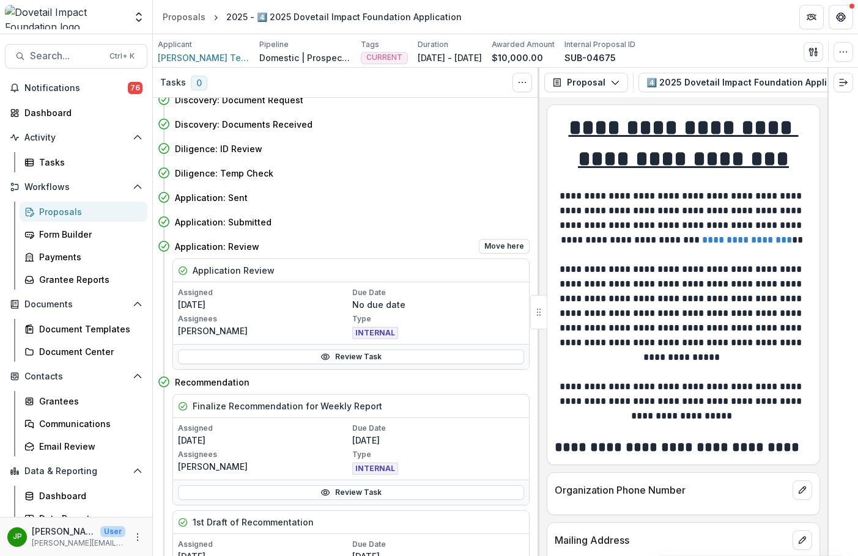
scroll to position [61, 0]
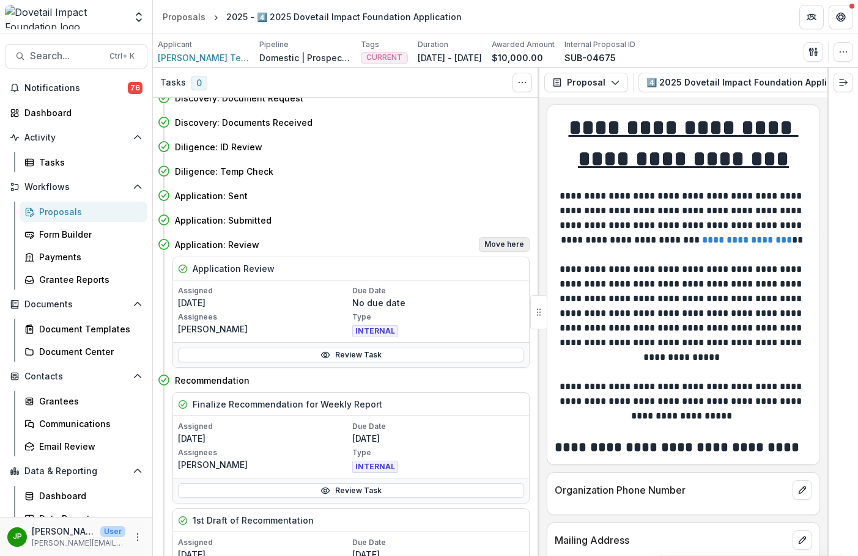
click at [501, 243] on button "Move here" at bounding box center [504, 244] width 51 height 15
select select "**********"
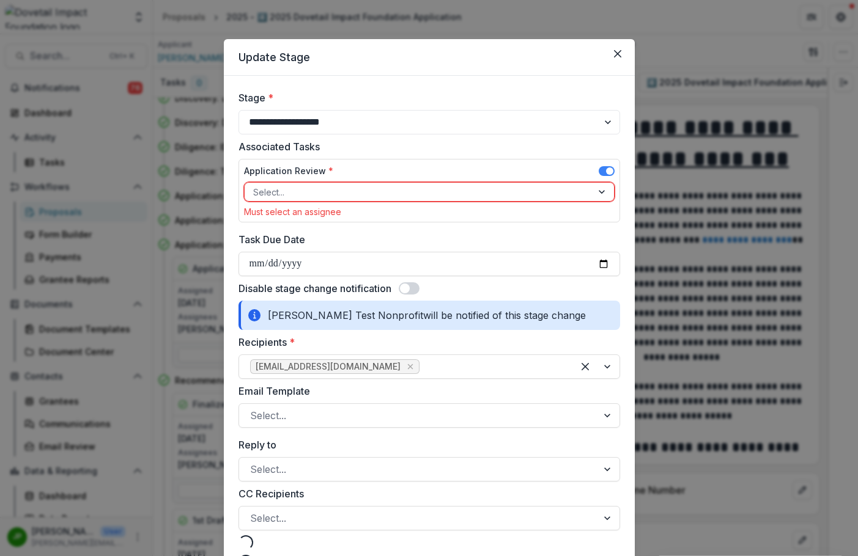
click at [345, 191] on div at bounding box center [418, 192] width 330 height 15
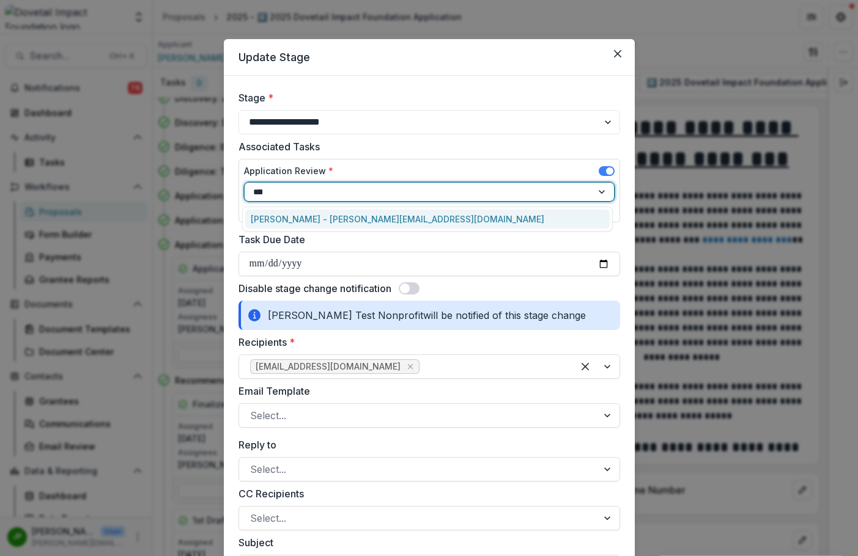
type input "*****"
click at [348, 214] on div "[PERSON_NAME] - [PERSON_NAME][EMAIL_ADDRESS][DOMAIN_NAME]" at bounding box center [427, 219] width 364 height 19
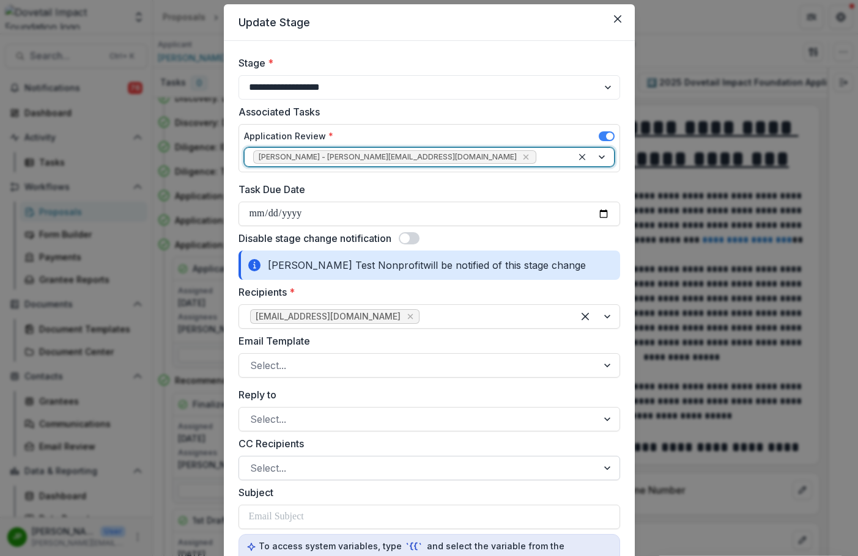
scroll to position [0, 0]
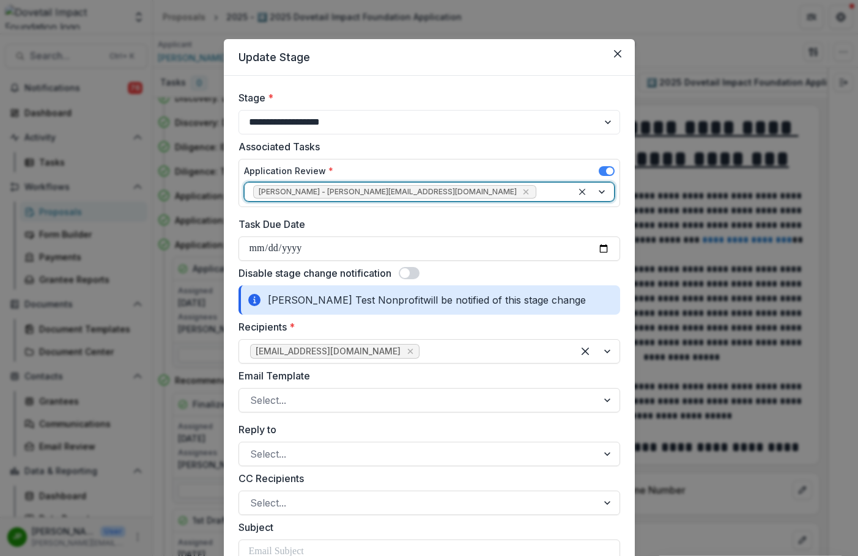
click at [404, 278] on span at bounding box center [405, 273] width 10 height 10
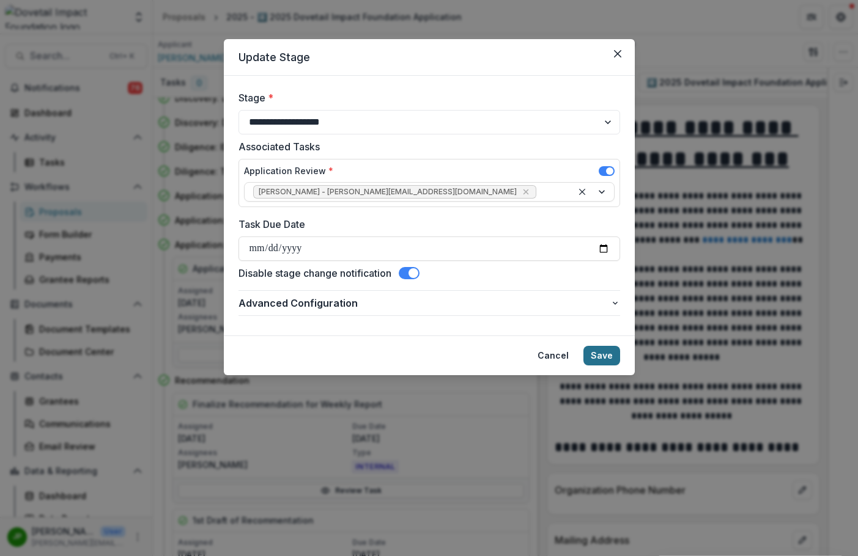
click at [605, 358] on button "Save" at bounding box center [601, 356] width 37 height 20
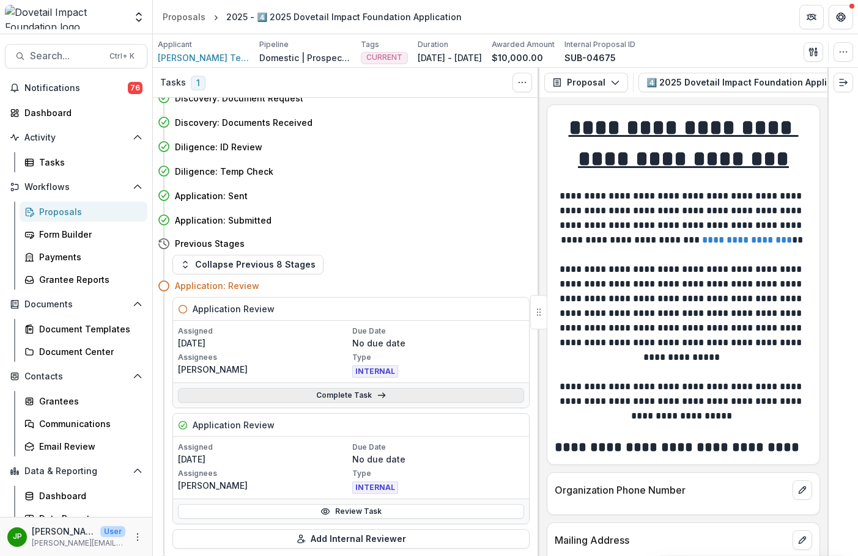
click at [364, 394] on link "Complete Task" at bounding box center [351, 395] width 346 height 15
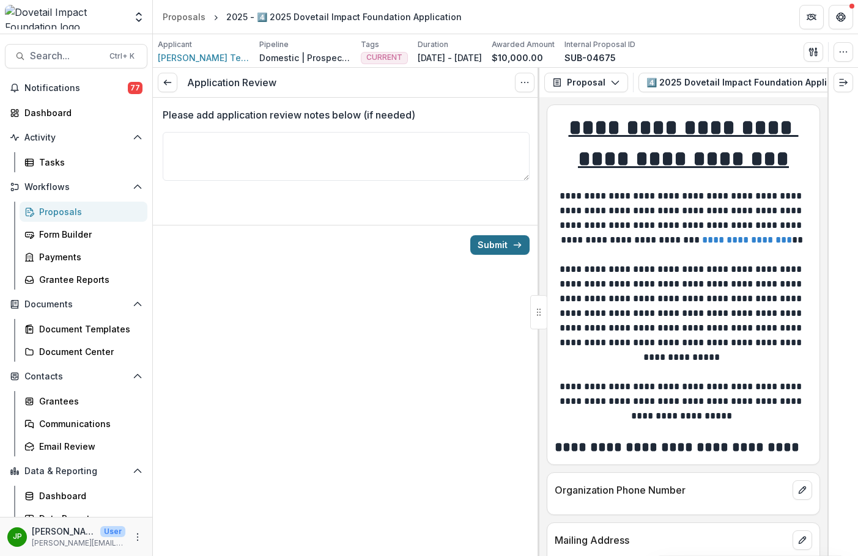
click at [478, 245] on button "Submit" at bounding box center [499, 245] width 59 height 20
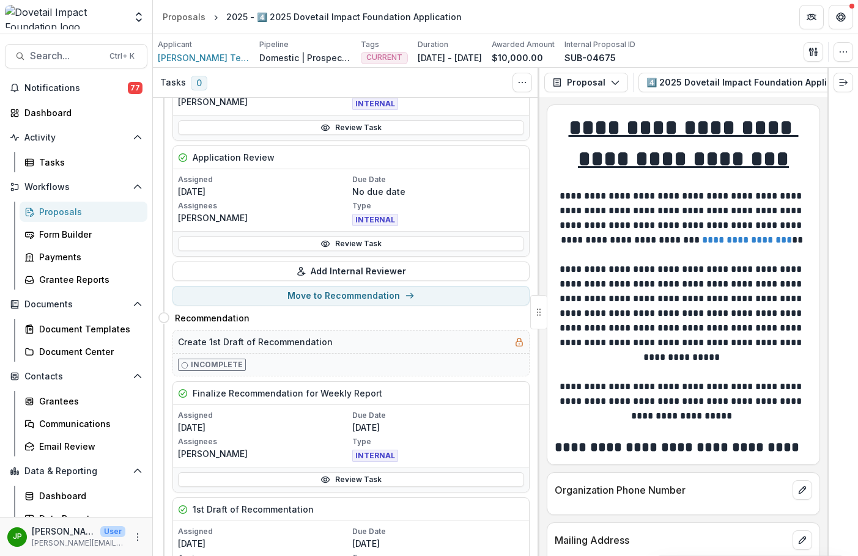
scroll to position [183, 0]
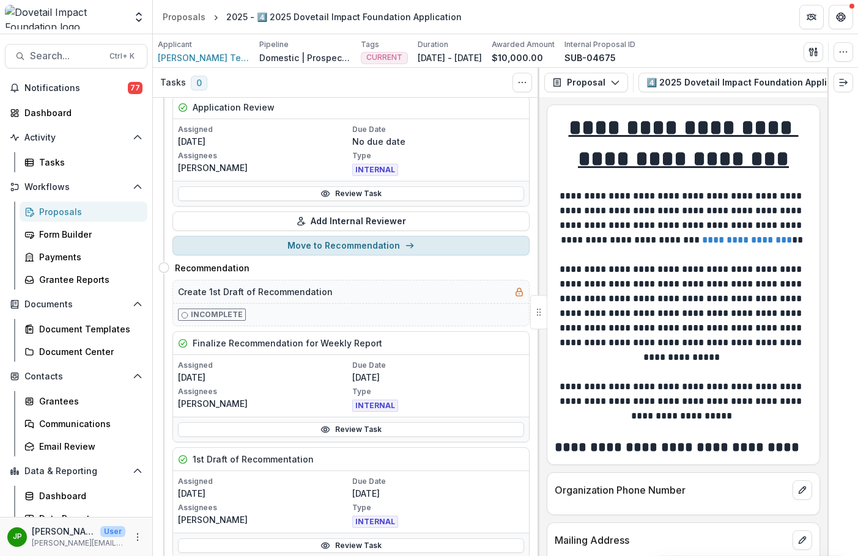
click at [382, 253] on button "Move to Recommendation" at bounding box center [350, 246] width 357 height 20
select select "**********"
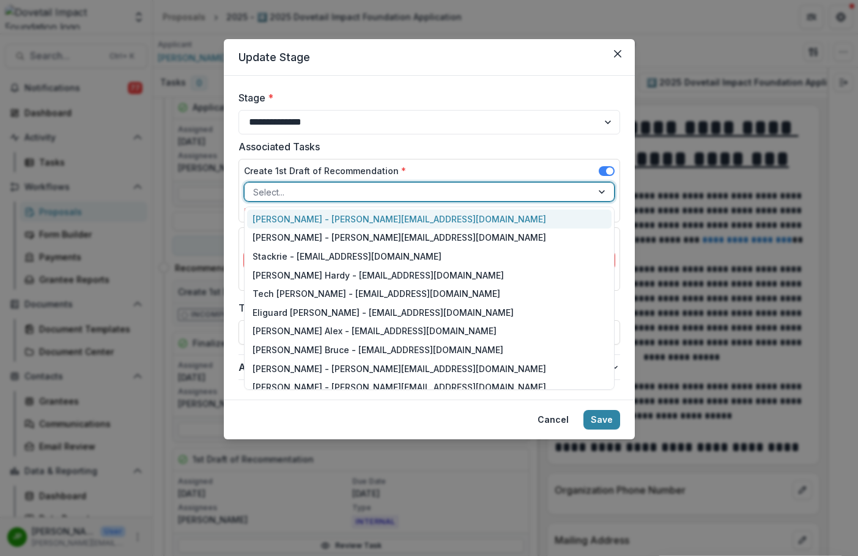
click at [364, 190] on div at bounding box center [418, 192] width 330 height 15
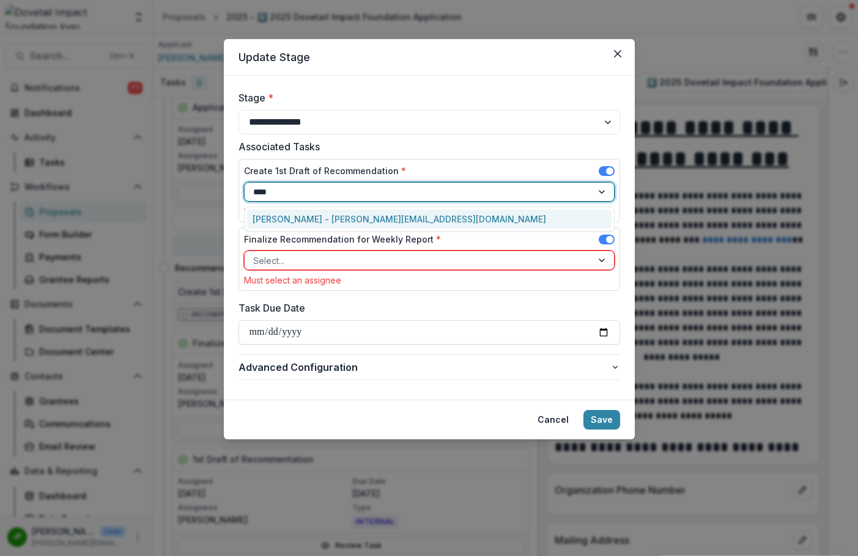
type input "*****"
click at [375, 222] on div "[PERSON_NAME] - [PERSON_NAME][EMAIL_ADDRESS][DOMAIN_NAME]" at bounding box center [429, 219] width 364 height 19
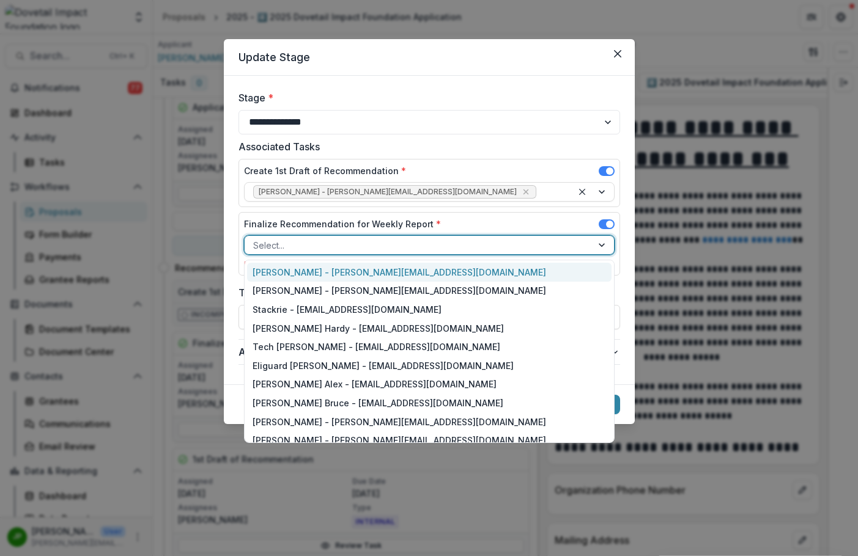
click at [388, 244] on div at bounding box center [418, 245] width 330 height 15
type input "***"
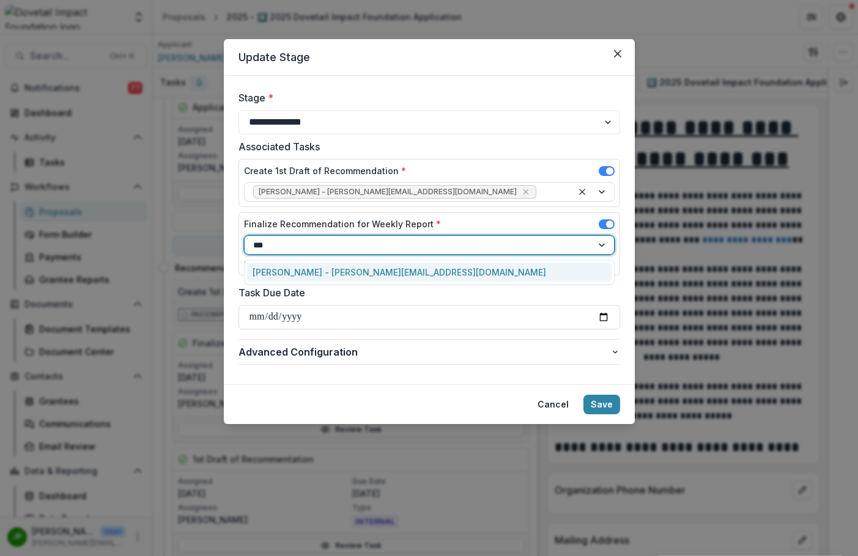
drag, startPoint x: 386, startPoint y: 281, endPoint x: 390, endPoint y: 271, distance: 10.4
click at [390, 271] on div "[PERSON_NAME] - [PERSON_NAME][EMAIL_ADDRESS][DOMAIN_NAME]" at bounding box center [429, 272] width 364 height 19
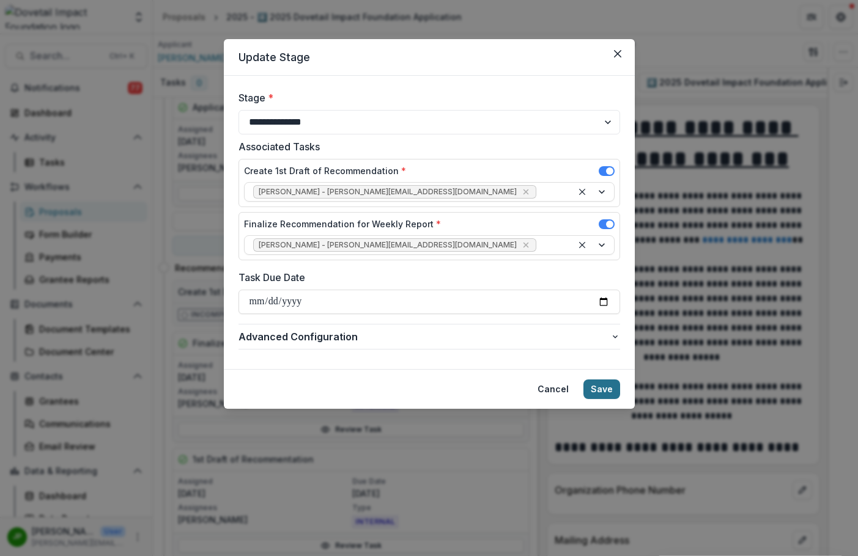
click at [592, 394] on button "Save" at bounding box center [601, 390] width 37 height 20
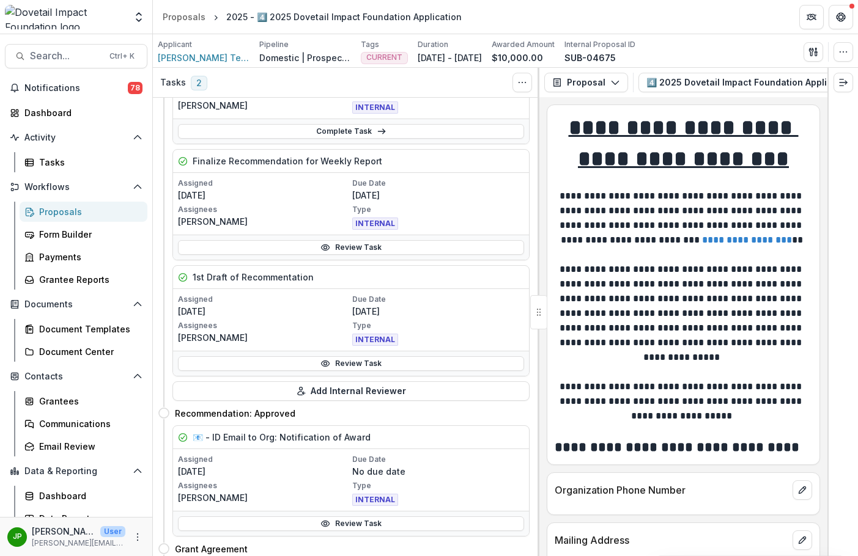
scroll to position [0, 0]
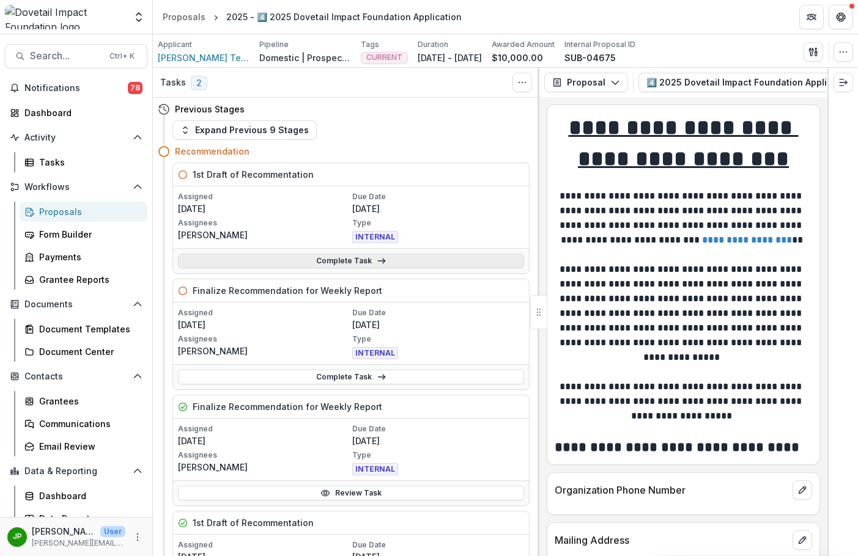
click at [377, 262] on icon at bounding box center [382, 261] width 10 height 10
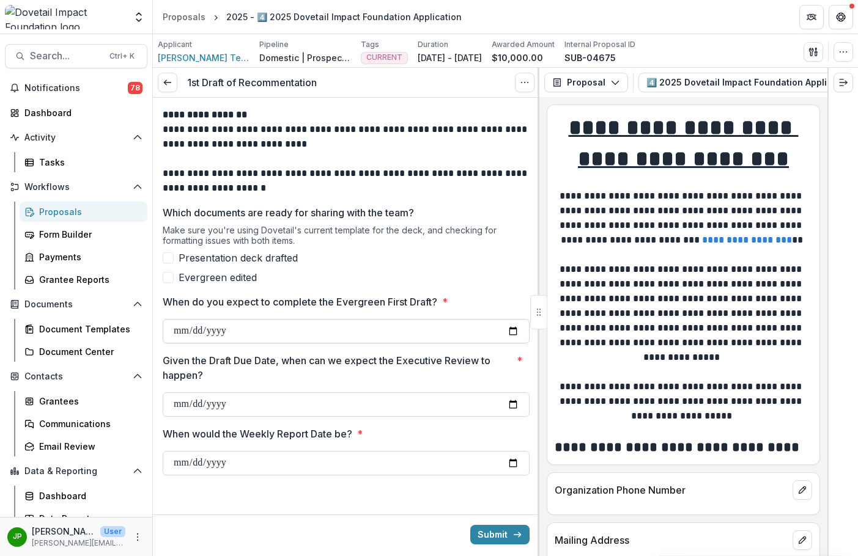
click at [507, 331] on input "When do you expect to complete the Evergreen First Draft? *" at bounding box center [346, 331] width 367 height 24
click at [512, 331] on input "When do you expect to complete the Evergreen First Draft? *" at bounding box center [346, 331] width 367 height 24
type input "**********"
click at [185, 405] on input "Given the Draft Due Date, when can we expect the Executive Review to happen? *" at bounding box center [346, 404] width 367 height 24
click at [515, 402] on input "Given the Draft Due Date, when can we expect the Executive Review to happen? *" at bounding box center [346, 404] width 367 height 24
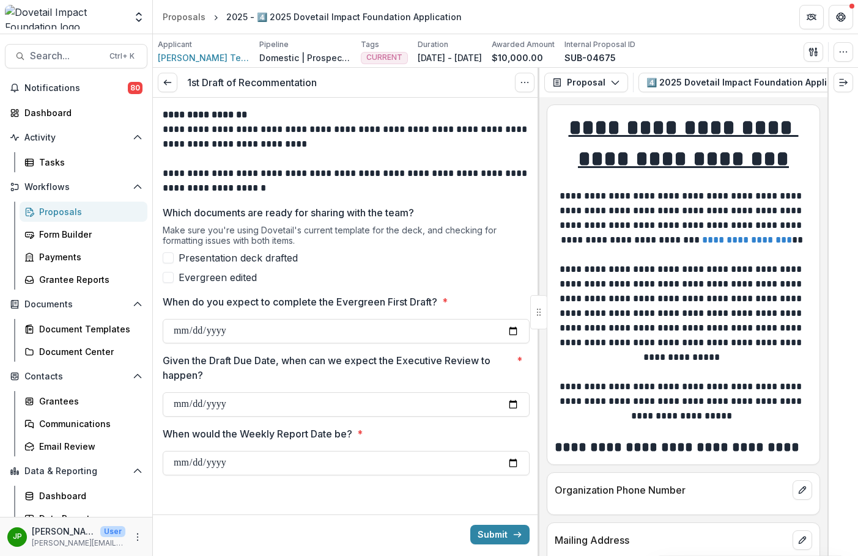
type input "**********"
click at [506, 457] on input "When would the Weekly Report Date be? *" at bounding box center [346, 463] width 367 height 24
click at [510, 462] on input "When would the Weekly Report Date be? *" at bounding box center [346, 463] width 367 height 24
type input "**********"
click at [503, 526] on button "Submit" at bounding box center [499, 535] width 59 height 20
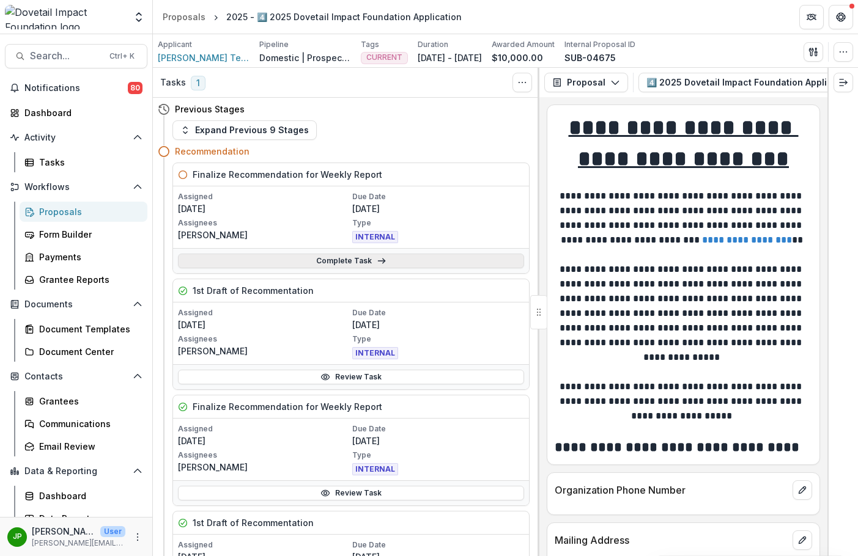
click at [370, 265] on link "Complete Task" at bounding box center [351, 261] width 346 height 15
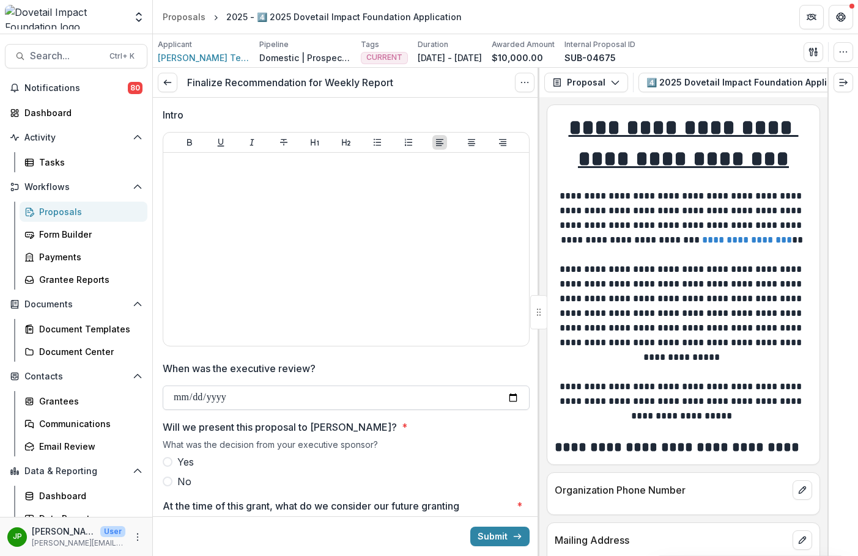
click at [512, 400] on input "When was the executive review?" at bounding box center [346, 398] width 367 height 24
type input "**********"
click at [167, 85] on icon at bounding box center [168, 83] width 10 height 10
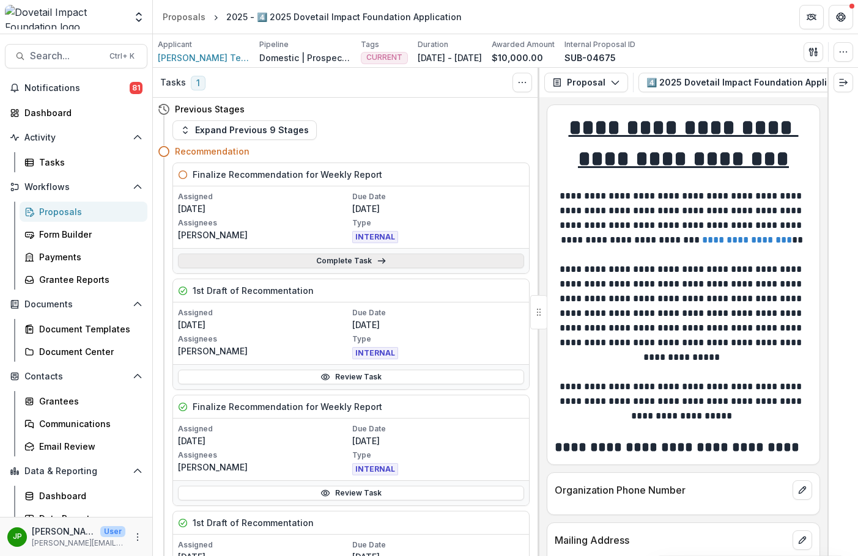
click at [335, 259] on link "Complete Task" at bounding box center [351, 261] width 346 height 15
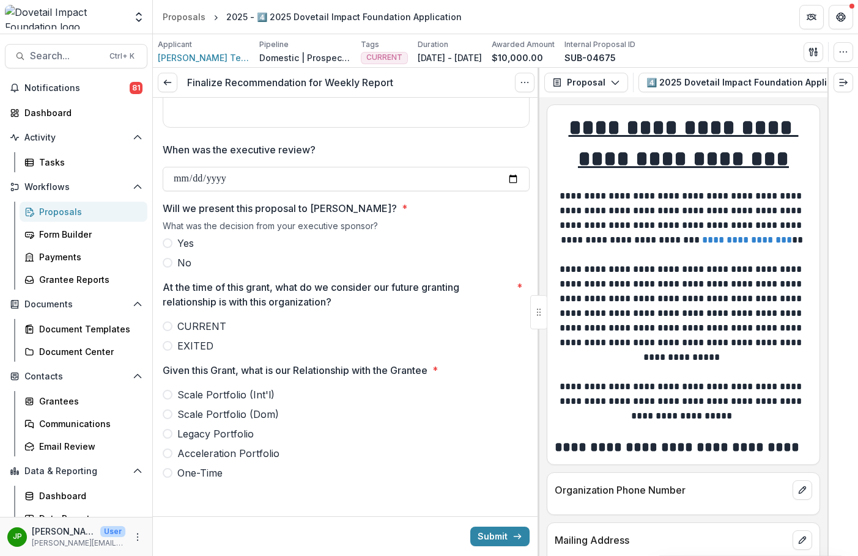
scroll to position [222, 0]
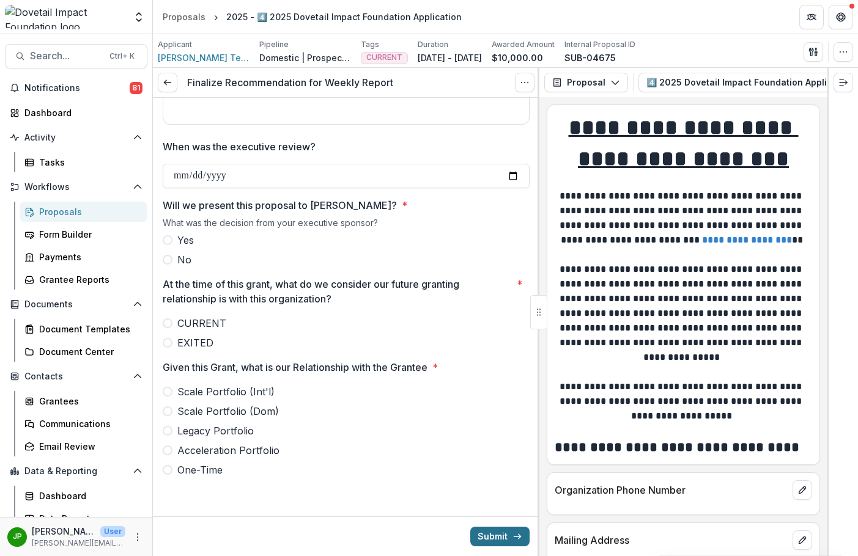
click at [497, 536] on button "Submit" at bounding box center [499, 537] width 59 height 20
click at [172, 237] on label "Yes" at bounding box center [346, 240] width 367 height 15
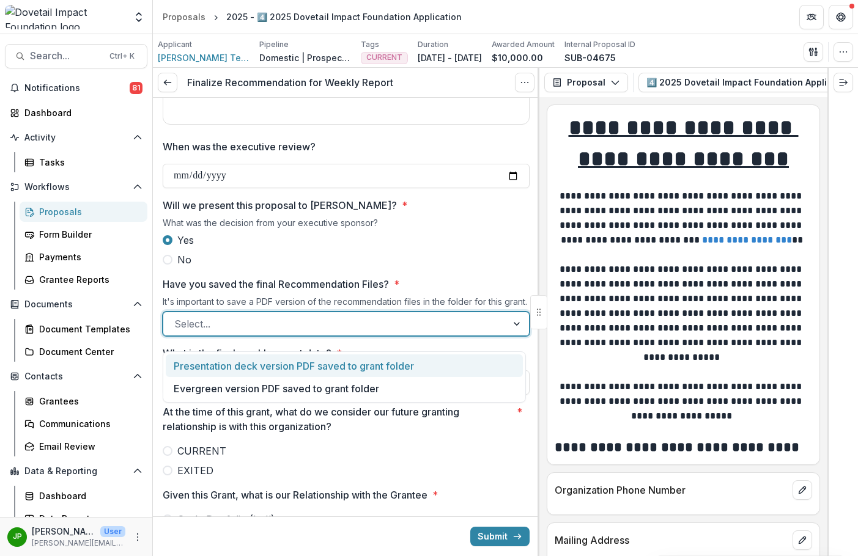
click at [314, 331] on div at bounding box center [335, 323] width 322 height 17
click at [308, 362] on div "Presentation deck version PDF saved to grant folder" at bounding box center [344, 366] width 357 height 23
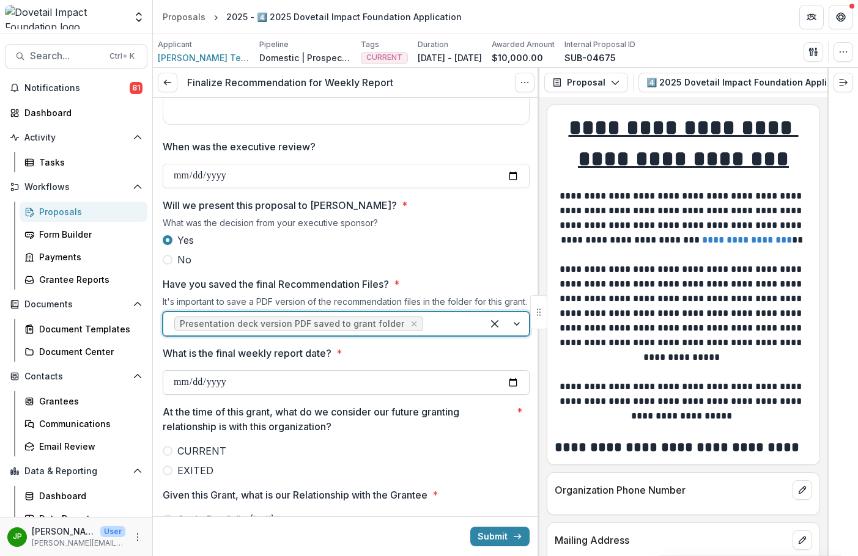
click at [509, 395] on input "What is the final weekly report date? *" at bounding box center [346, 382] width 367 height 24
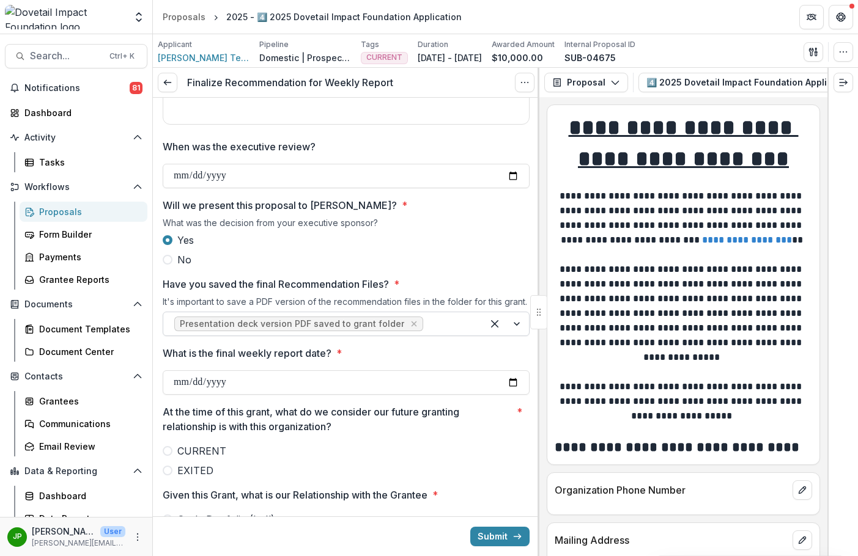
type input "**********"
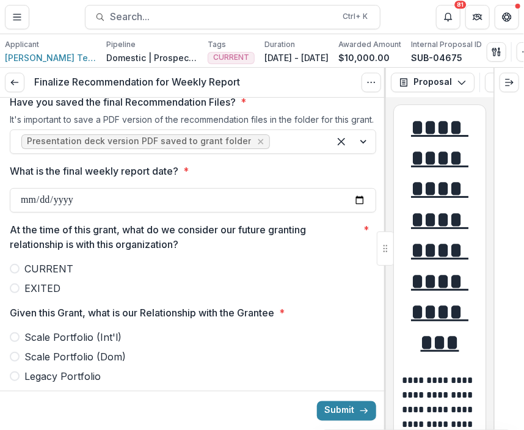
scroll to position [405, 0]
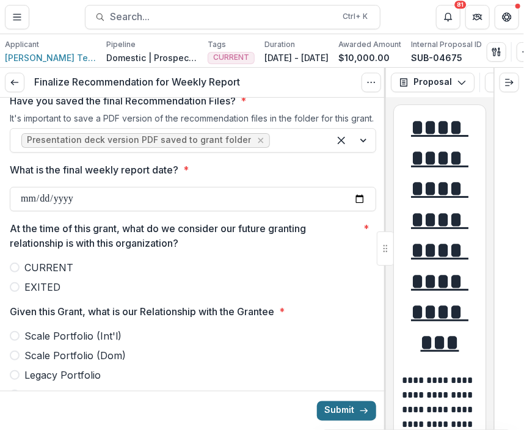
click at [331, 403] on button "Submit" at bounding box center [346, 411] width 59 height 20
click at [13, 273] on span at bounding box center [15, 268] width 10 height 10
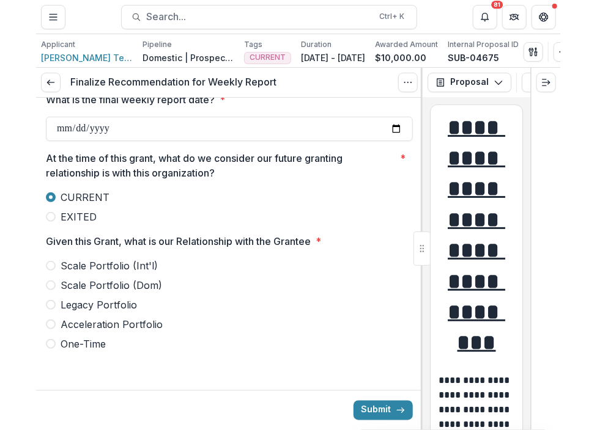
scroll to position [490, 0]
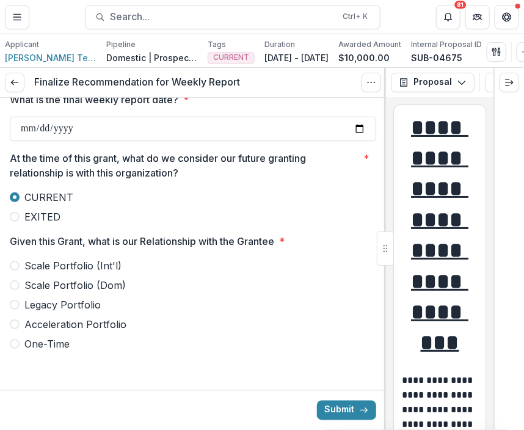
click at [15, 267] on span at bounding box center [15, 266] width 10 height 10
click at [330, 406] on button "Submit" at bounding box center [346, 411] width 59 height 20
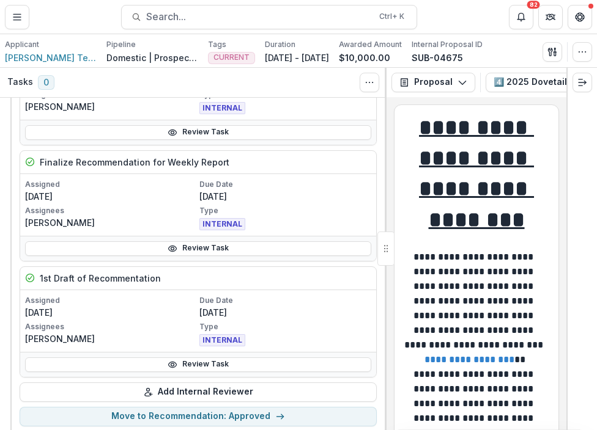
scroll to position [428, 0]
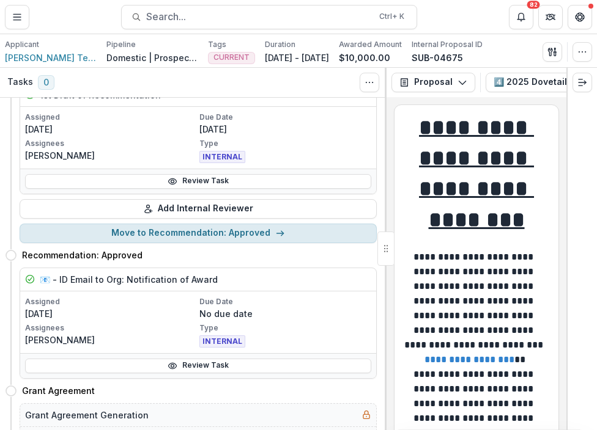
click at [237, 232] on button "Move to Recommendation: Approved" at bounding box center [198, 234] width 357 height 20
select select "**********"
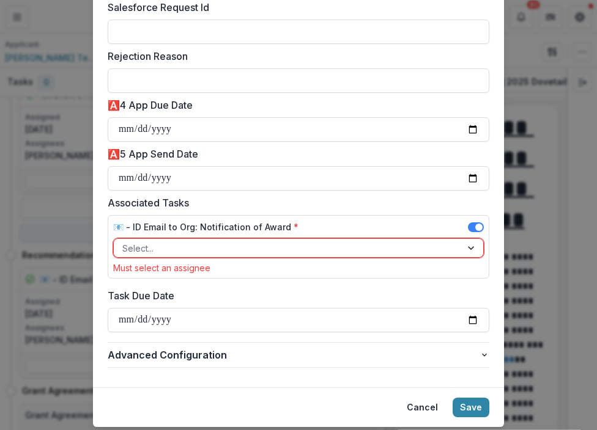
scroll to position [932, 0]
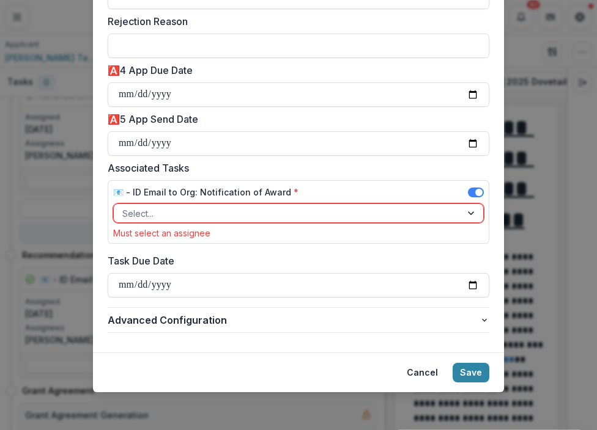
click at [223, 204] on div "Select..." at bounding box center [298, 214] width 370 height 20
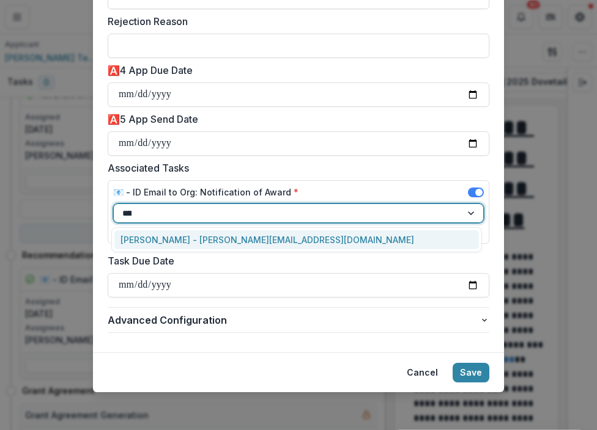
type input "*****"
click at [230, 241] on div "[PERSON_NAME] - [PERSON_NAME][EMAIL_ADDRESS][DOMAIN_NAME]" at bounding box center [296, 239] width 364 height 19
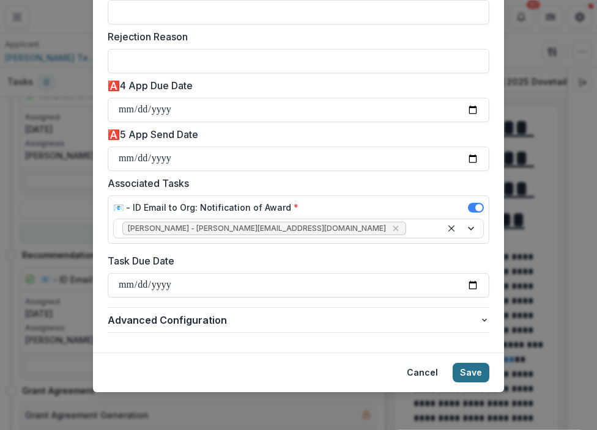
click at [479, 371] on button "Save" at bounding box center [470, 373] width 37 height 20
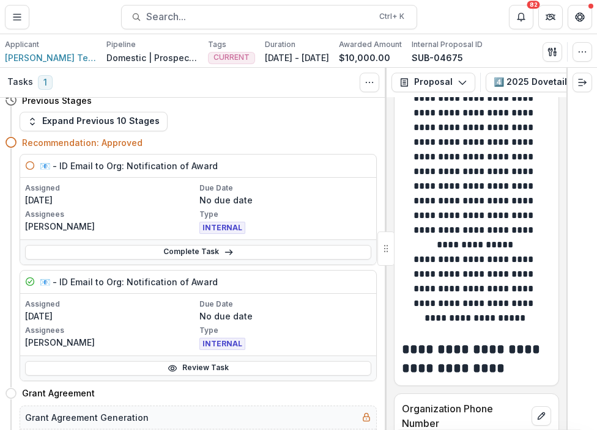
scroll to position [0, 0]
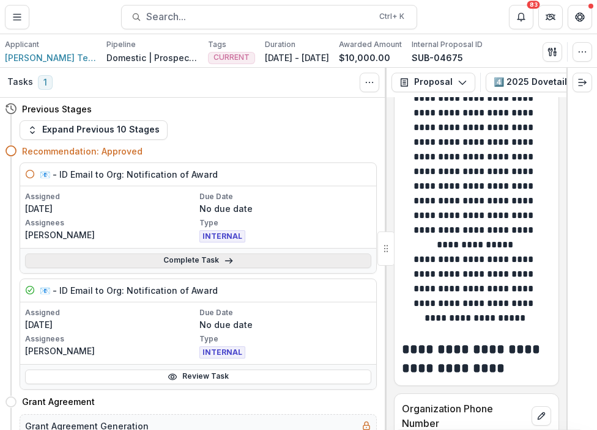
click at [176, 256] on link "Complete Task" at bounding box center [198, 261] width 346 height 15
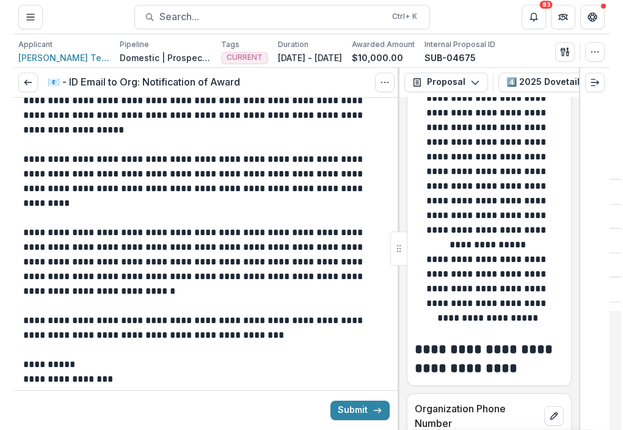
scroll to position [225, 0]
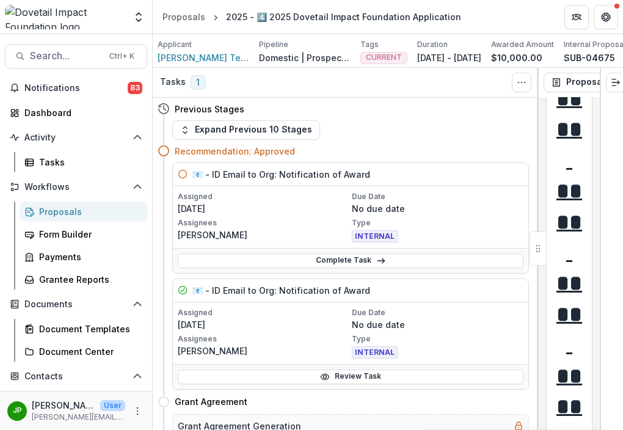
scroll to position [1401, 0]
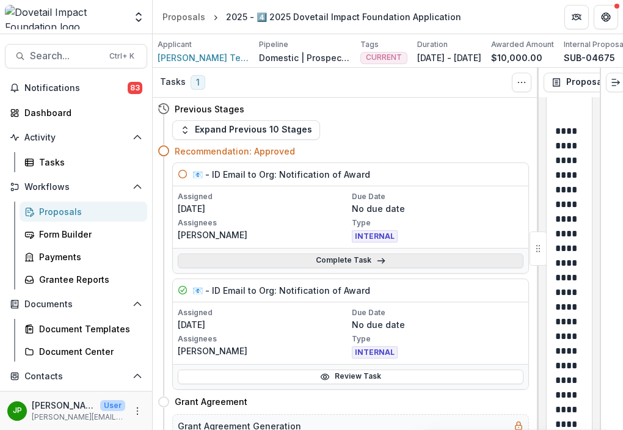
click at [343, 268] on link "Complete Task" at bounding box center [351, 261] width 346 height 15
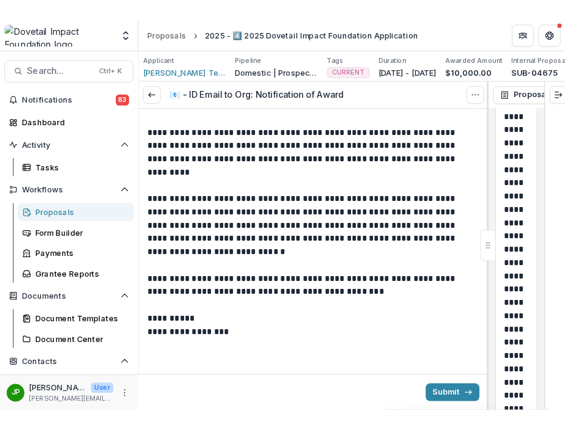
scroll to position [230, 0]
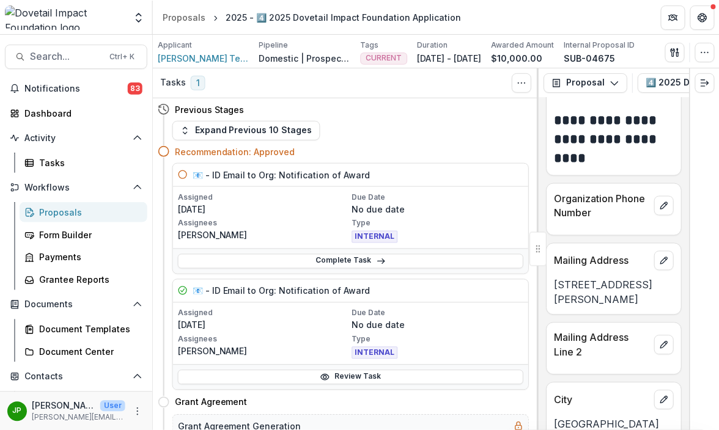
scroll to position [641, 0]
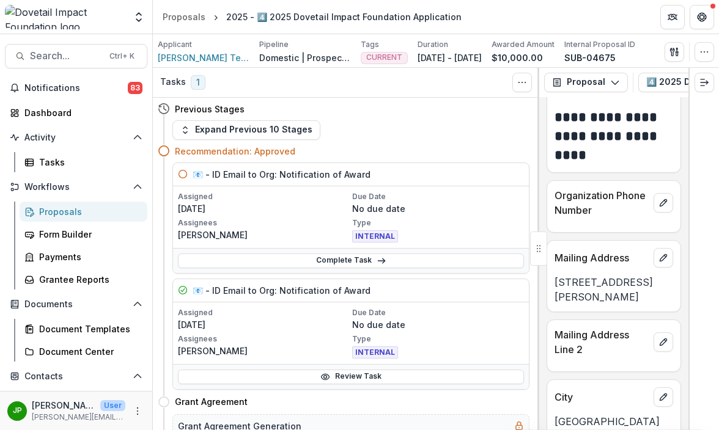
click at [372, 273] on div "Complete Task" at bounding box center [351, 260] width 356 height 25
click at [377, 266] on icon at bounding box center [382, 261] width 10 height 10
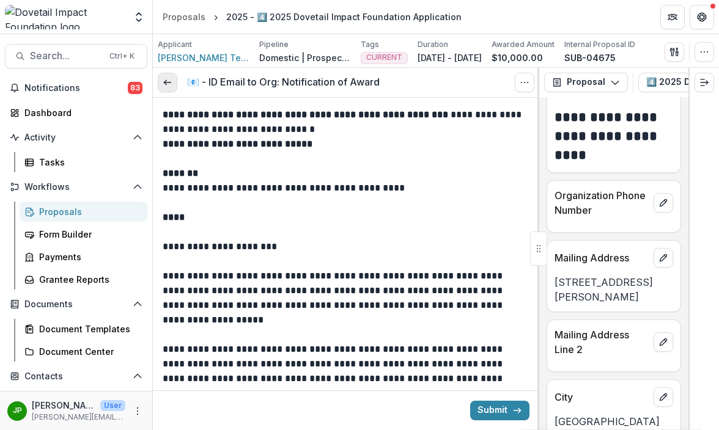
drag, startPoint x: 163, startPoint y: 98, endPoint x: 166, endPoint y: 87, distance: 10.8
click at [166, 87] on div "📧 - ID Email to Org: Notification of Award View task Cancel Task" at bounding box center [346, 83] width 386 height 30
click at [166, 83] on line at bounding box center [167, 83] width 7 height 0
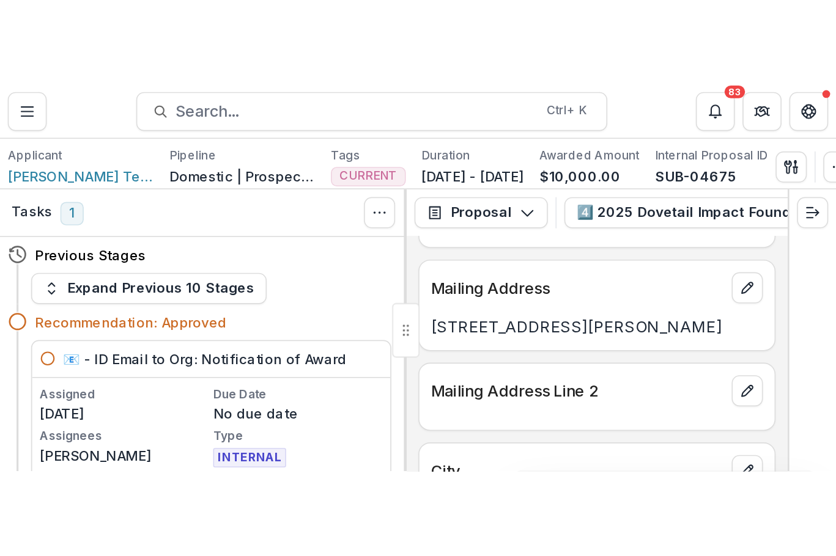
scroll to position [490, 0]
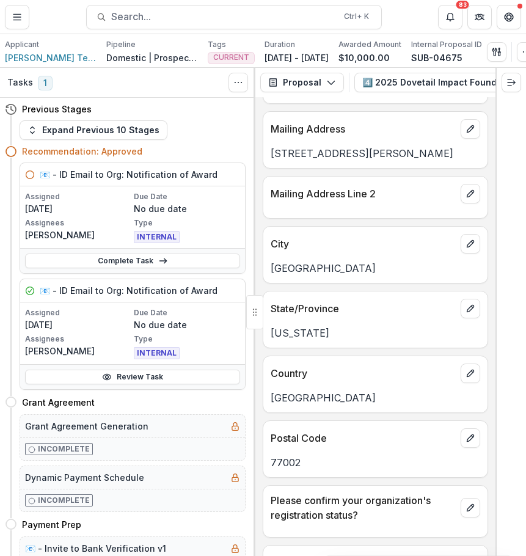
click at [0, 98] on div "Tasks 1 Show Cancelled Tasks" at bounding box center [128, 83] width 256 height 30
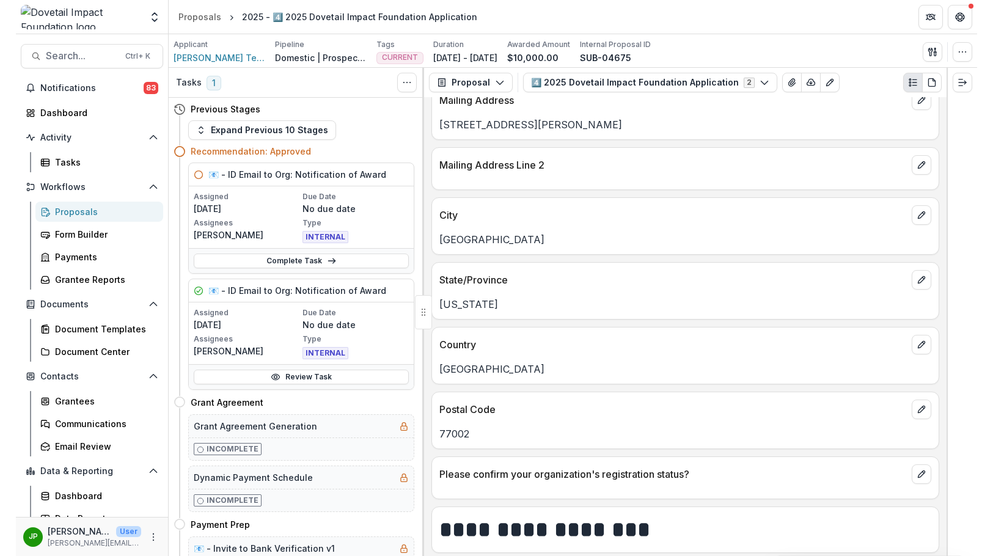
scroll to position [278, 0]
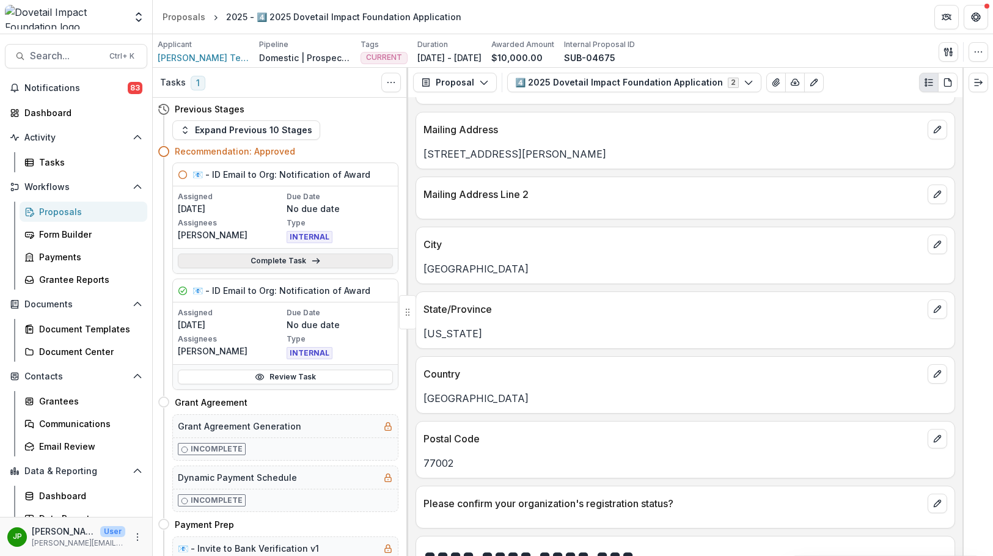
click at [274, 263] on link "Complete Task" at bounding box center [285, 261] width 215 height 15
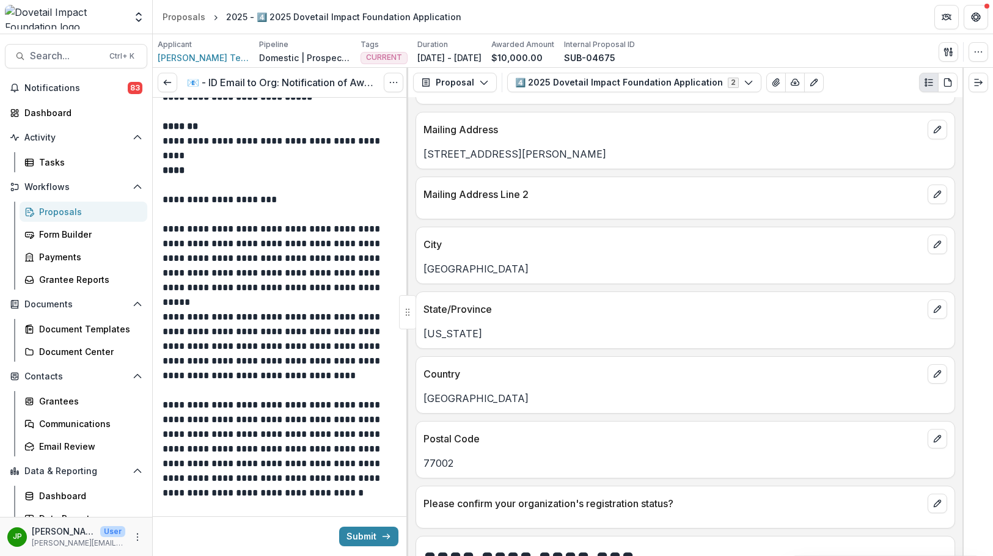
scroll to position [61, 0]
click at [160, 200] on div "**********" at bounding box center [281, 330] width 256 height 587
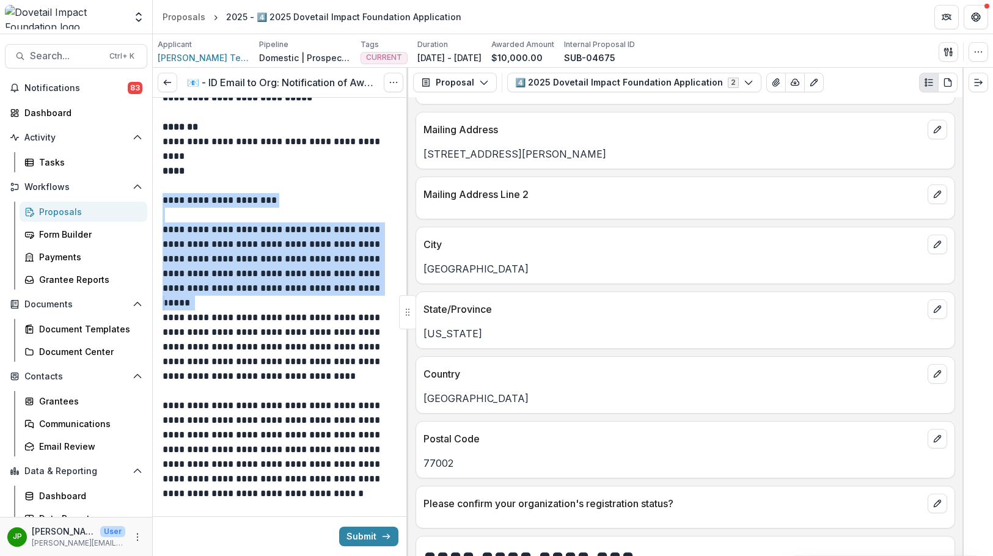
drag, startPoint x: 160, startPoint y: 199, endPoint x: 265, endPoint y: 319, distance: 159.8
click at [265, 309] on div "**********" at bounding box center [281, 330] width 256 height 587
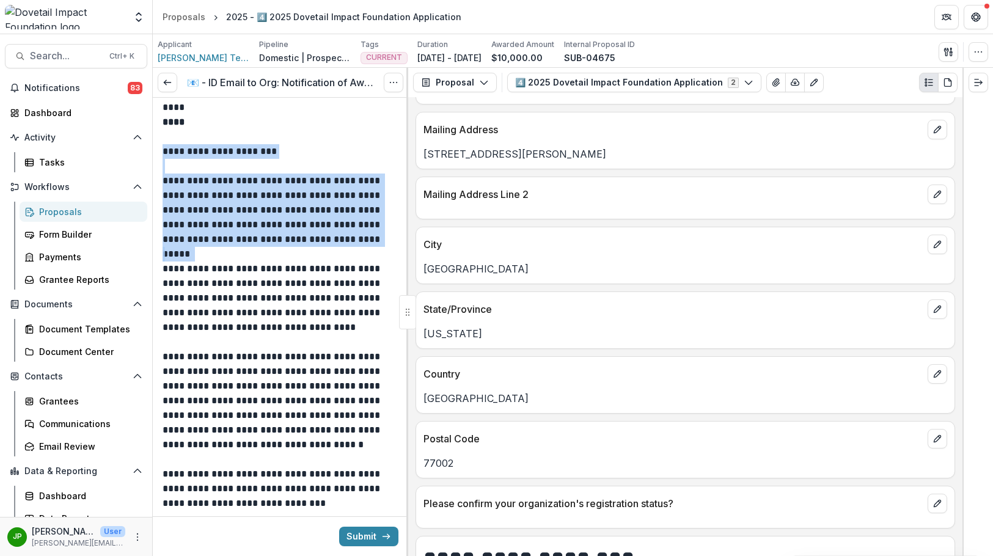
scroll to position [188, 0]
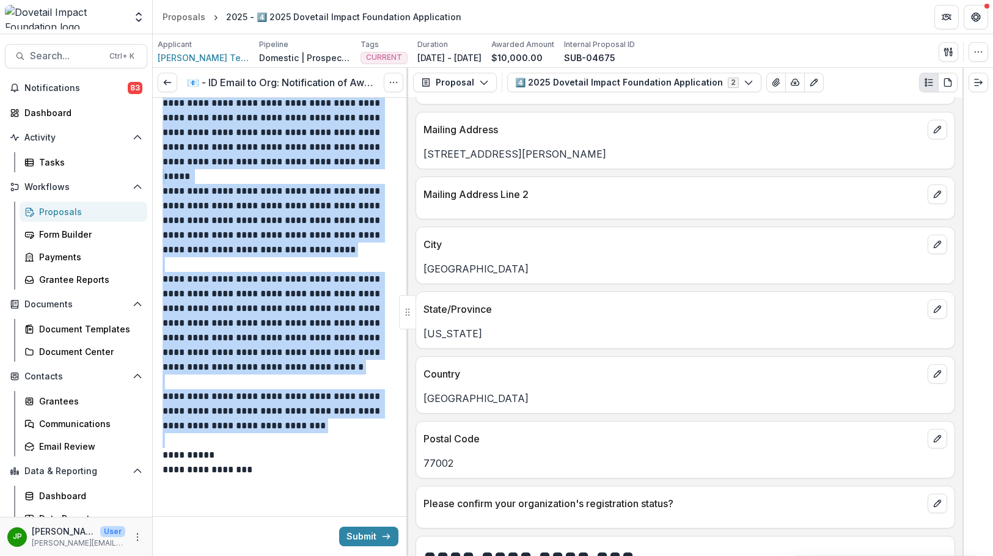
click at [276, 439] on p at bounding box center [281, 440] width 236 height 15
copy div "**********"
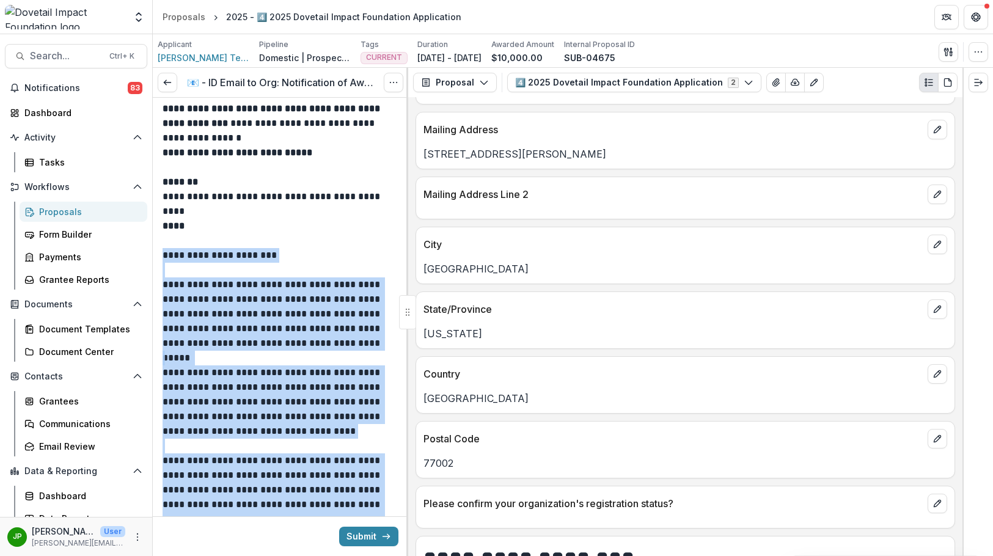
scroll to position [0, 0]
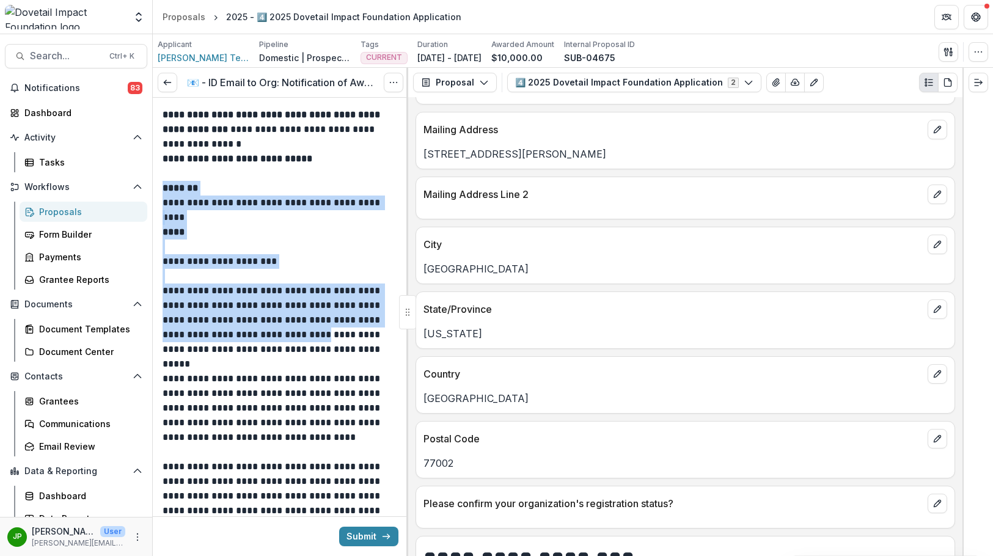
drag, startPoint x: 166, startPoint y: 183, endPoint x: 303, endPoint y: 330, distance: 201.1
click at [303, 330] on div "**********" at bounding box center [281, 386] width 236 height 557
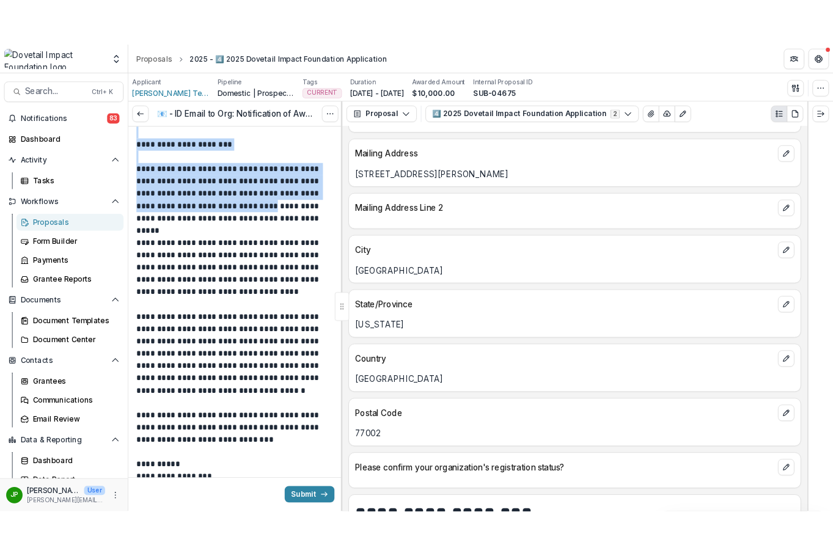
scroll to position [188, 0]
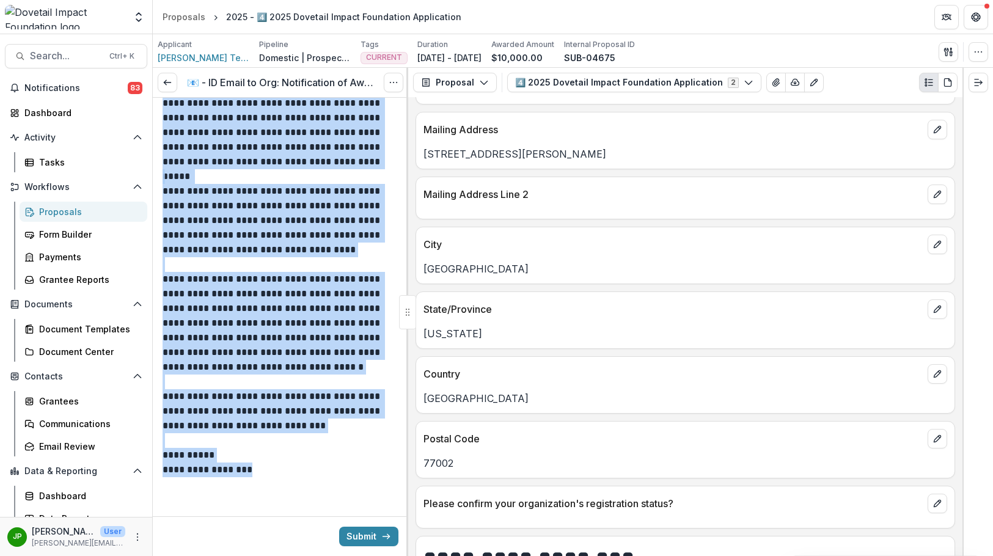
click at [287, 471] on p "**********" at bounding box center [279, 470] width 232 height 15
copy div "**********"
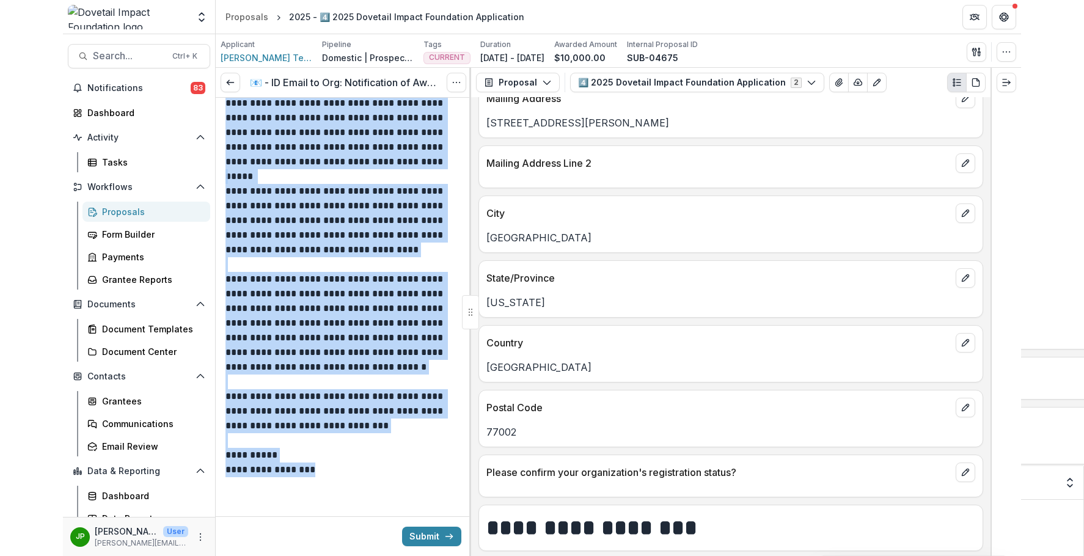
scroll to position [263, 0]
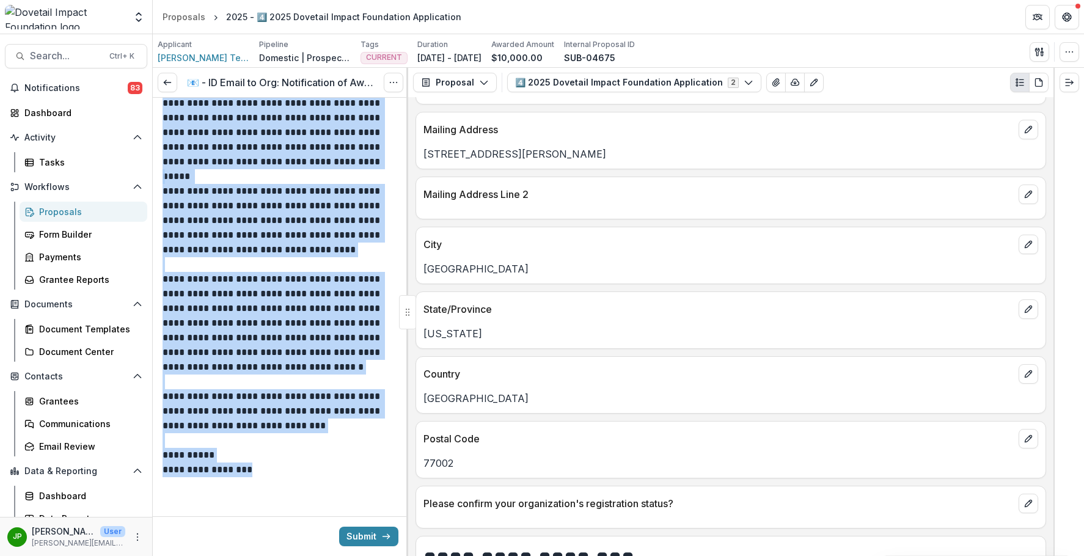
click at [81, 202] on link "Proposals" at bounding box center [84, 212] width 128 height 20
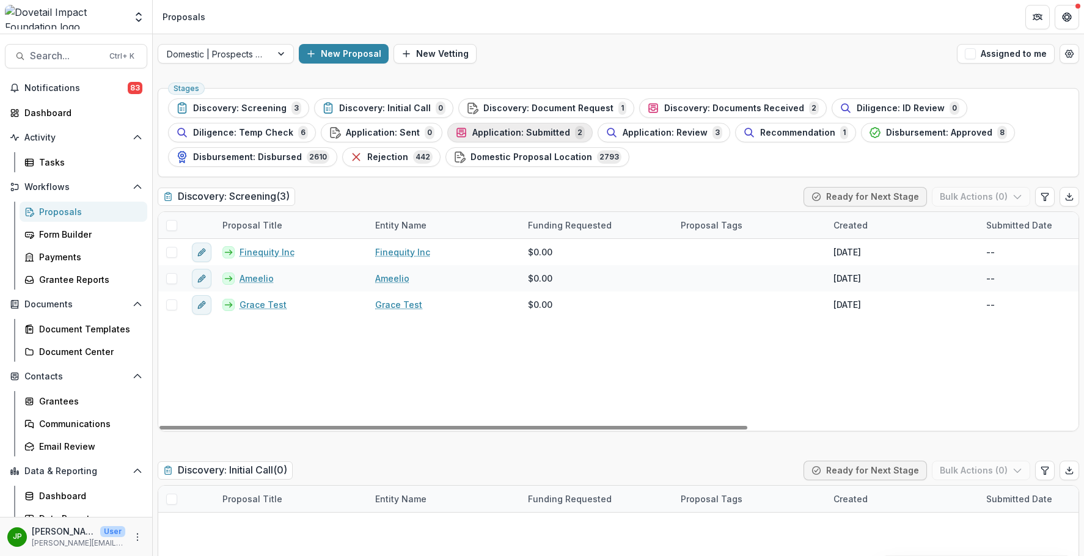
click at [551, 128] on span "Application: Submitted" at bounding box center [522, 133] width 98 height 10
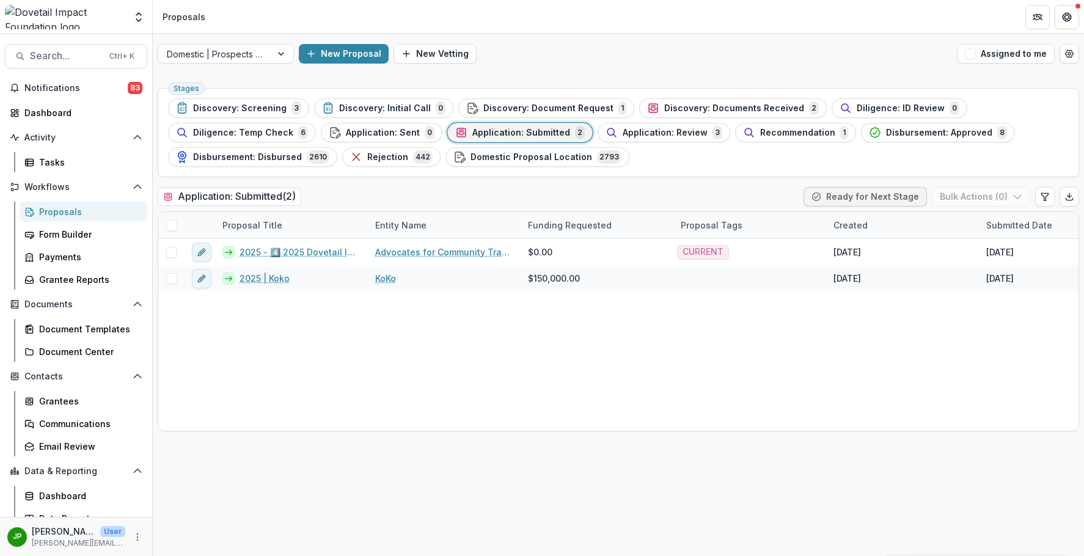
click at [491, 131] on span "Application: Submitted" at bounding box center [522, 133] width 98 height 10
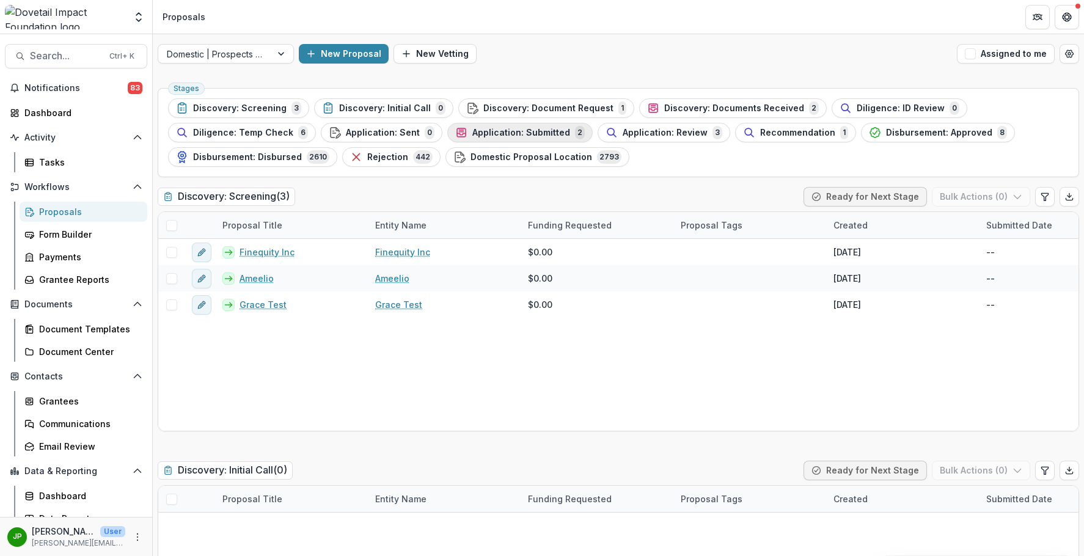
click at [501, 133] on span "Application: Submitted" at bounding box center [522, 133] width 98 height 10
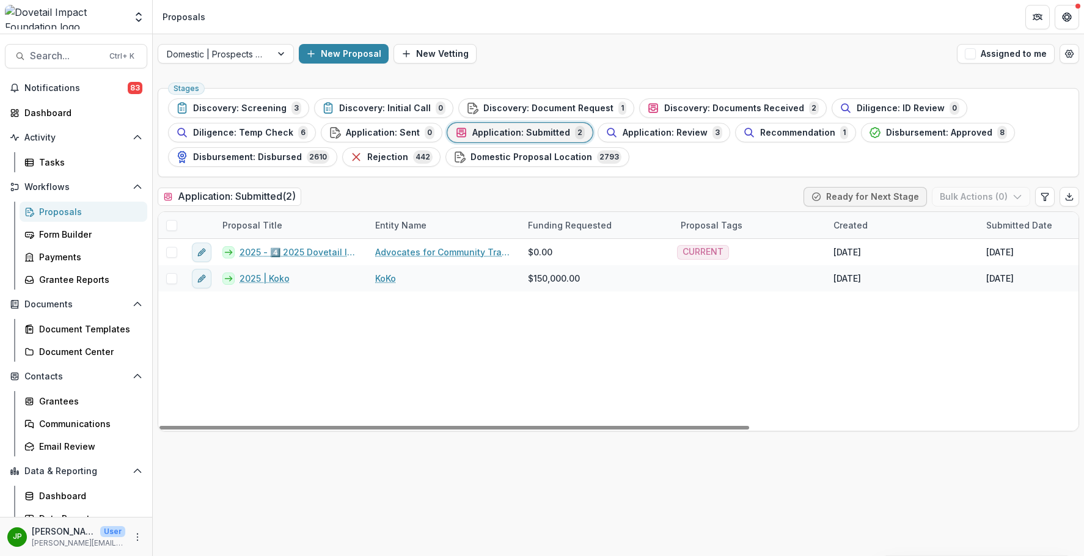
click at [174, 227] on span at bounding box center [171, 225] width 11 height 11
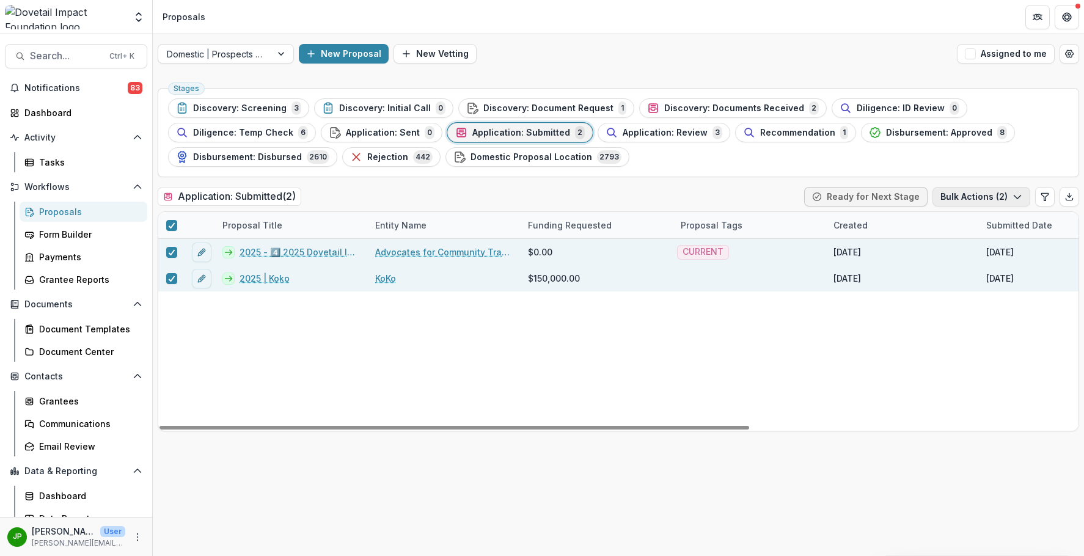
click at [881, 194] on icon "button" at bounding box center [1018, 197] width 10 height 10
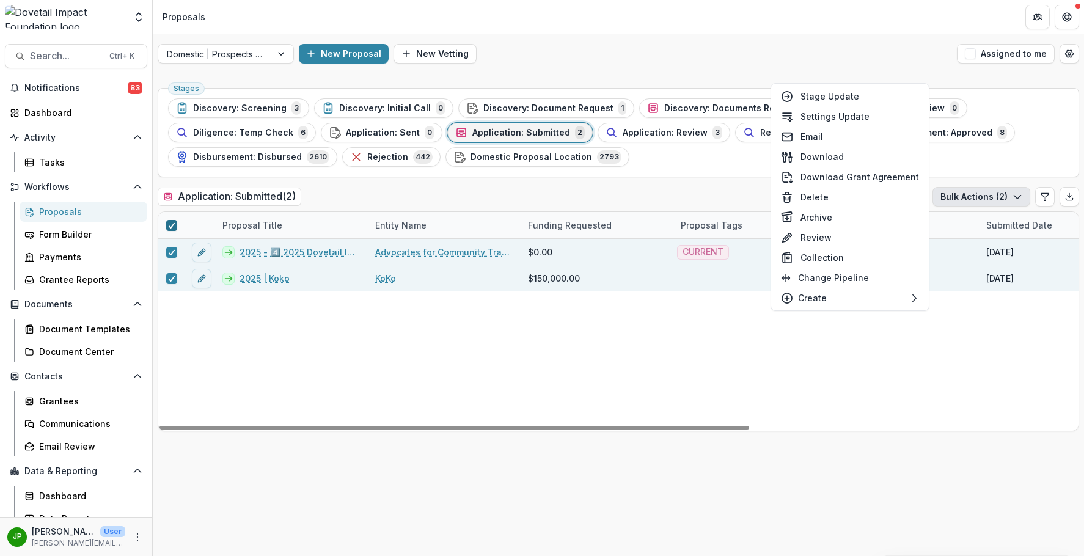
click at [166, 224] on span at bounding box center [171, 225] width 11 height 11
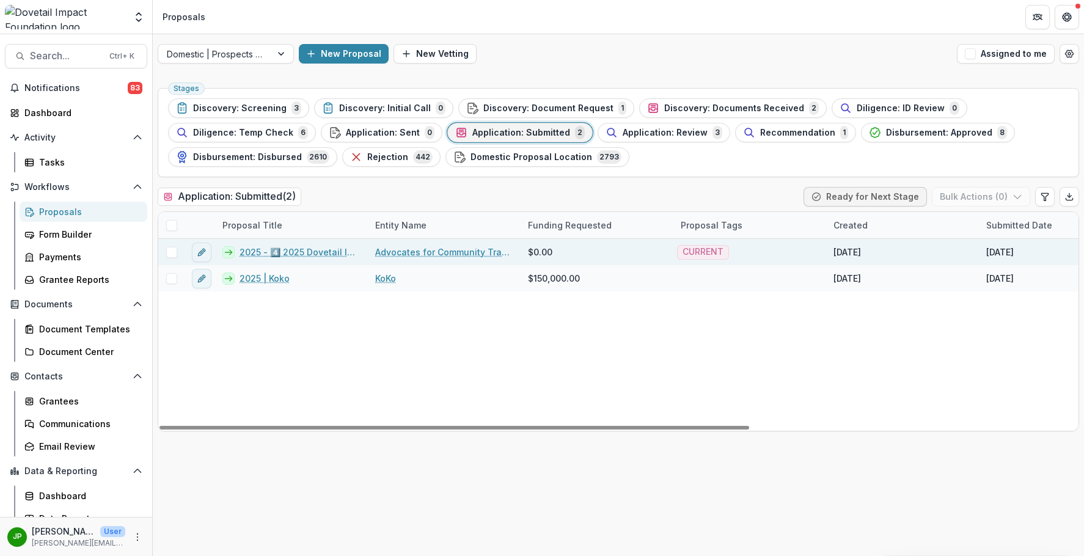
click at [282, 247] on link "2025 - 4️⃣ 2025 Dovetail Impact Foundation Application" at bounding box center [300, 252] width 121 height 13
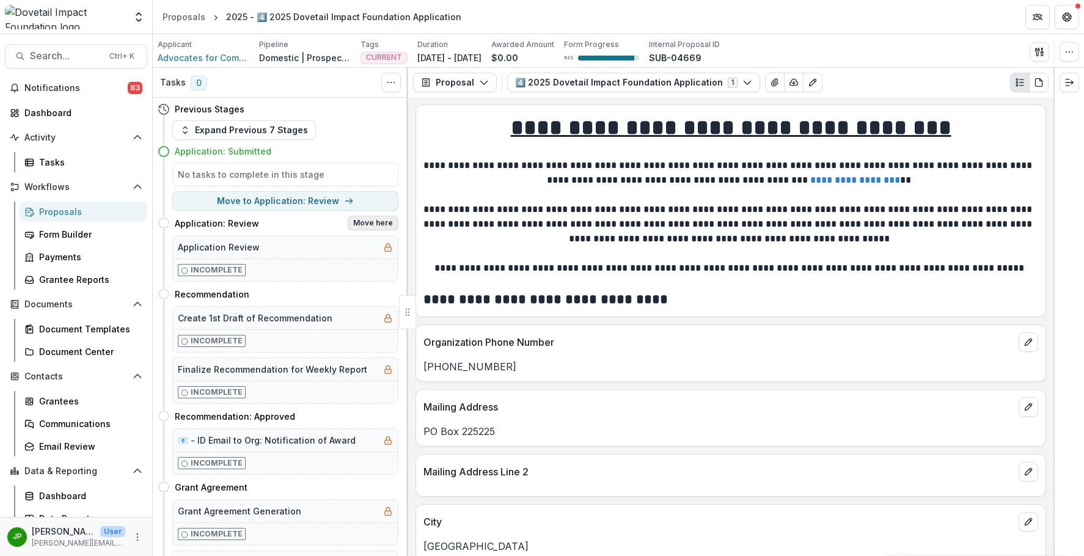
click at [364, 224] on button "Move here" at bounding box center [373, 223] width 51 height 15
select select "**********"
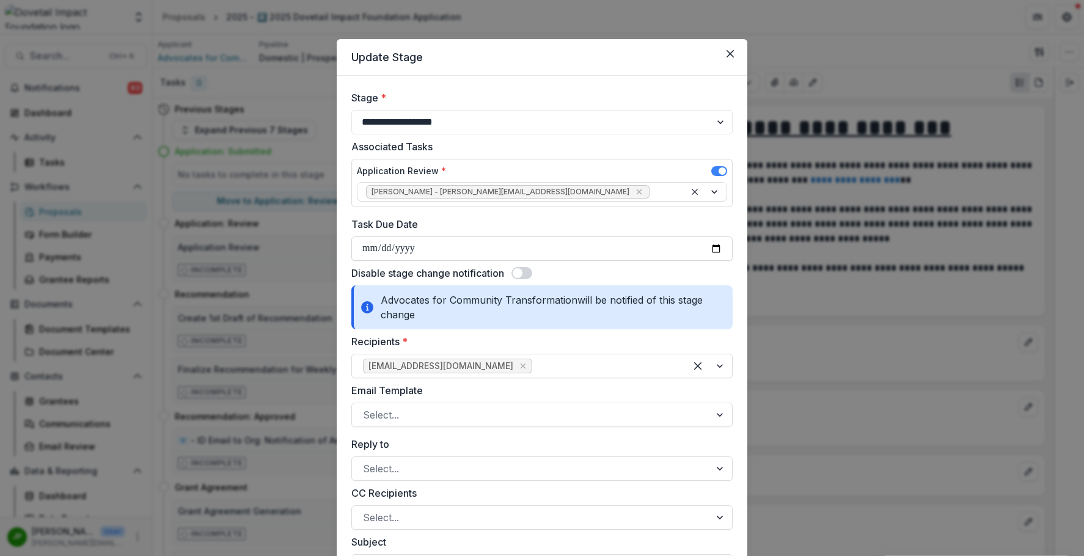
click at [372, 252] on input "Task Due Date" at bounding box center [541, 249] width 381 height 24
click at [718, 246] on input "Task Due Date" at bounding box center [541, 249] width 381 height 24
type input "**********"
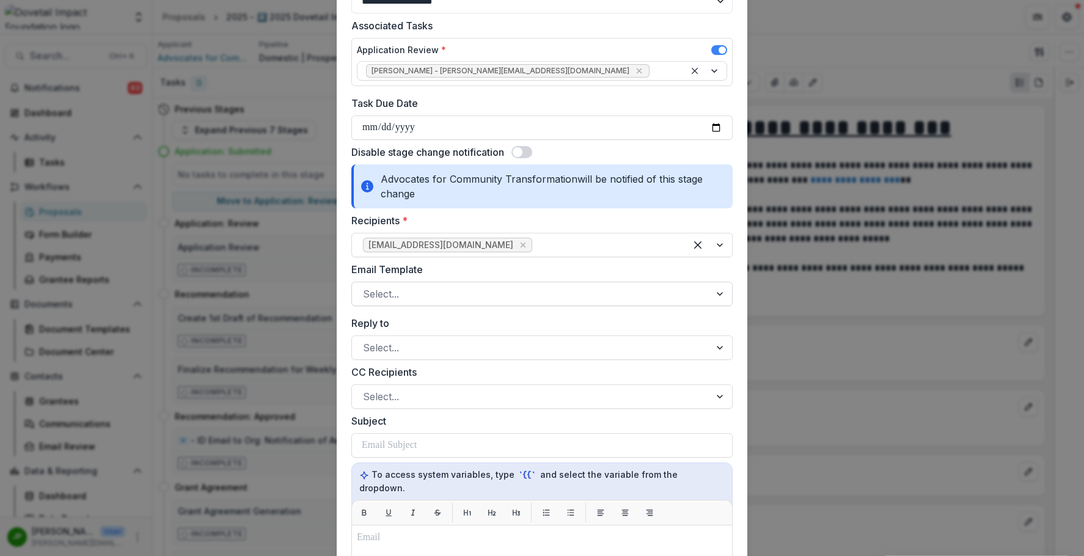
scroll to position [122, 0]
click at [532, 152] on span at bounding box center [522, 151] width 21 height 12
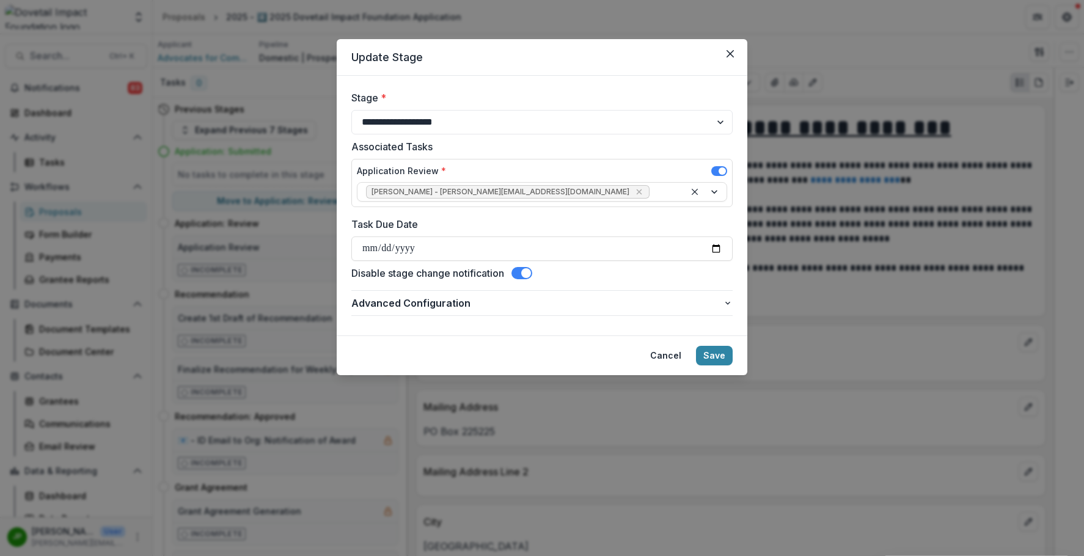
scroll to position [0, 0]
click at [723, 358] on button "Save" at bounding box center [714, 356] width 37 height 20
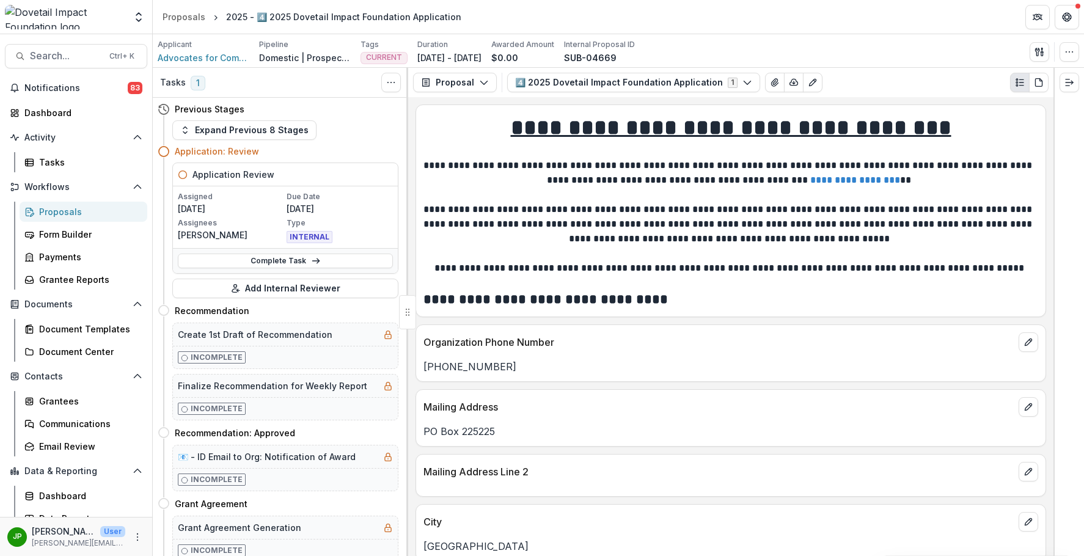
click at [83, 207] on div "Proposals" at bounding box center [88, 211] width 98 height 13
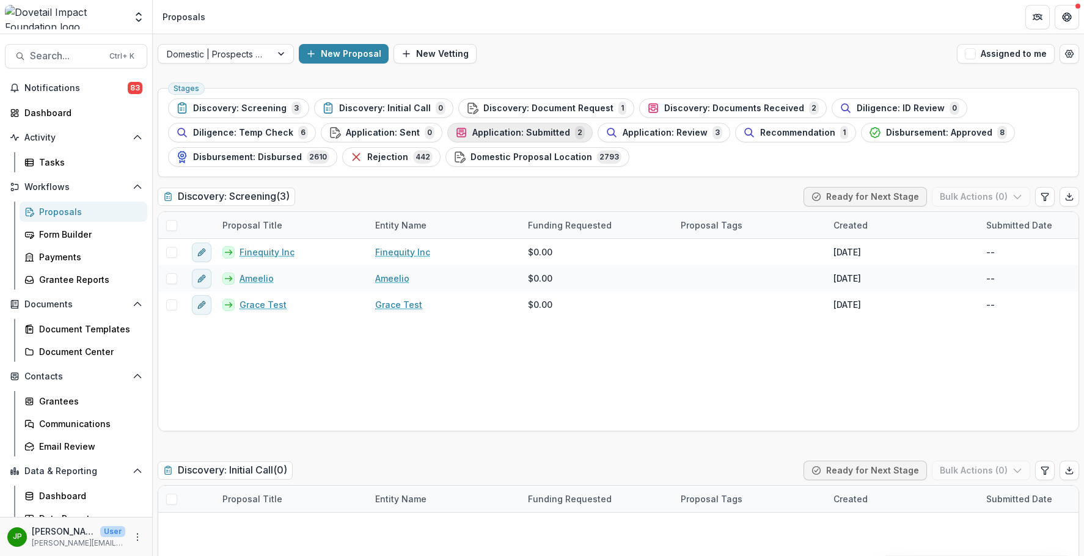
click at [538, 134] on span "Application: Submitted" at bounding box center [522, 133] width 98 height 10
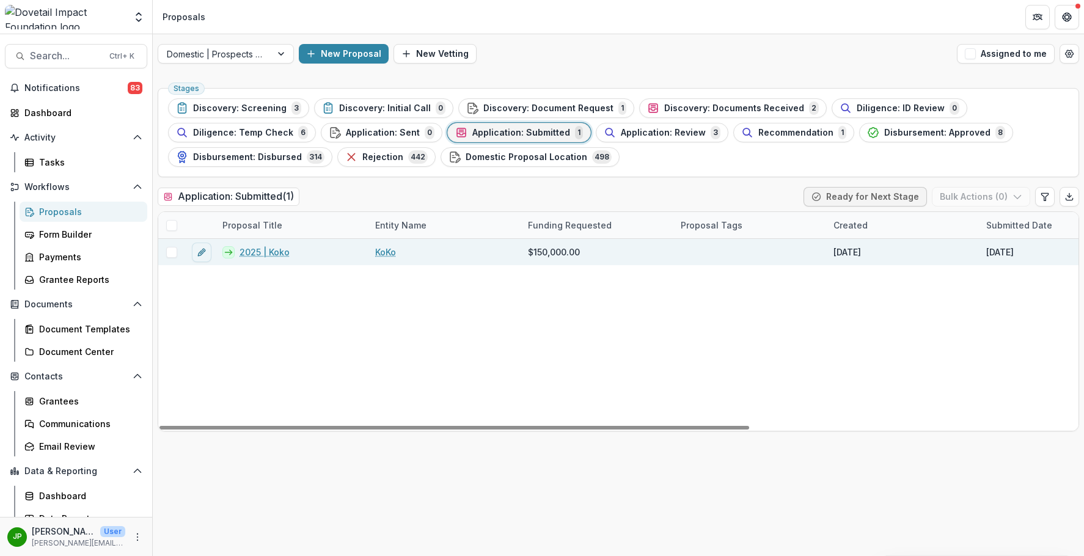
click at [249, 255] on link "2025 | Koko" at bounding box center [265, 252] width 50 height 13
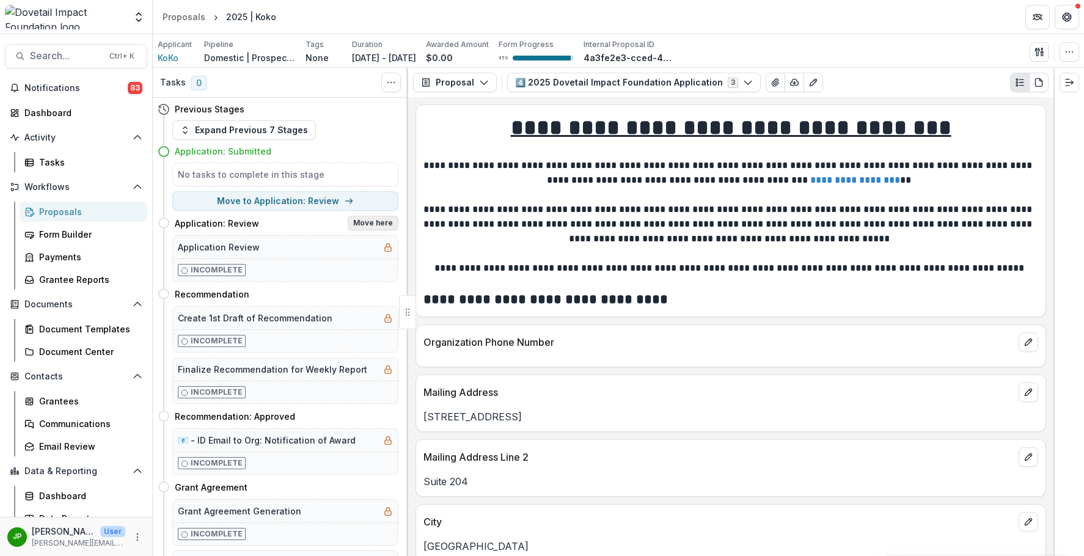
click at [359, 219] on button "Move here" at bounding box center [373, 223] width 51 height 15
select select "**********"
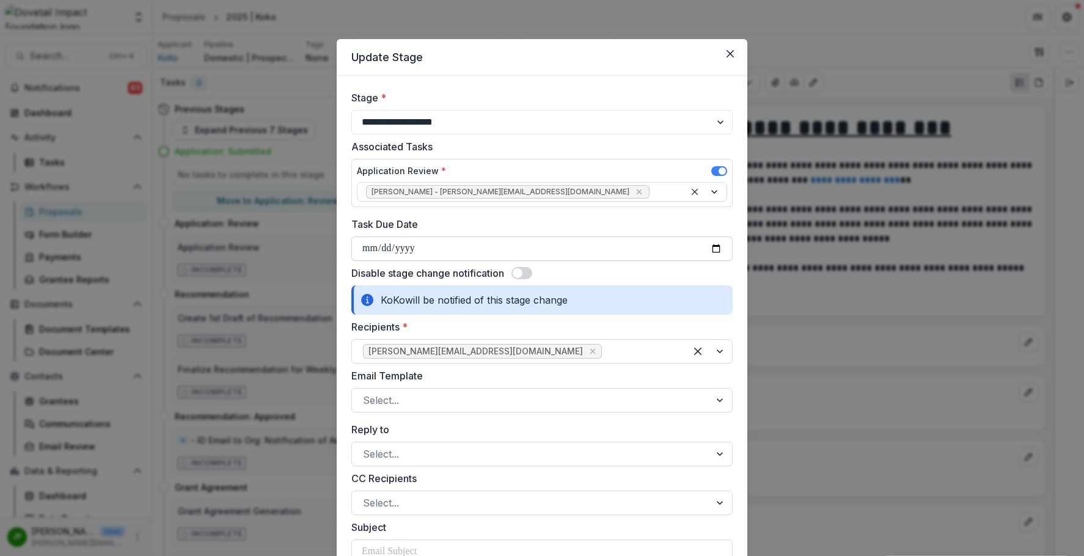
click at [723, 246] on input "Task Due Date" at bounding box center [541, 249] width 381 height 24
click at [720, 248] on input "Task Due Date" at bounding box center [541, 249] width 381 height 24
type input "**********"
click at [523, 267] on span at bounding box center [522, 273] width 21 height 12
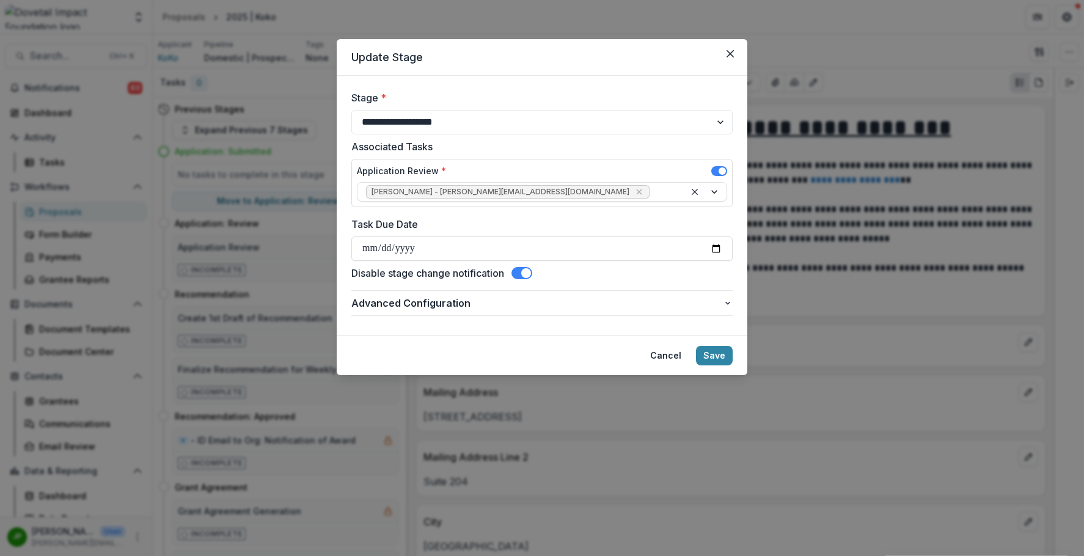
click at [737, 354] on footer "Cancel Save" at bounding box center [542, 356] width 411 height 40
click at [718, 360] on button "Save" at bounding box center [714, 356] width 37 height 20
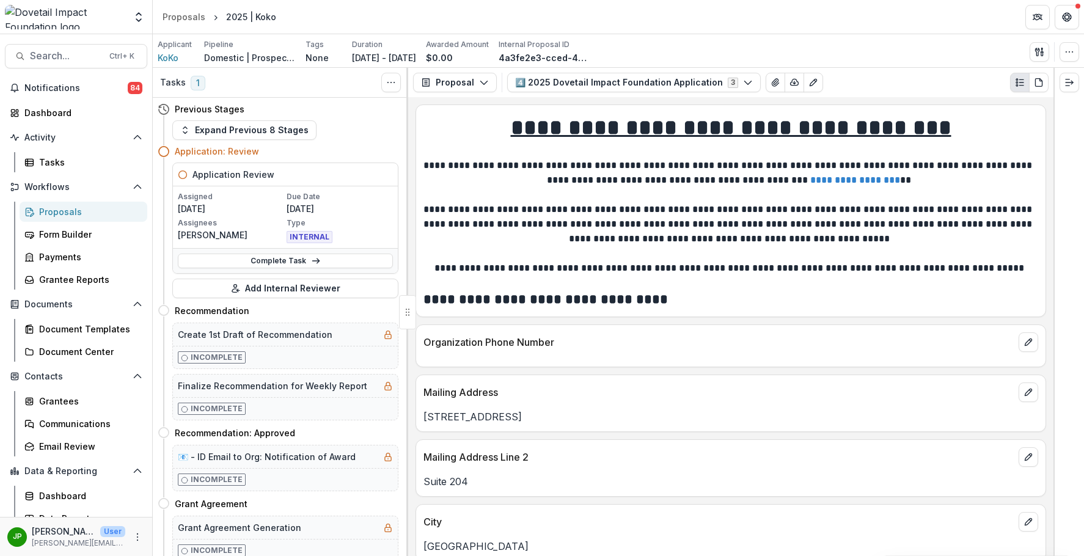
click at [65, 213] on div "Proposals" at bounding box center [88, 211] width 98 height 13
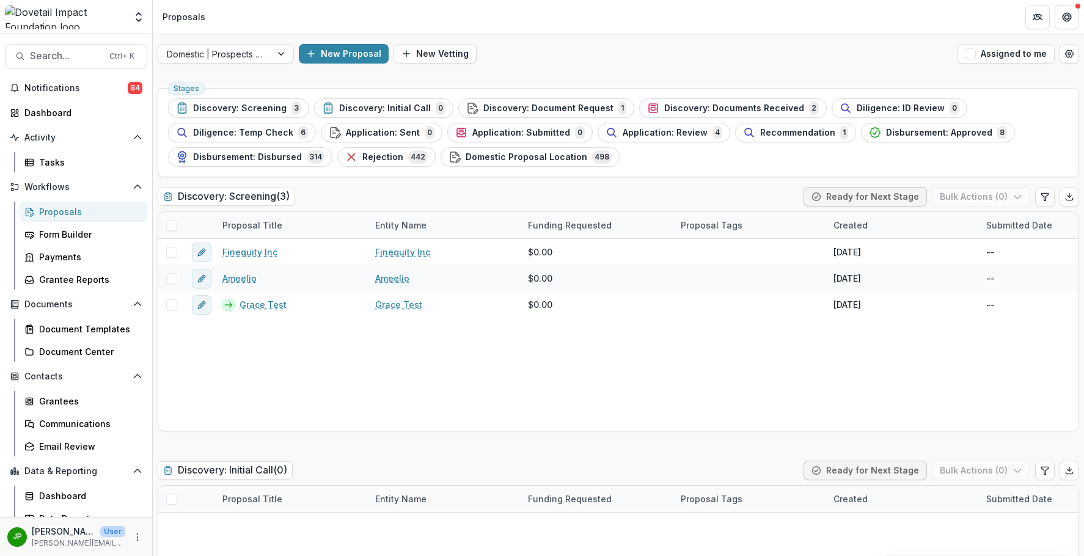
click at [663, 141] on button "Application: Review 4" at bounding box center [664, 133] width 133 height 20
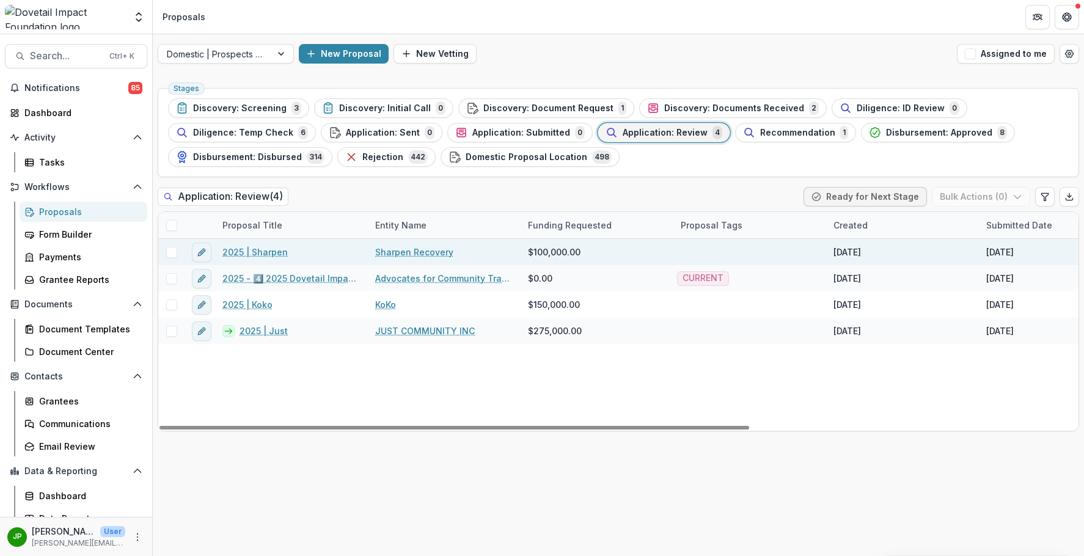
click at [268, 250] on link "2025 | Sharpen" at bounding box center [255, 252] width 65 height 13
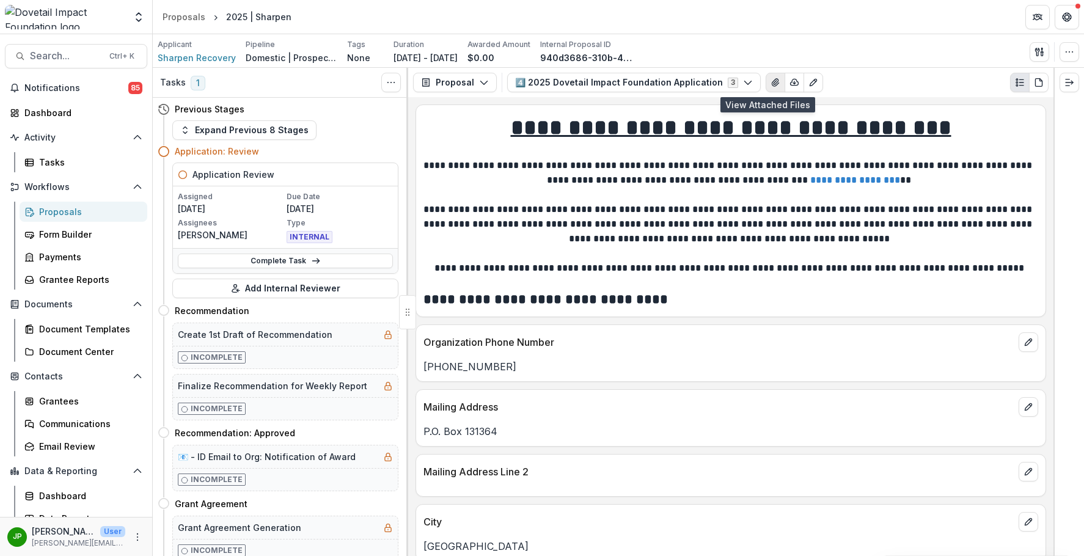
click at [772, 86] on icon "View Attached Files" at bounding box center [775, 82] width 7 height 7
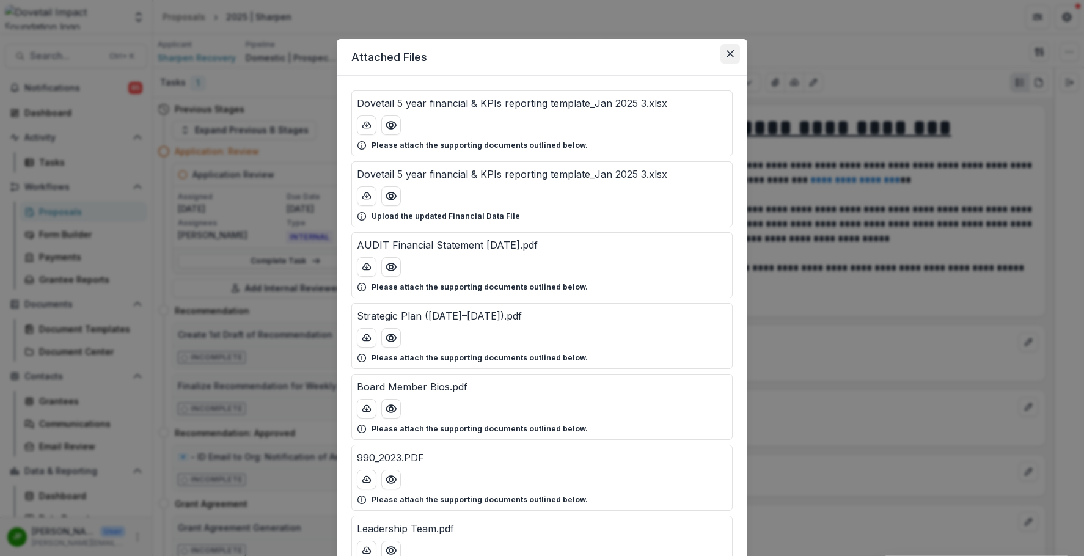
drag, startPoint x: 721, startPoint y: 57, endPoint x: 735, endPoint y: 56, distance: 14.1
click at [721, 57] on button "Close" at bounding box center [731, 54] width 20 height 20
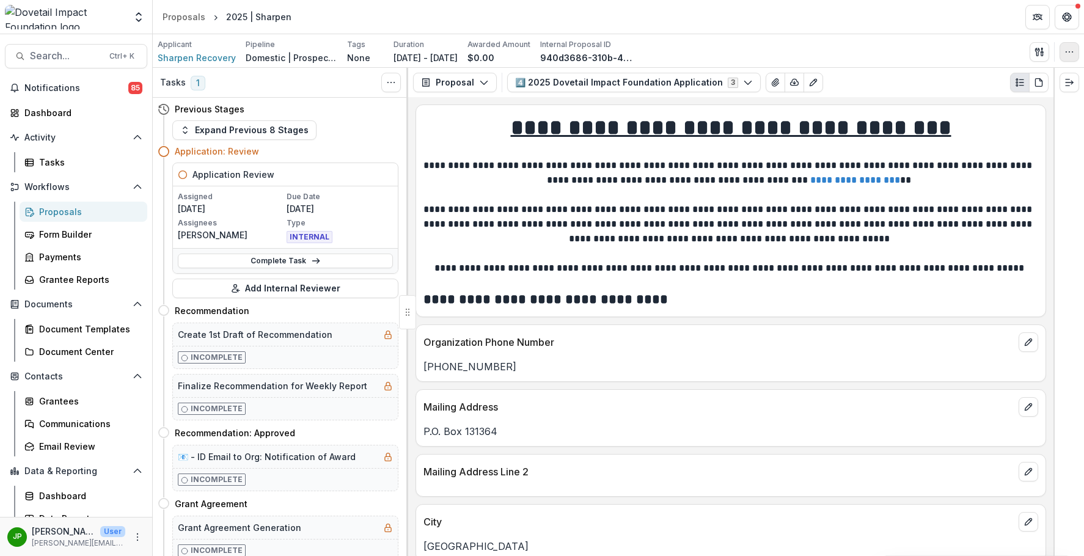
click at [1067, 54] on icon "button" at bounding box center [1070, 52] width 10 height 10
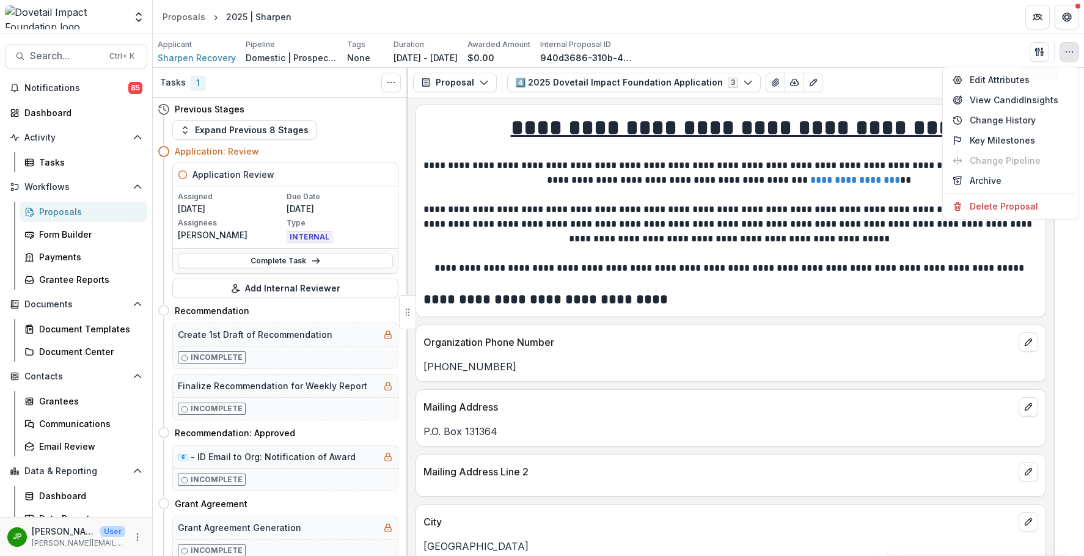
click at [883, 45] on div "Applicant Sharpen Recovery Pipeline Domestic | Prospects Pipeline Tags None All…" at bounding box center [619, 51] width 922 height 25
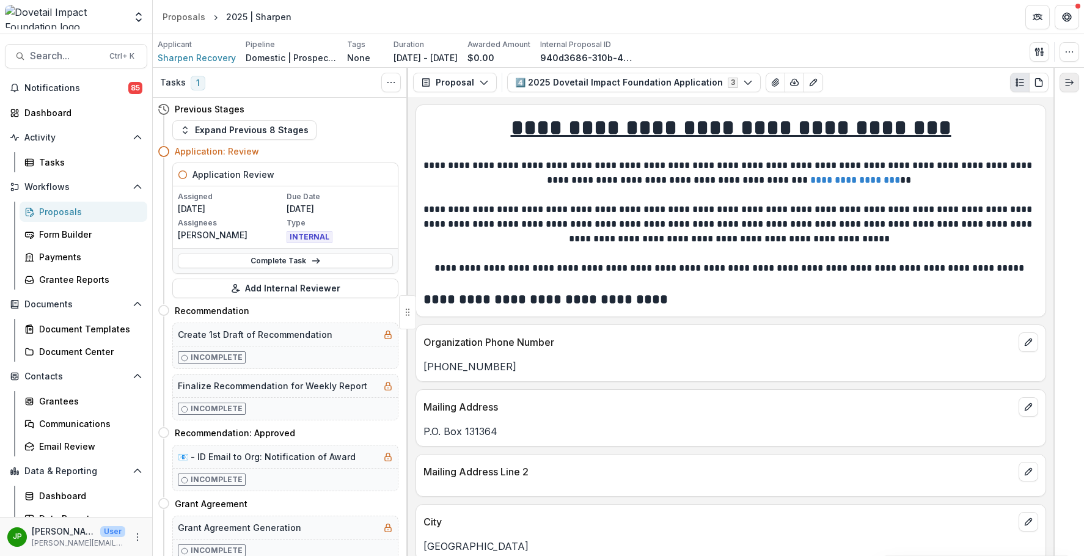
click at [1071, 87] on icon "Expand right" at bounding box center [1070, 83] width 10 height 10
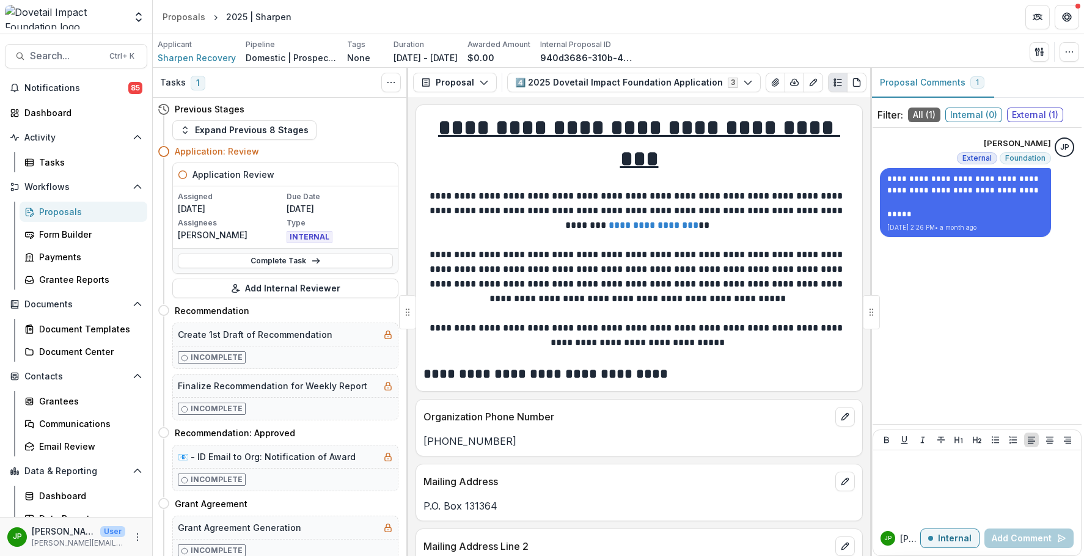
click at [869, 307] on div at bounding box center [871, 312] width 17 height 34
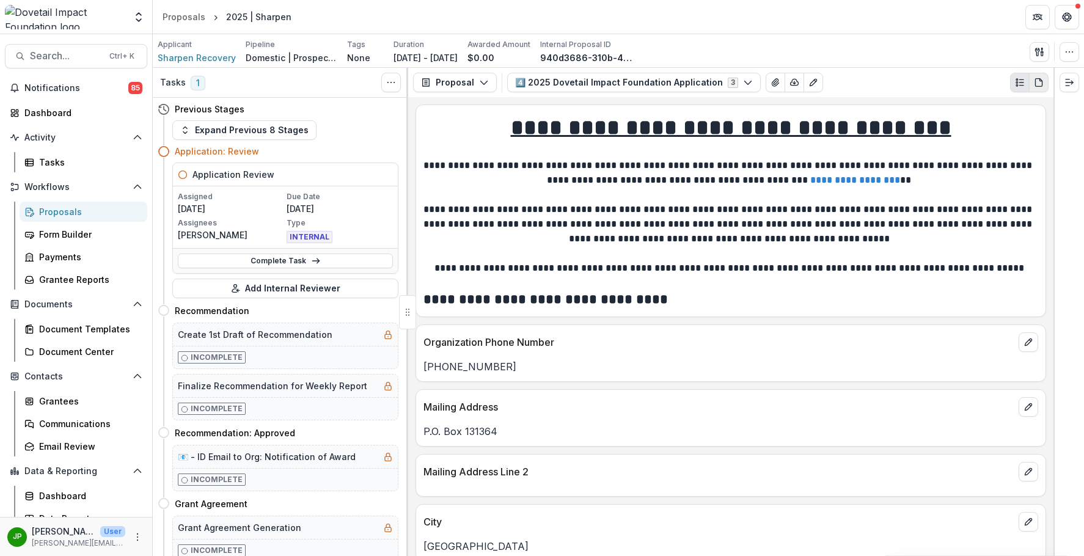
click at [1042, 83] on icon "PDF view" at bounding box center [1038, 83] width 7 height 8
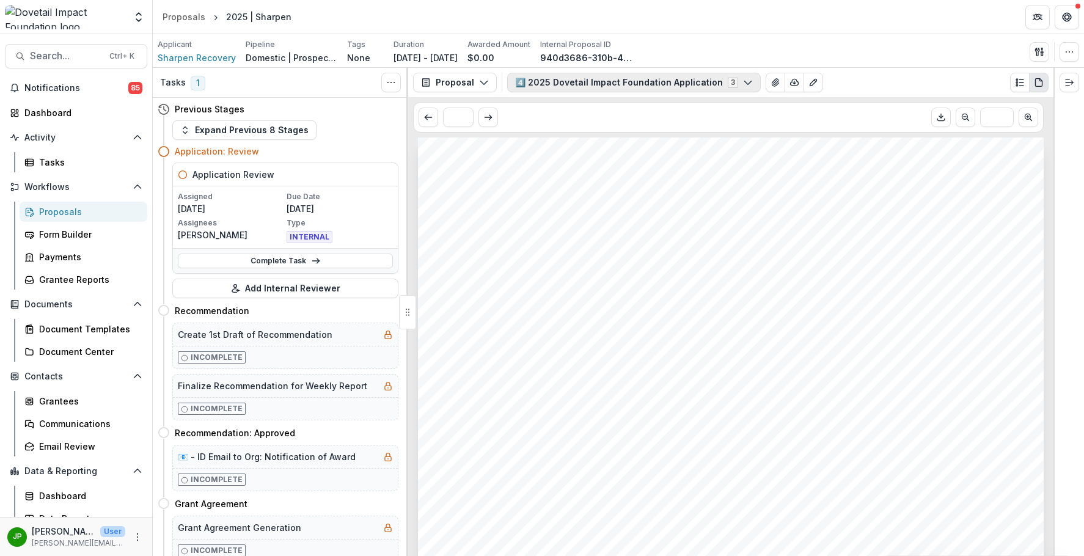
click at [743, 86] on icon "button" at bounding box center [748, 83] width 10 height 10
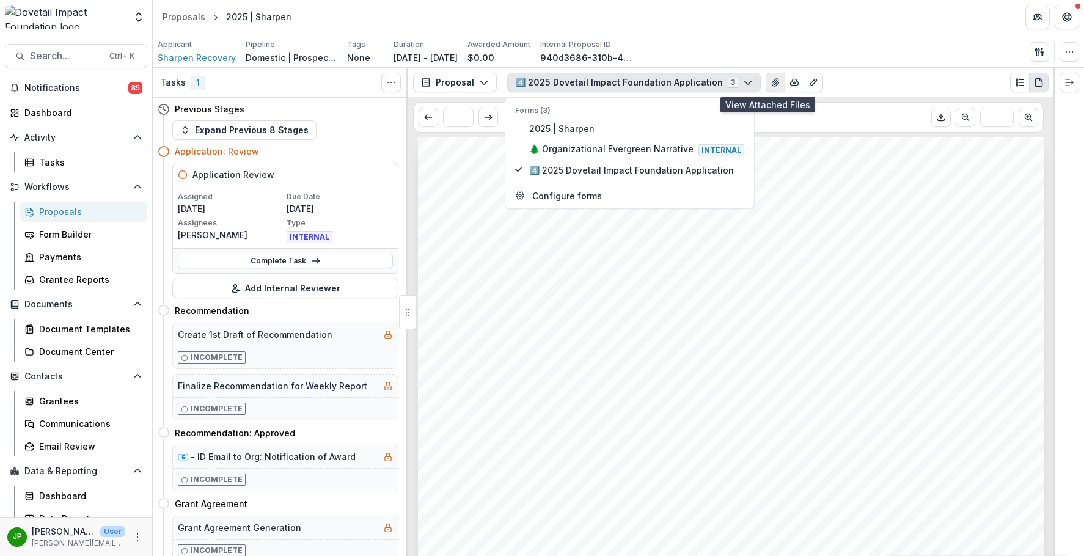
click at [771, 85] on icon "View Attached Files" at bounding box center [776, 83] width 10 height 10
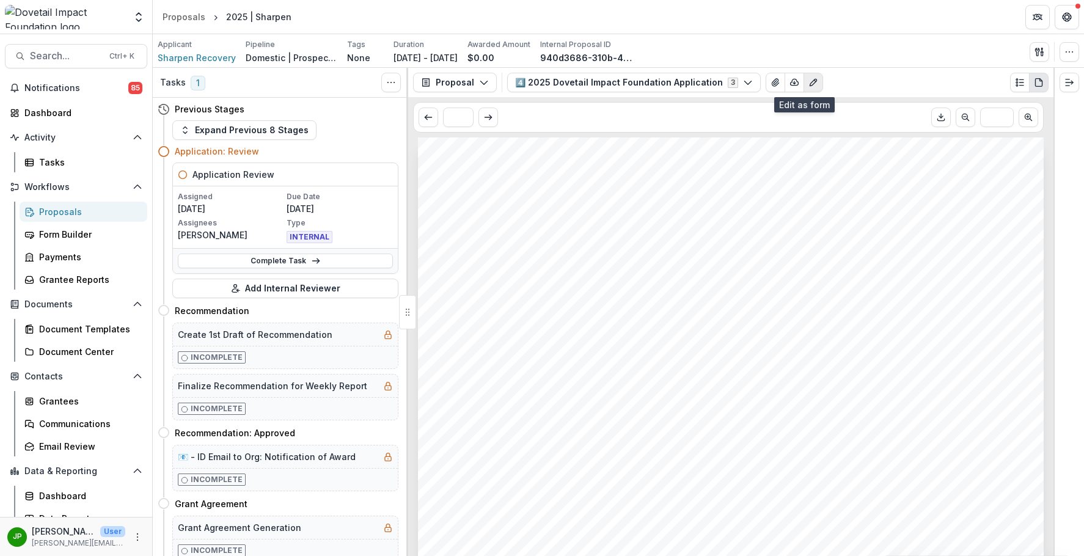
click at [810, 81] on icon "Edit as form" at bounding box center [813, 82] width 7 height 7
click at [809, 84] on icon "Edit as form" at bounding box center [814, 83] width 10 height 10
click at [1046, 48] on button "button" at bounding box center [1040, 52] width 20 height 20
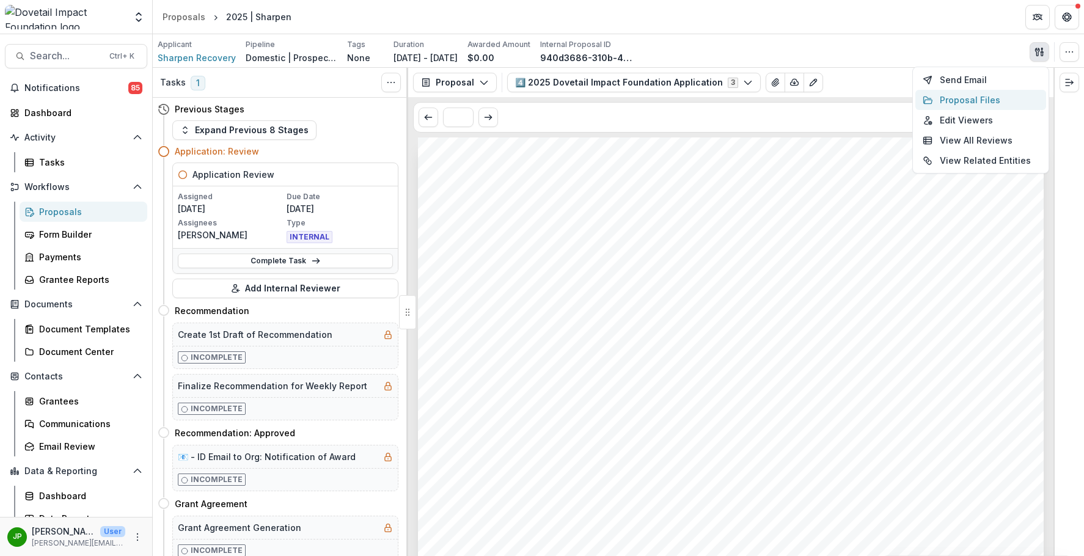
click at [999, 99] on button "Proposal Files" at bounding box center [981, 100] width 131 height 20
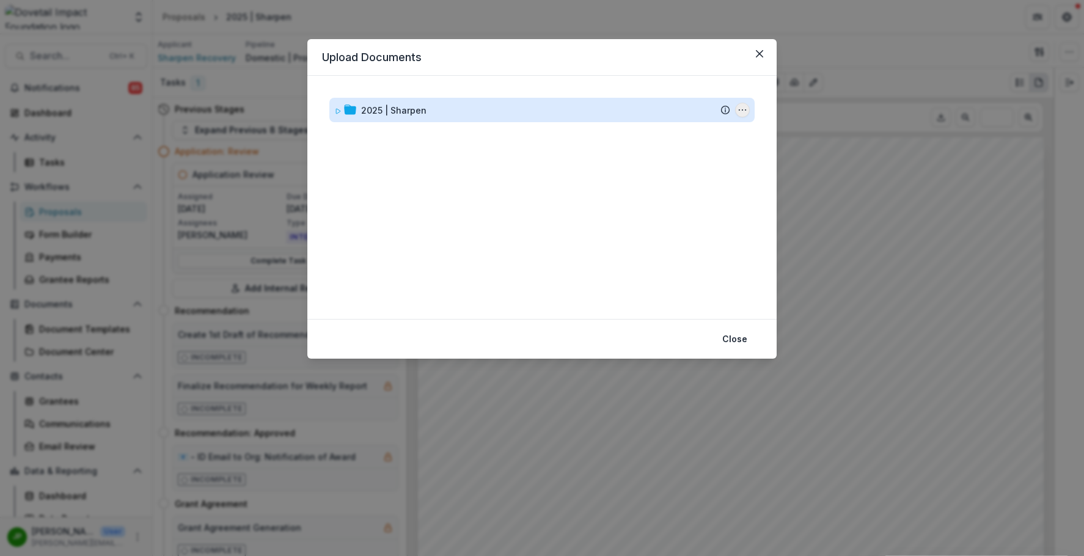
click at [746, 110] on circle "2025 | Sharpen Options" at bounding box center [746, 110] width 1 height 1
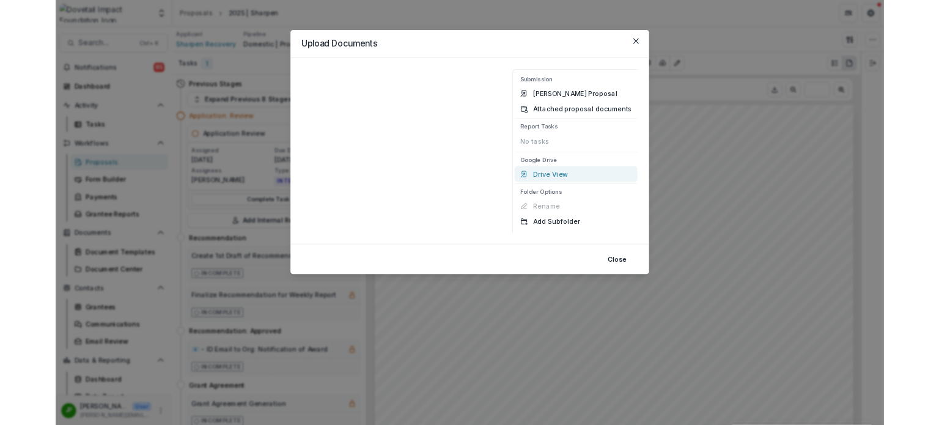
scroll to position [18, 0]
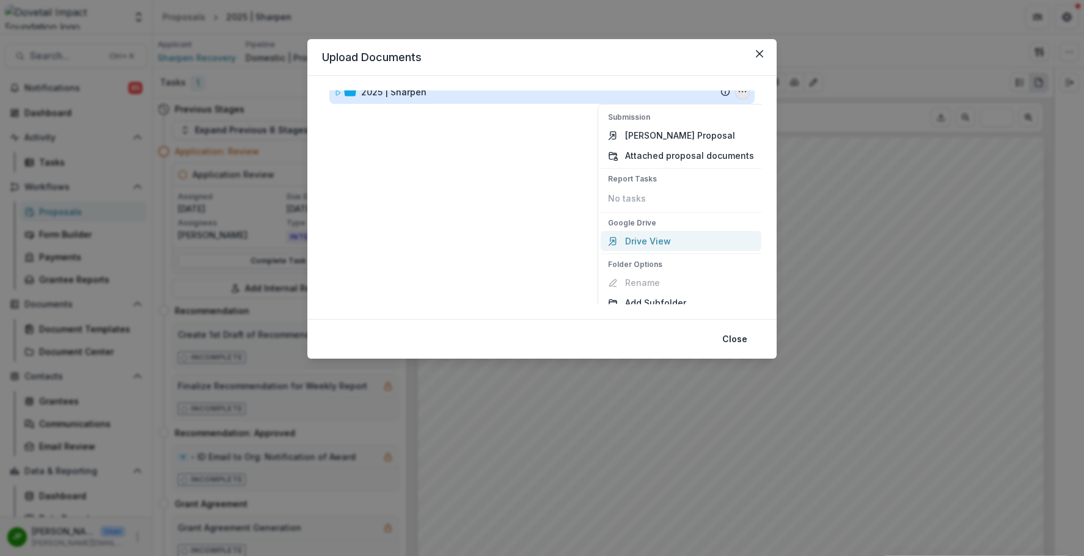
click at [680, 237] on link "Drive View" at bounding box center [681, 241] width 161 height 20
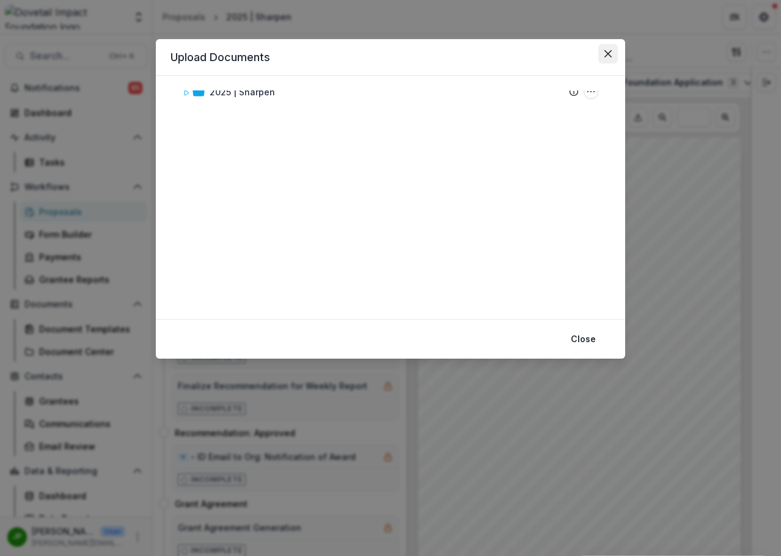
click at [611, 46] on button "Close" at bounding box center [608, 54] width 20 height 20
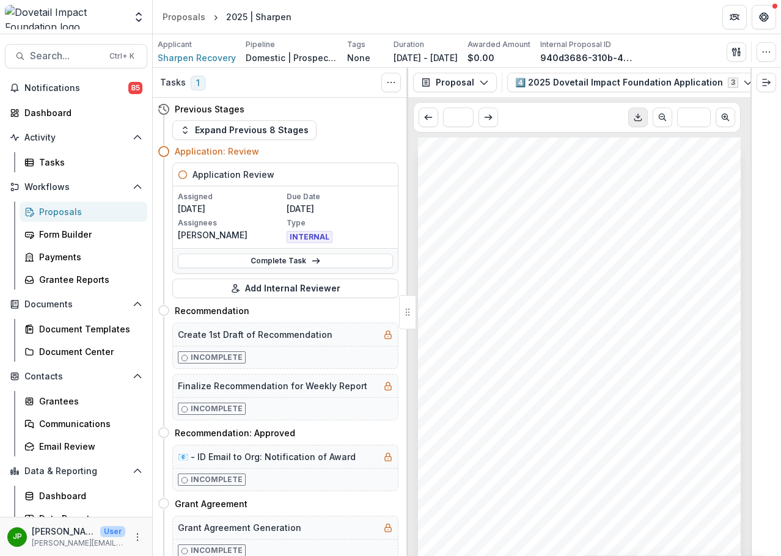
click at [638, 118] on icon "Download PDF" at bounding box center [638, 117] width 10 height 10
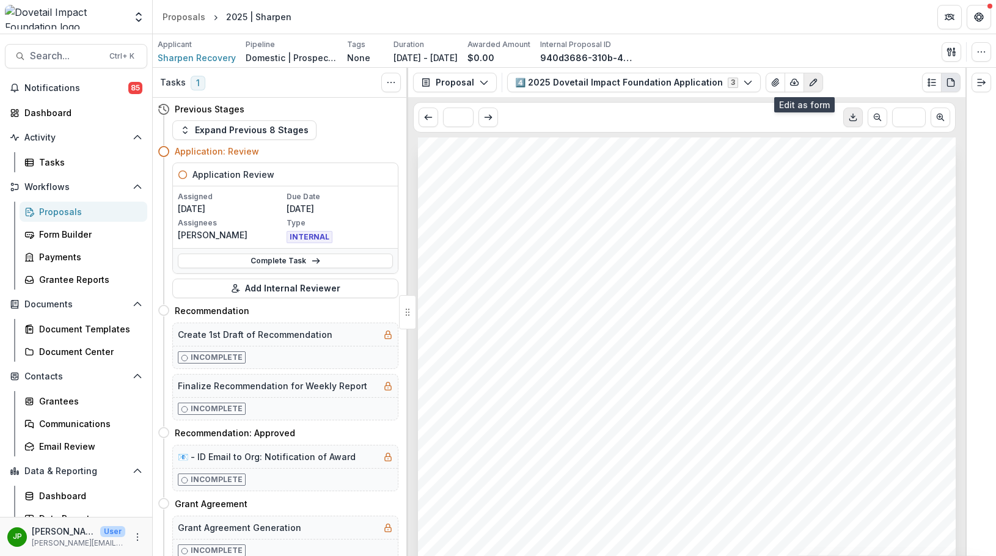
click at [809, 84] on icon "Edit as form" at bounding box center [814, 83] width 10 height 10
click at [809, 83] on icon "Edit as form" at bounding box center [814, 83] width 10 height 10
click at [771, 84] on icon "View Attached Files" at bounding box center [776, 83] width 10 height 10
click at [929, 83] on icon "Plaintext view" at bounding box center [932, 83] width 10 height 10
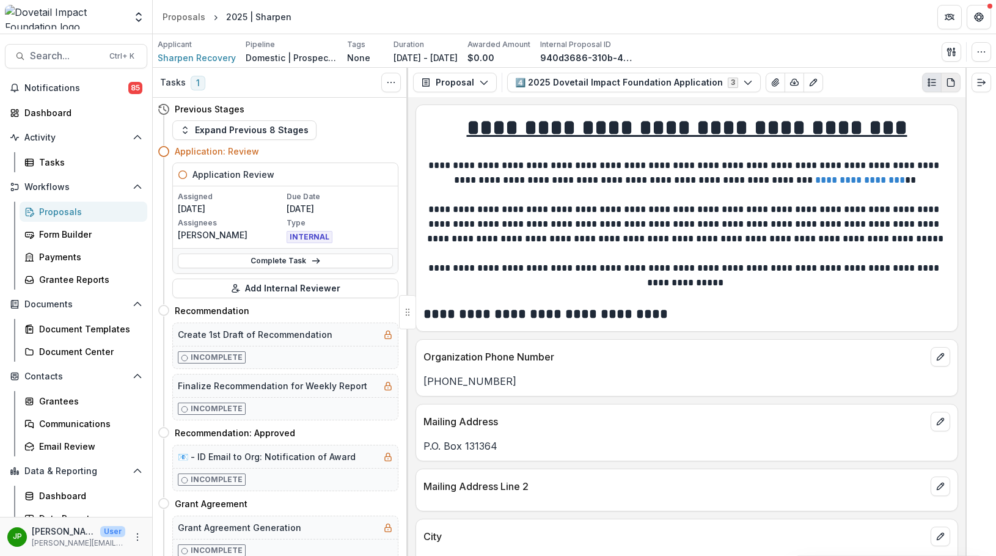
click at [954, 79] on icon "PDF view" at bounding box center [951, 83] width 10 height 10
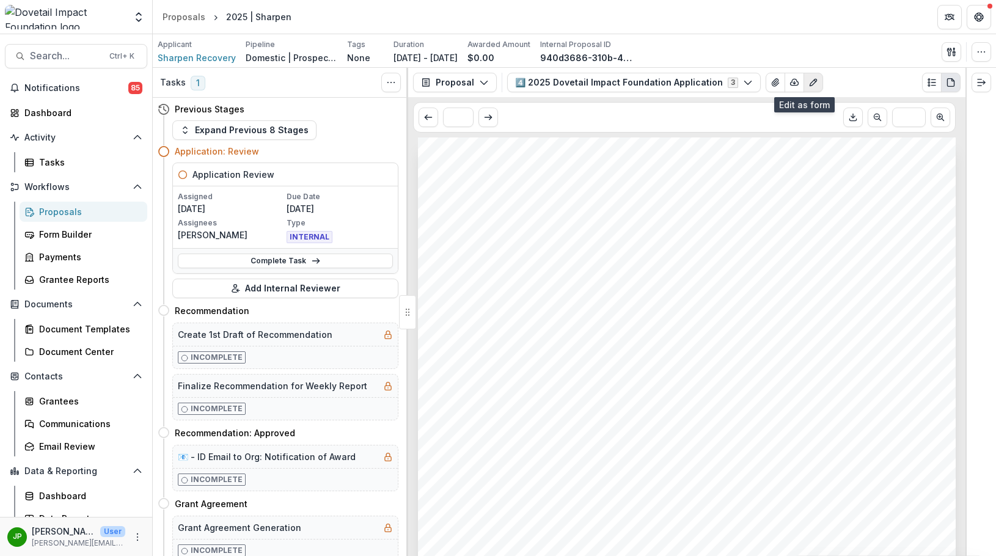
drag, startPoint x: 794, startPoint y: 77, endPoint x: 804, endPoint y: 82, distance: 11.5
click at [804, 82] on button "Edit as form" at bounding box center [814, 83] width 20 height 20
click at [809, 82] on icon "Edit as form" at bounding box center [814, 83] width 10 height 10
click at [790, 82] on icon "button" at bounding box center [795, 83] width 10 height 10
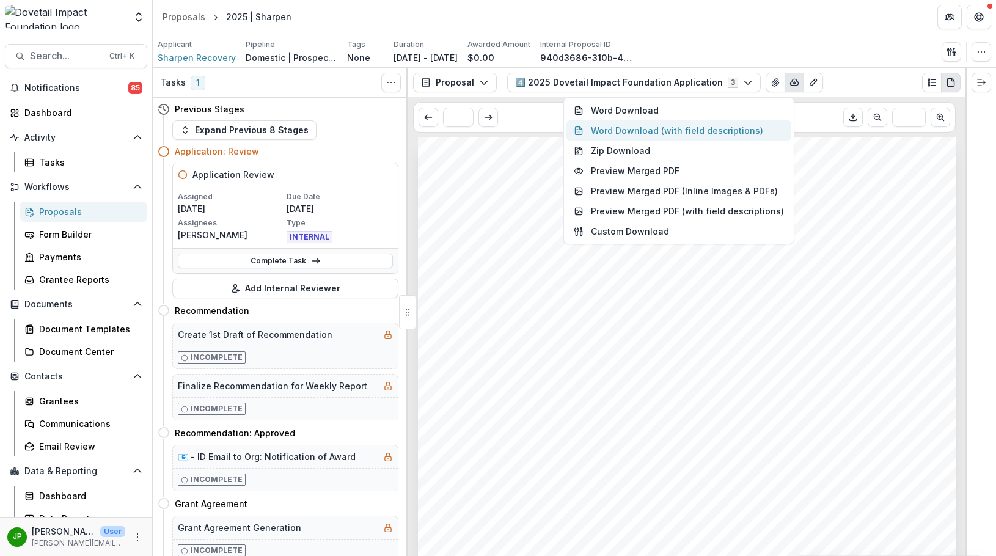
click at [707, 128] on button "Word Download (with field descriptions)" at bounding box center [679, 130] width 225 height 20
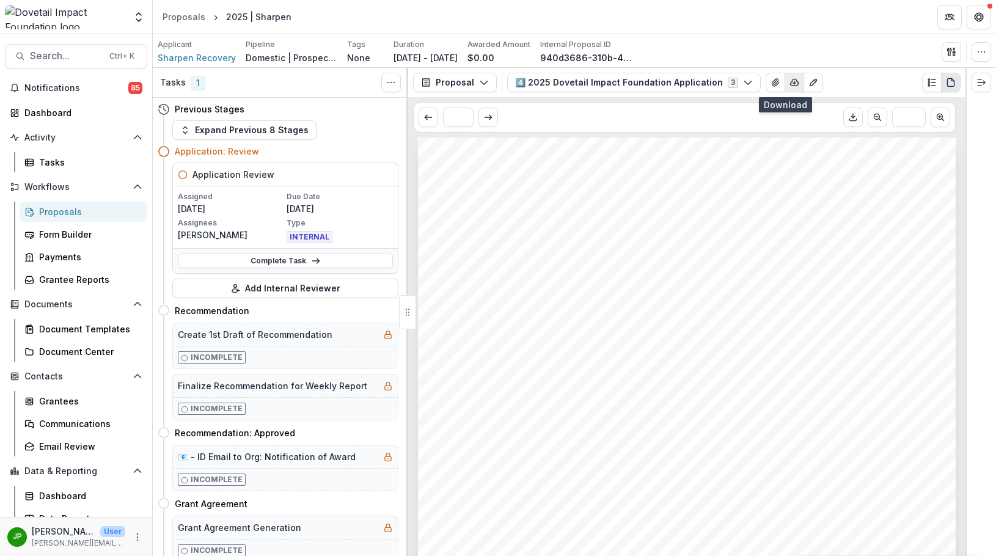
click at [791, 85] on icon "button" at bounding box center [795, 82] width 8 height 6
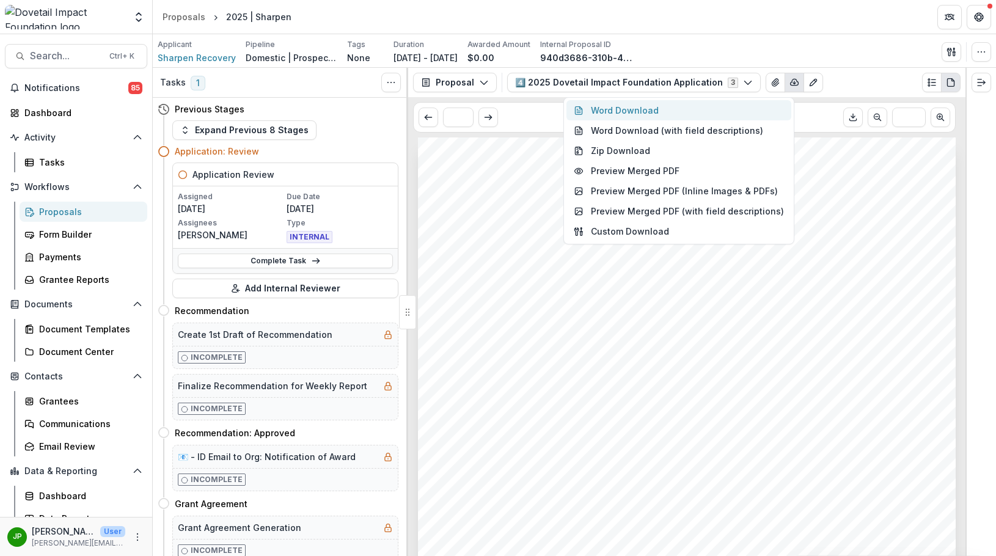
click at [616, 108] on button "Word Download" at bounding box center [679, 110] width 225 height 20
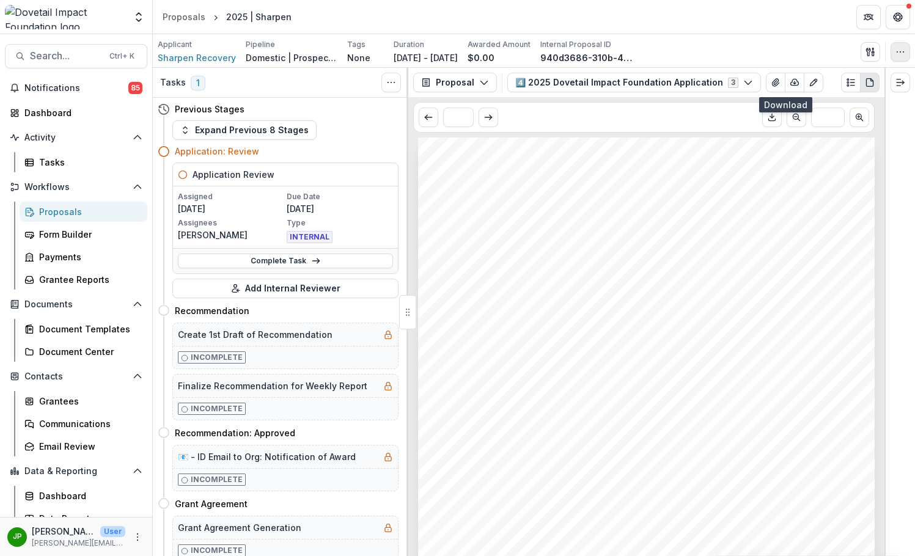
click at [898, 51] on icon "button" at bounding box center [901, 52] width 10 height 10
click at [789, 31] on header "Proposals 2025 | Sharpen" at bounding box center [534, 17] width 762 height 34
click at [903, 84] on polyline "Expand right" at bounding box center [903, 83] width 2 height 4
click at [899, 58] on button "button" at bounding box center [901, 52] width 20 height 20
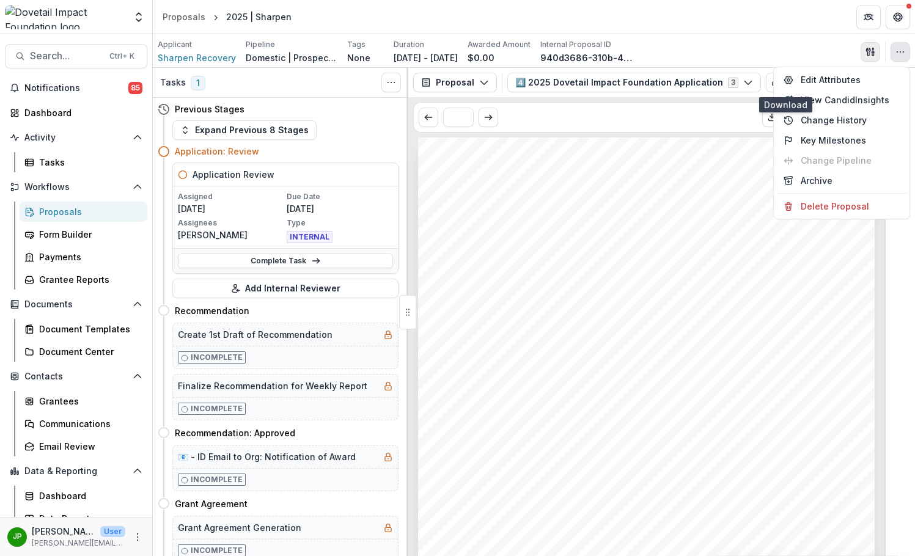
click at [867, 51] on icon "button" at bounding box center [868, 52] width 4 height 8
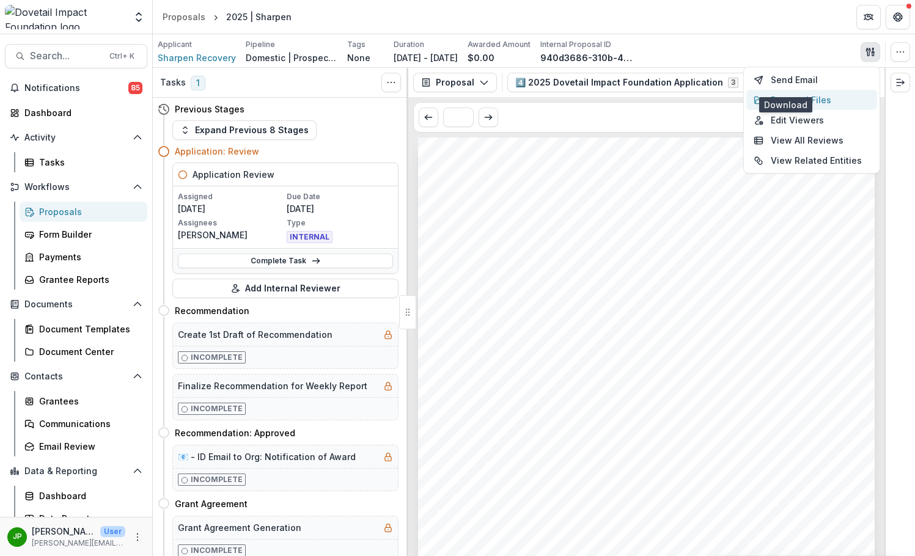
click at [825, 104] on button "Proposal Files" at bounding box center [811, 100] width 131 height 20
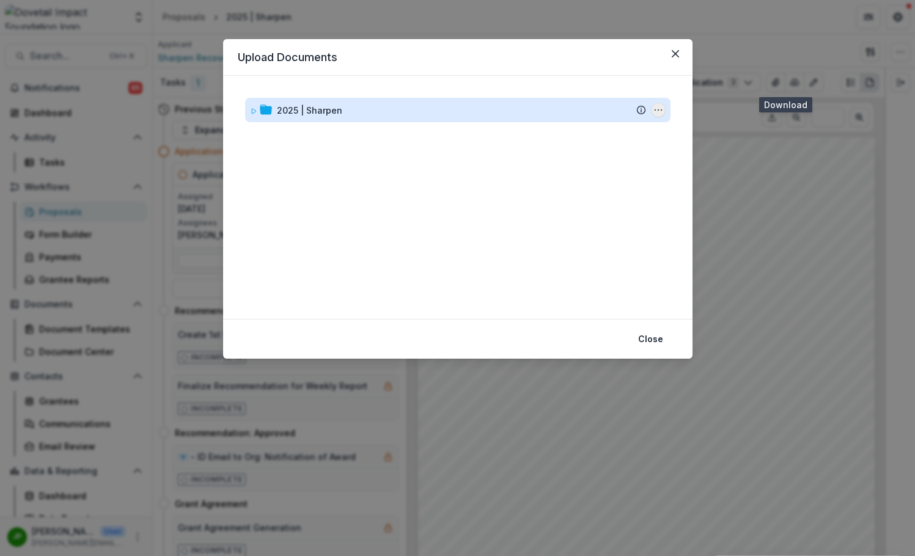
click at [655, 109] on icon "2025 | Sharpen Options" at bounding box center [658, 110] width 10 height 10
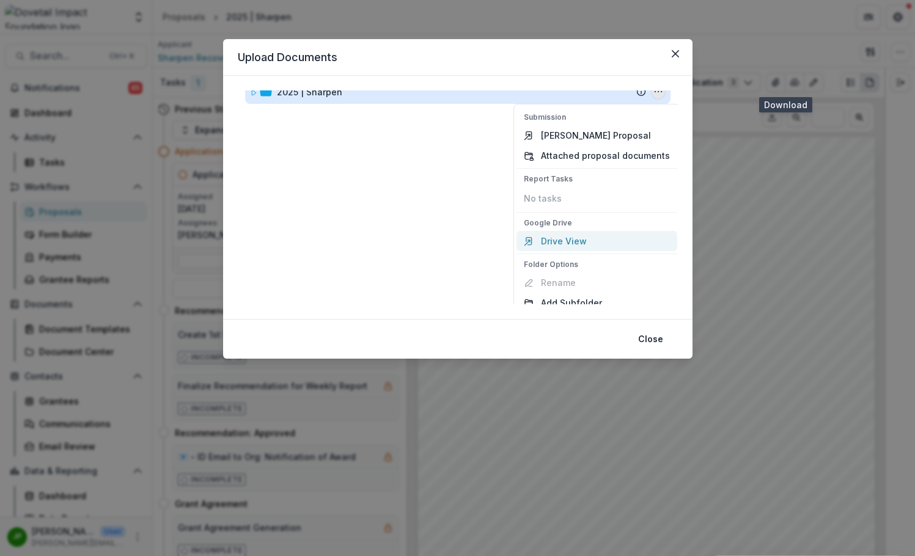
click at [569, 236] on link "Drive View" at bounding box center [597, 241] width 161 height 20
